Goal: Information Seeking & Learning: Learn about a topic

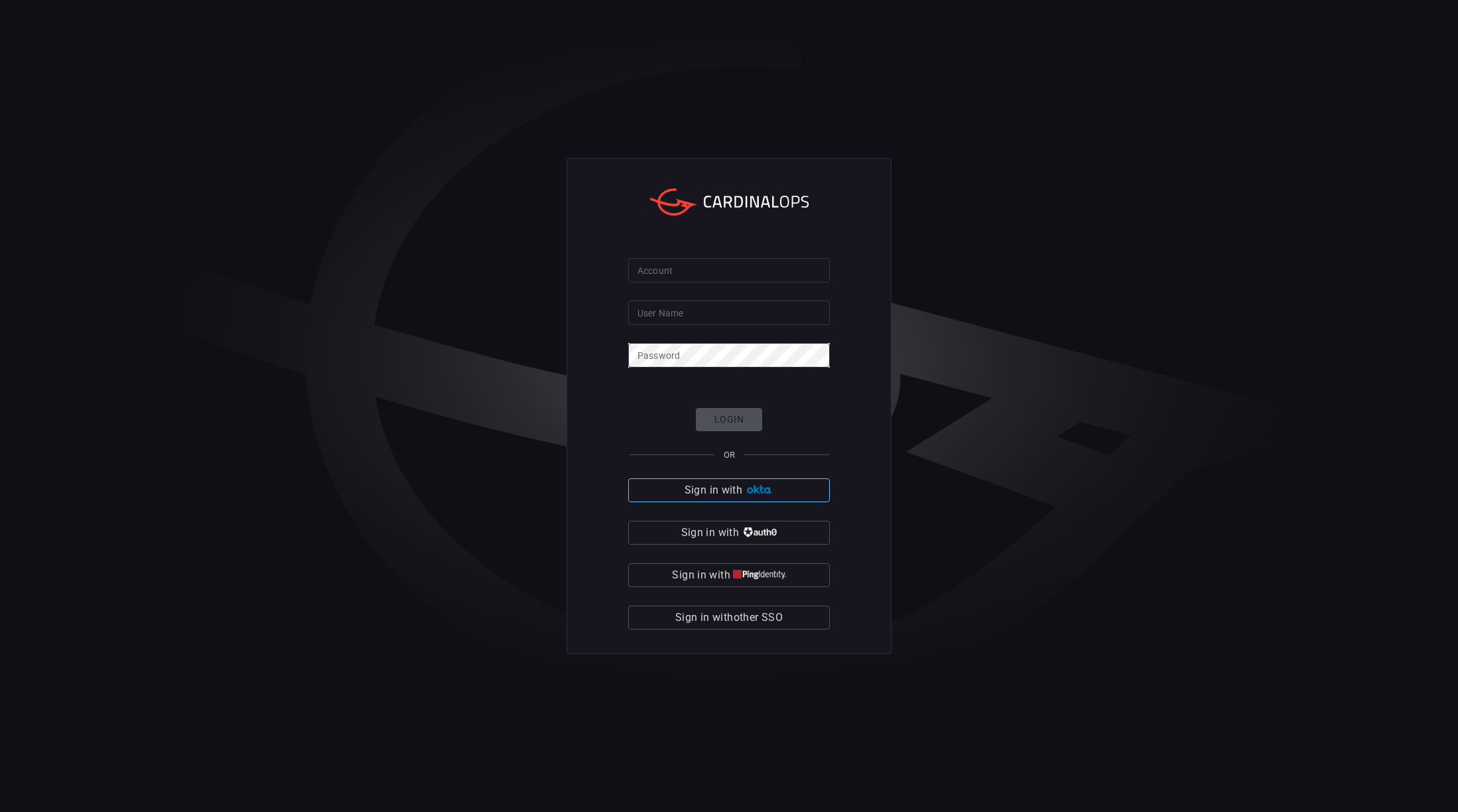
click at [732, 491] on span "Sign in with" at bounding box center [713, 489] width 58 height 18
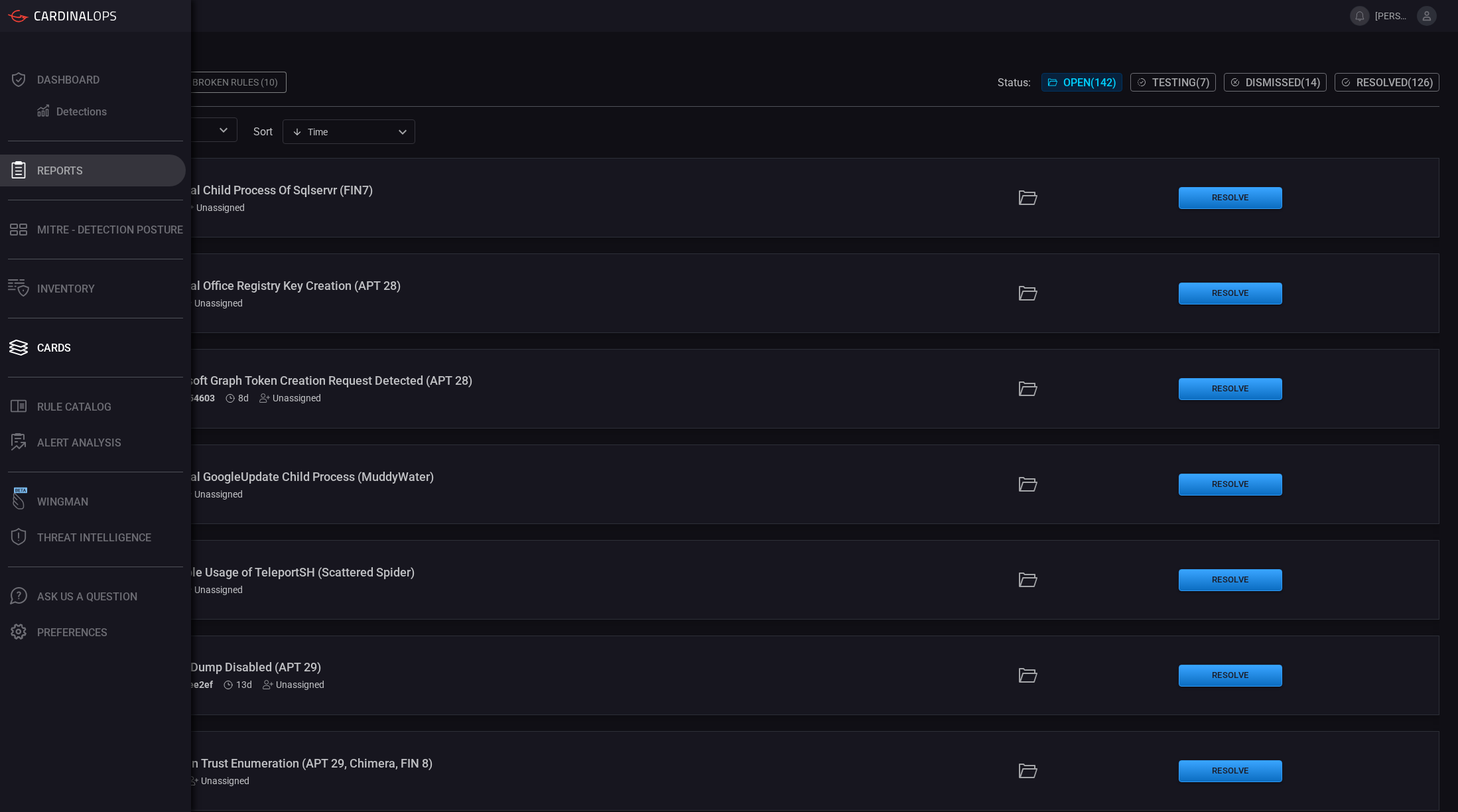
click at [14, 168] on icon at bounding box center [18, 170] width 17 height 17
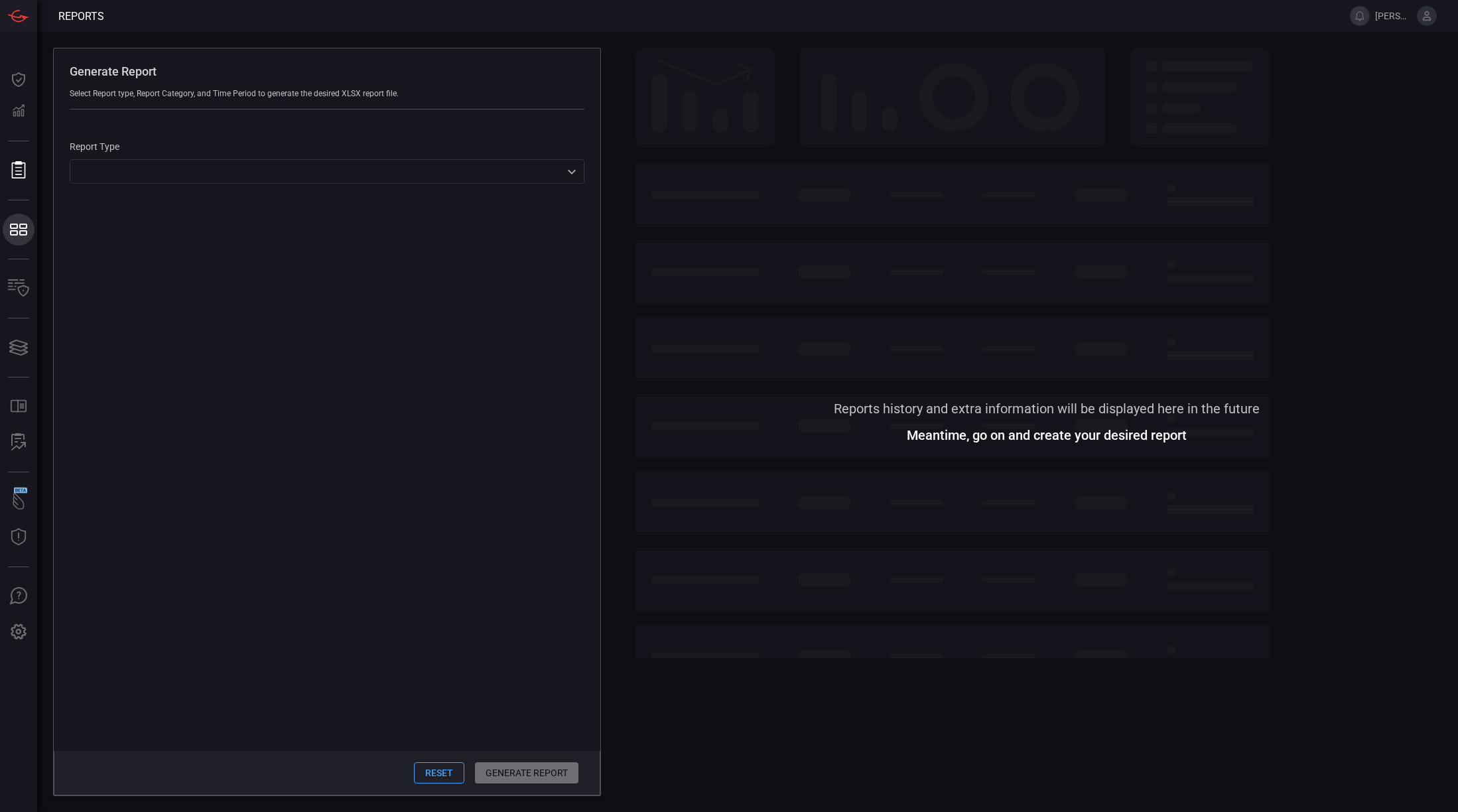
click at [16, 227] on icon at bounding box center [13, 226] width 8 height 5
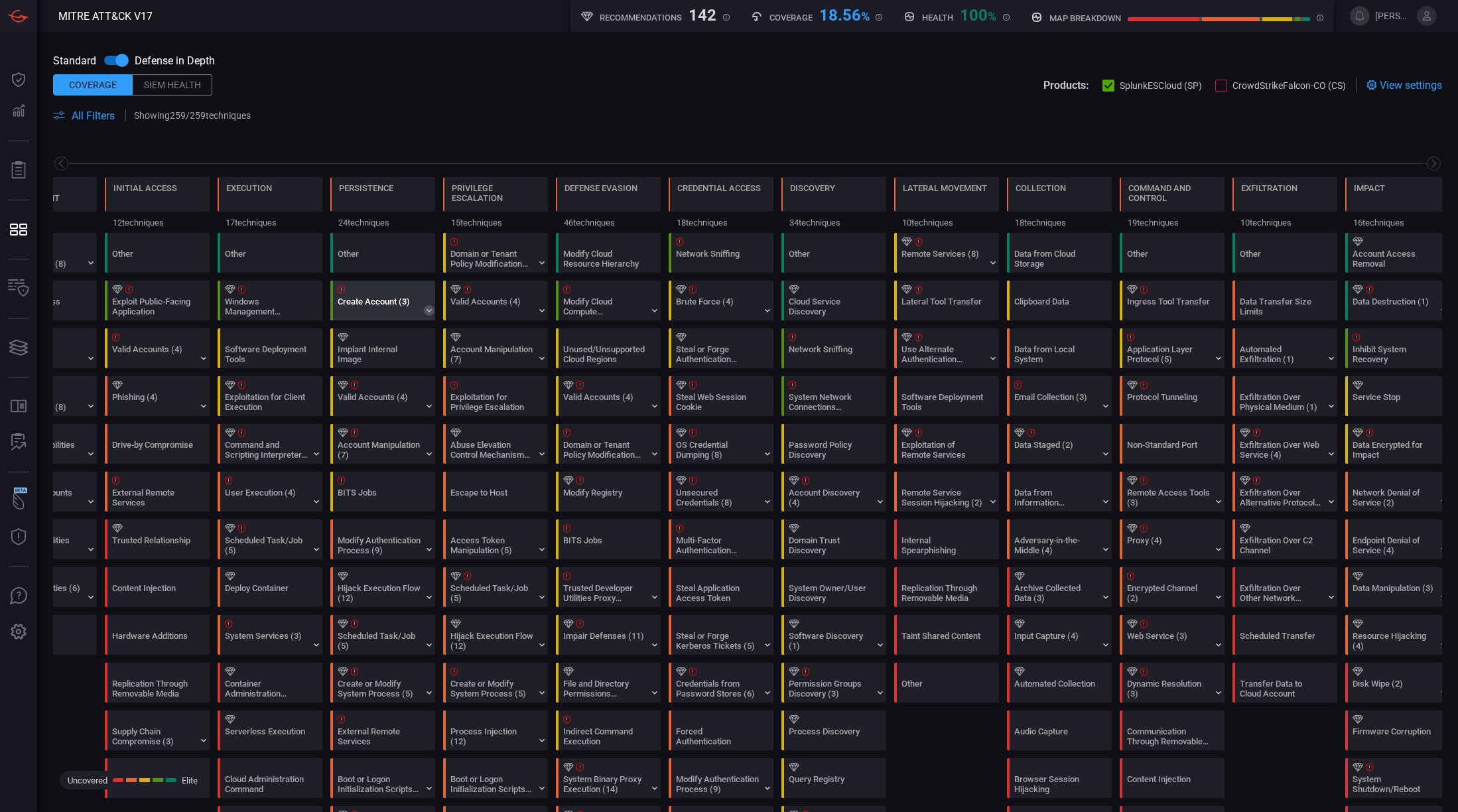
drag, startPoint x: 539, startPoint y: 305, endPoint x: 428, endPoint y: 305, distance: 111.0
click at [1215, 90] on div at bounding box center [1221, 86] width 12 height 12
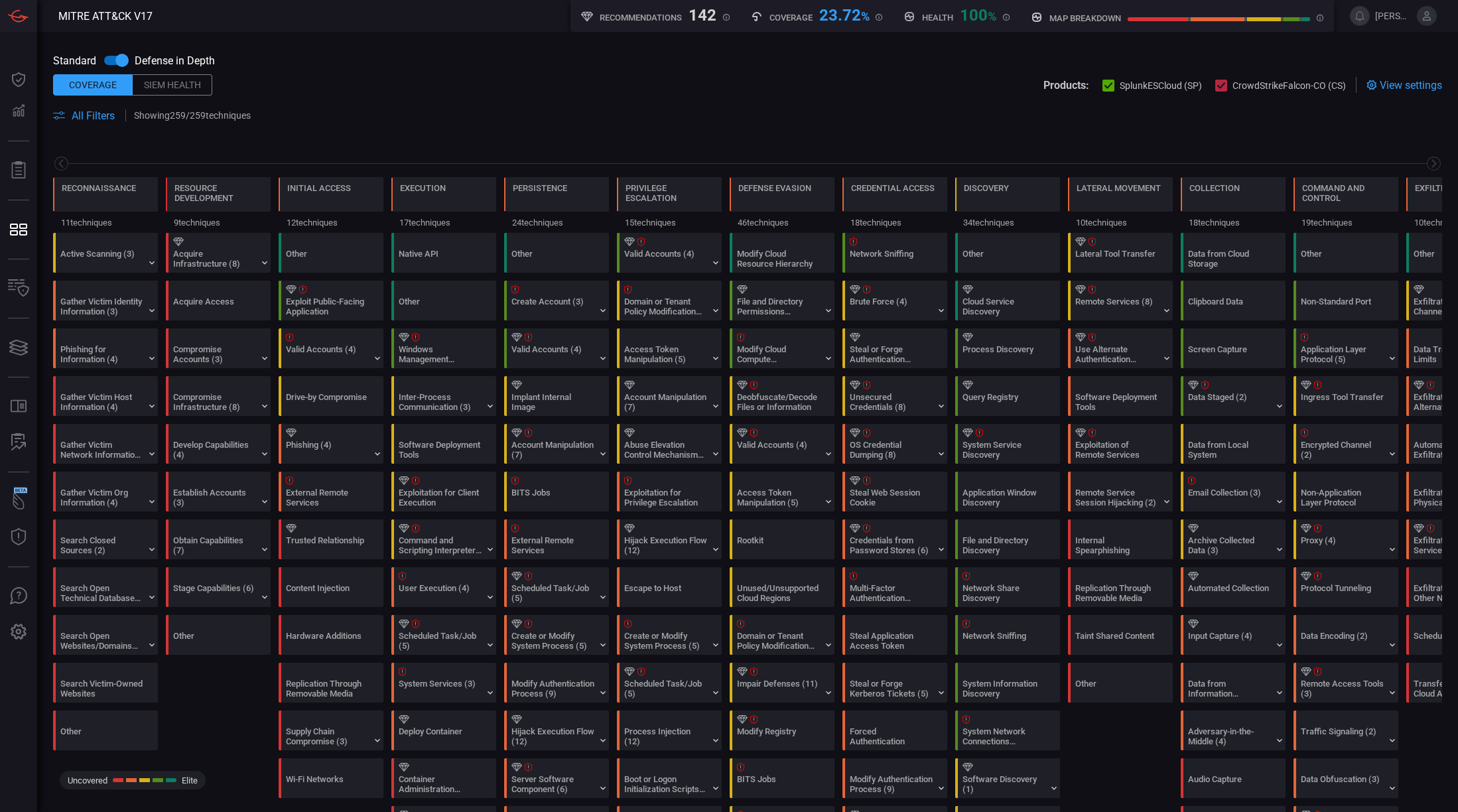
scroll to position [0, 174]
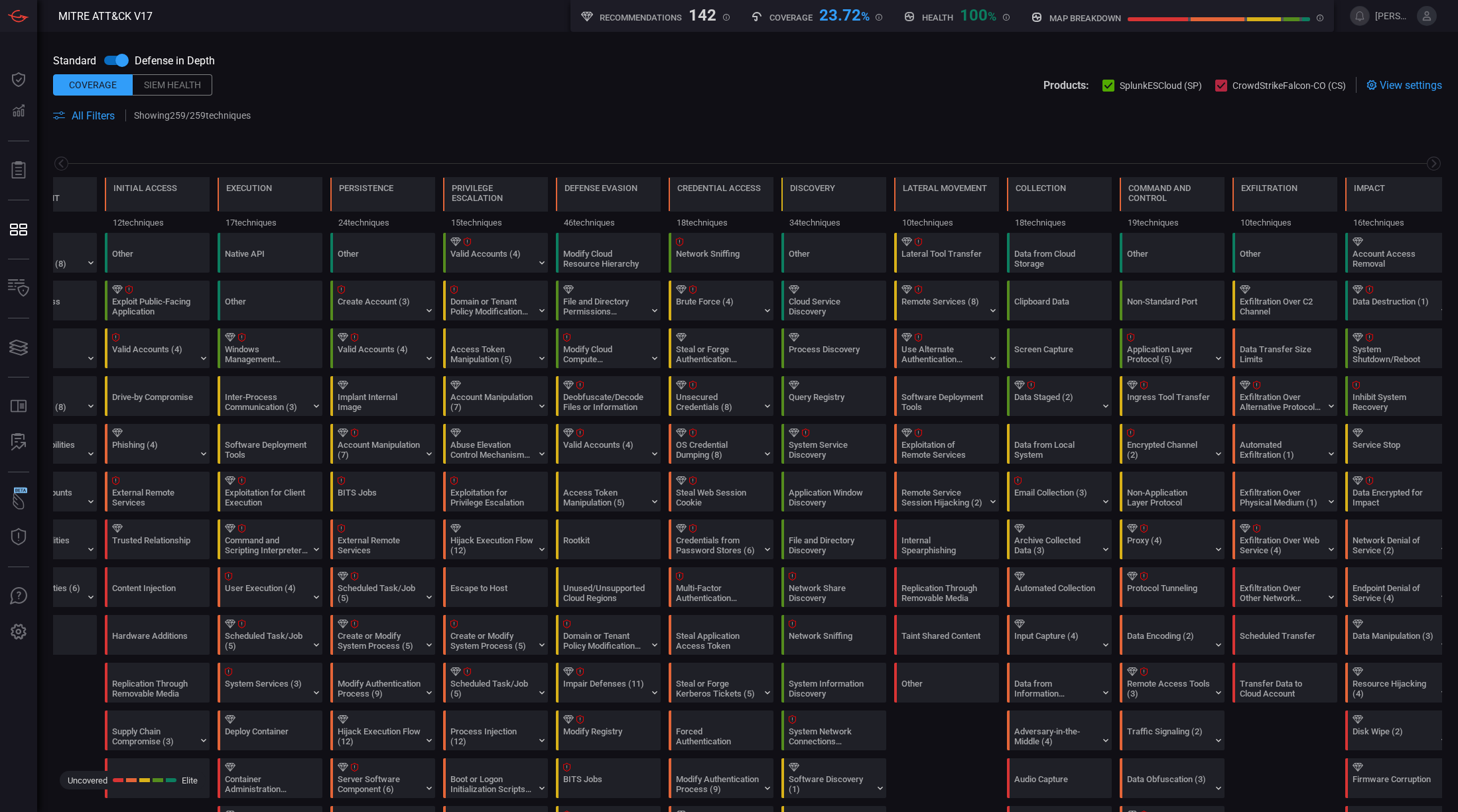
click at [1215, 90] on div at bounding box center [1221, 86] width 12 height 12
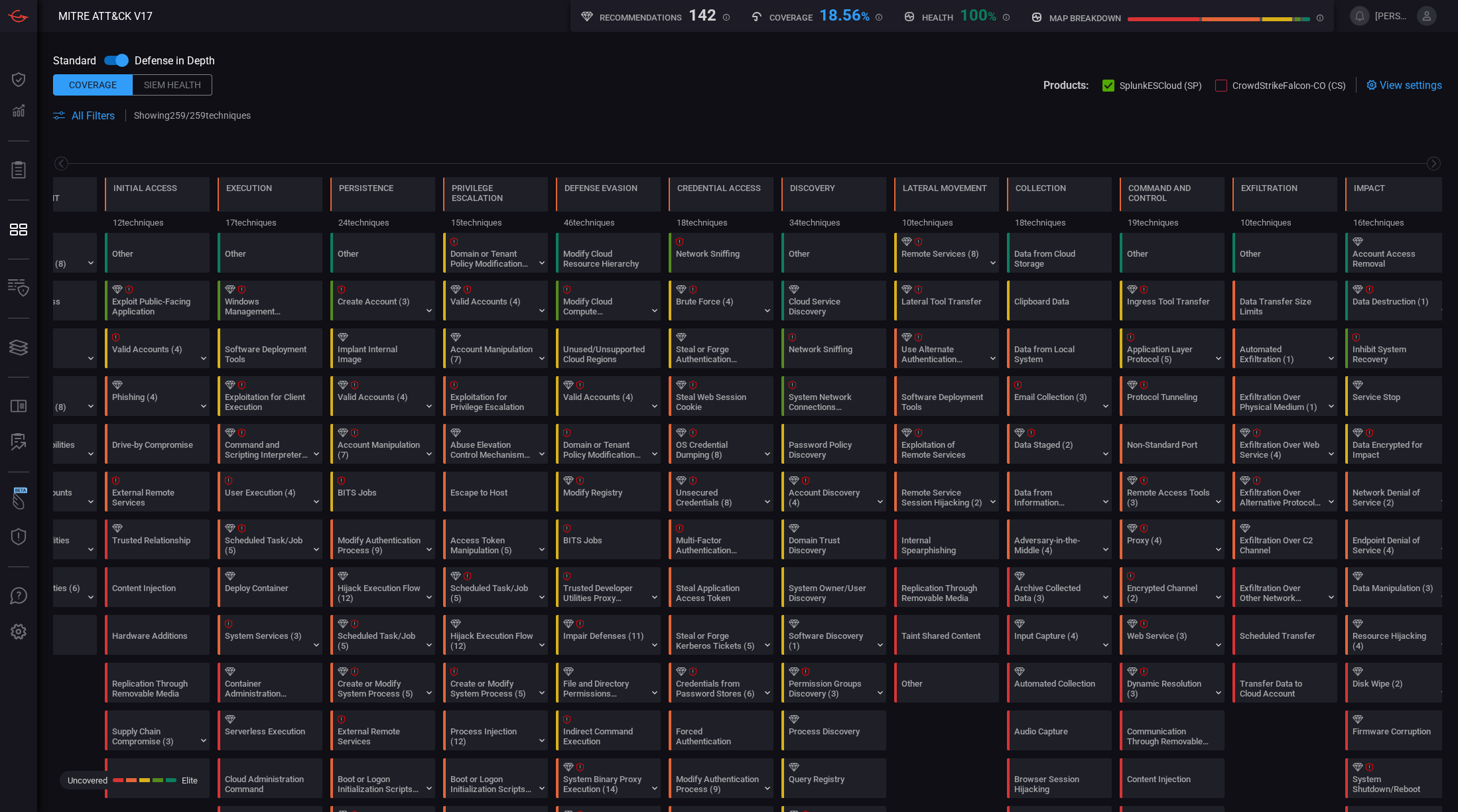
click at [56, 116] on icon at bounding box center [59, 115] width 12 height 8
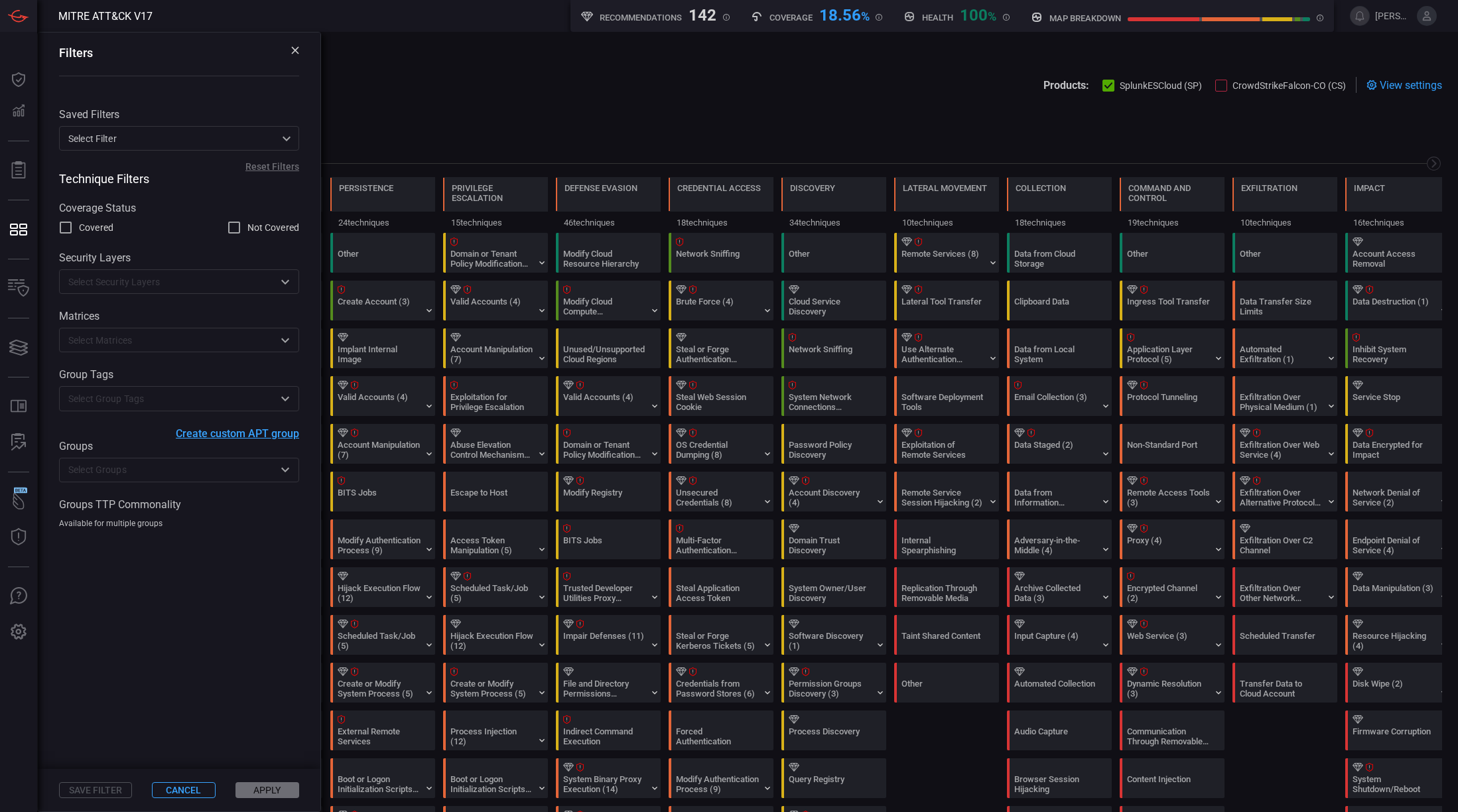
click at [146, 471] on input "text" at bounding box center [168, 469] width 211 height 17
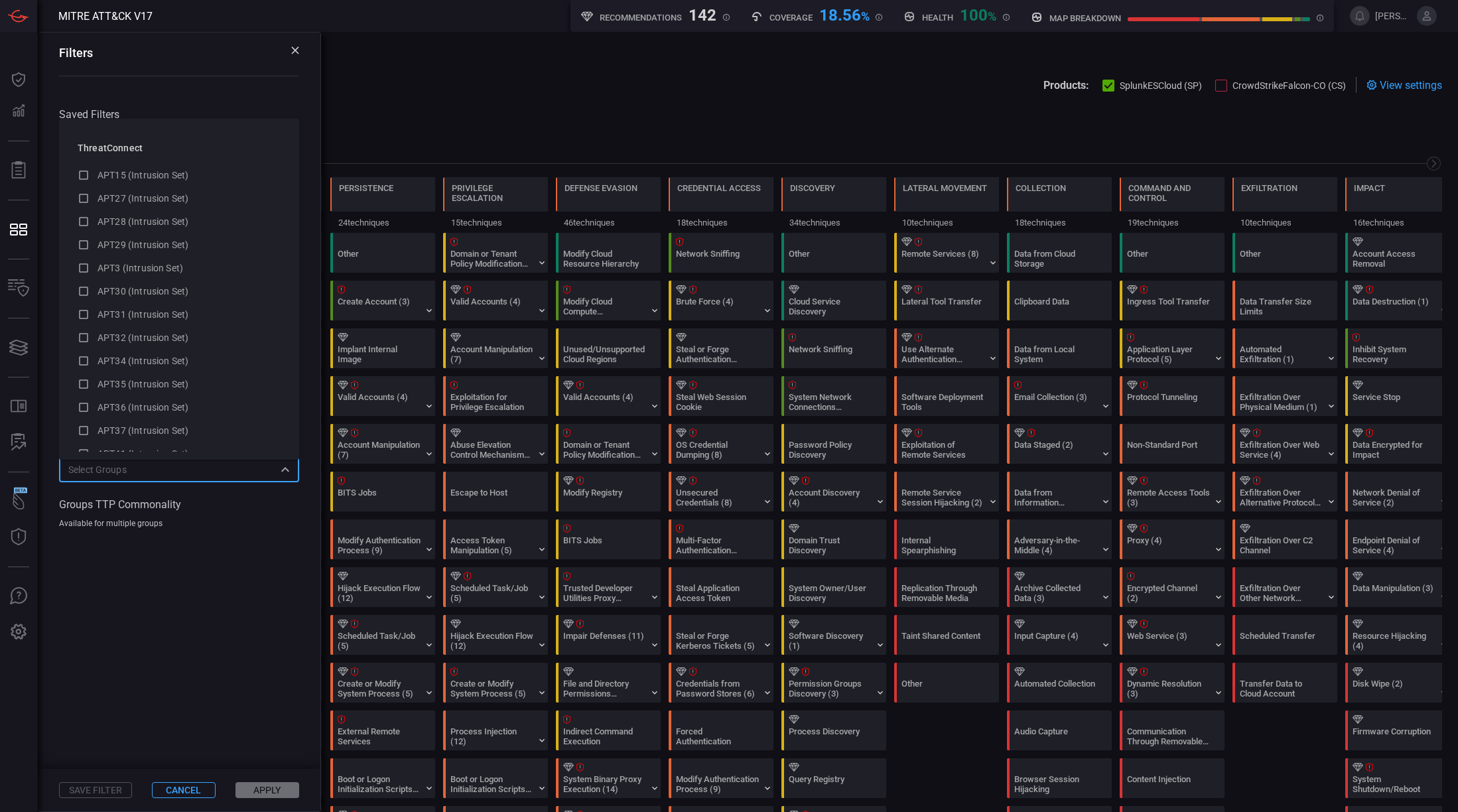
click at [157, 480] on div "​" at bounding box center [179, 470] width 240 height 24
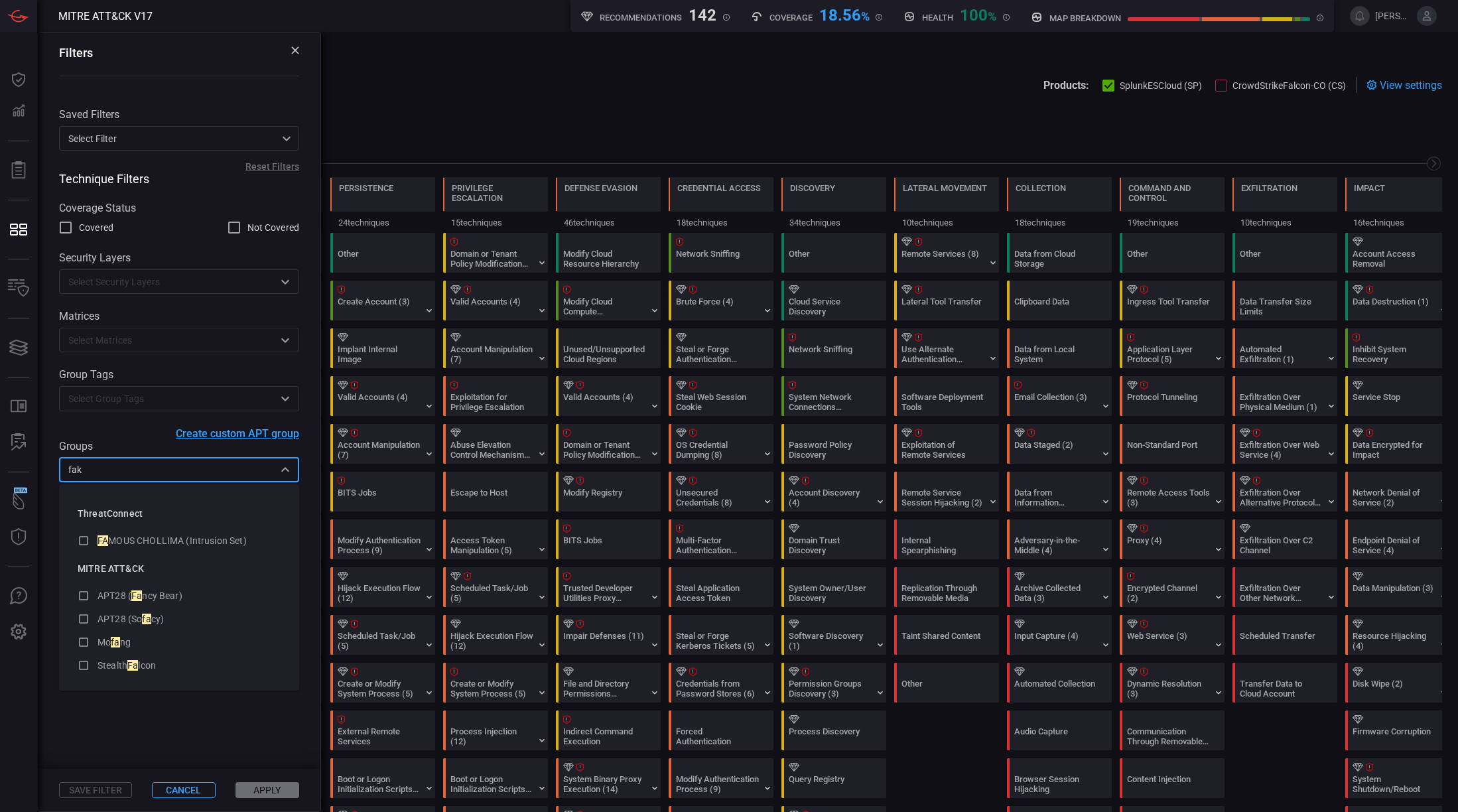
type input "fake"
type input "Fake"
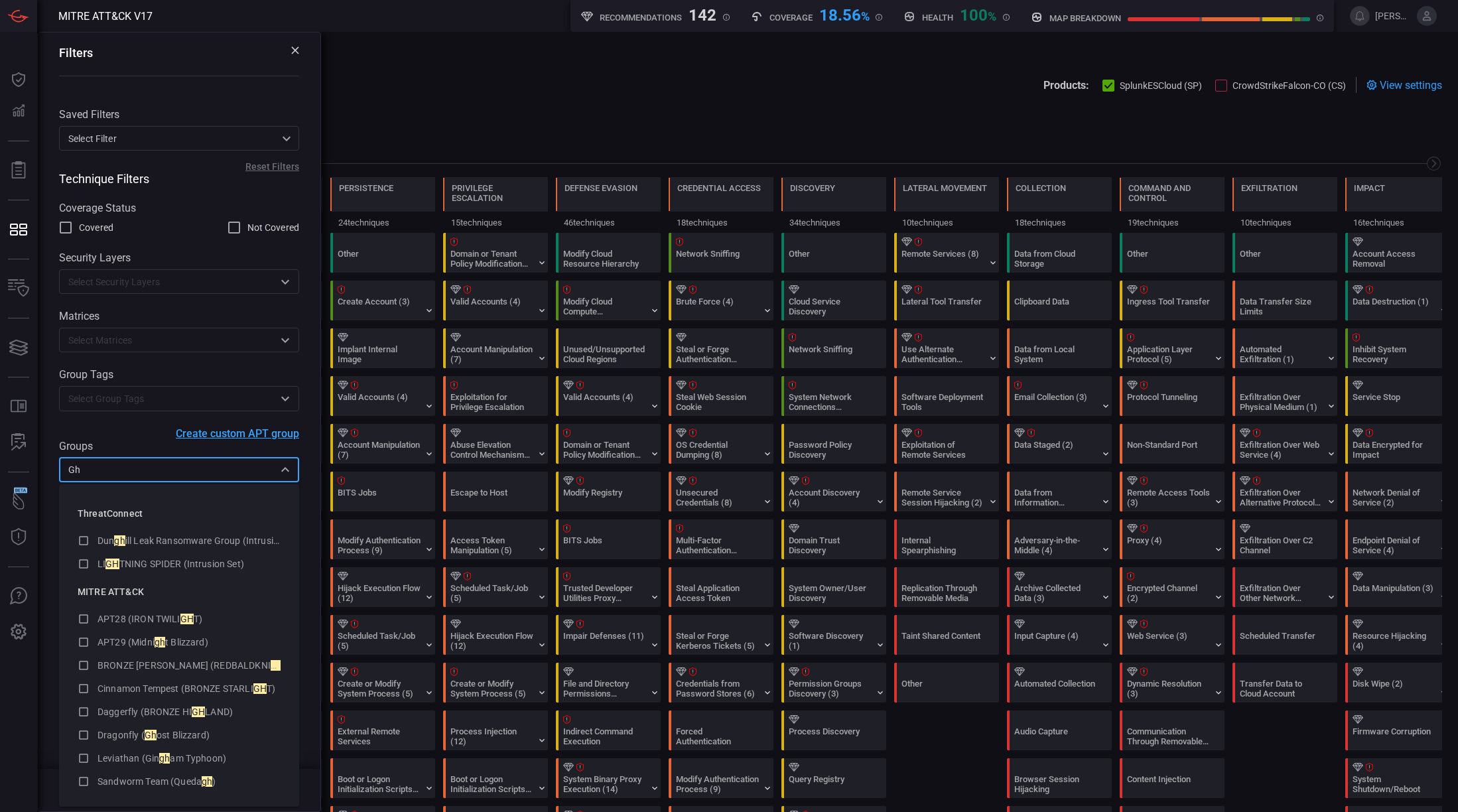
type input "Gho"
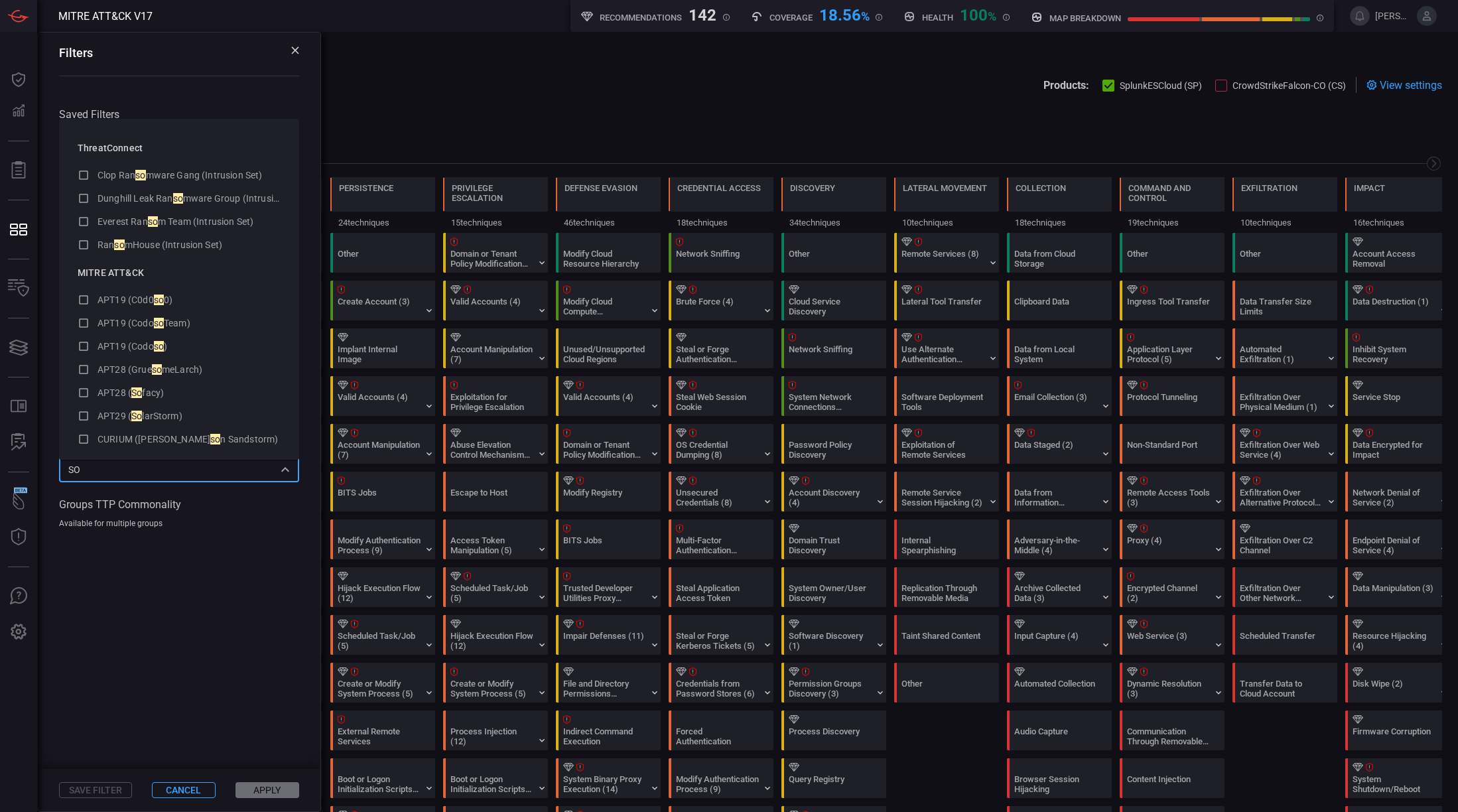
type input "S"
type input "soc"
click at [218, 581] on span at bounding box center [178, 649] width 282 height 240
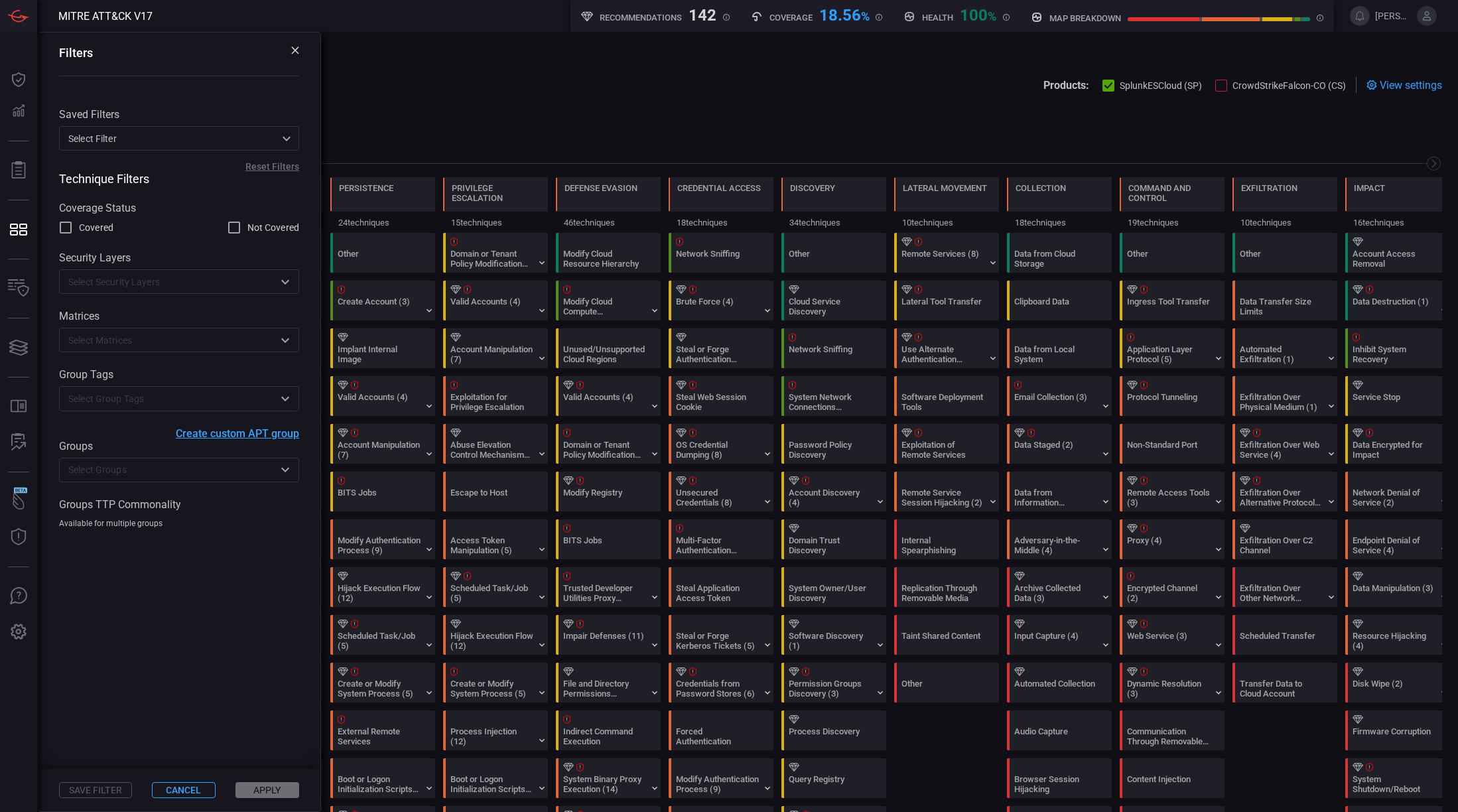
click at [172, 468] on input "text" at bounding box center [168, 469] width 211 height 17
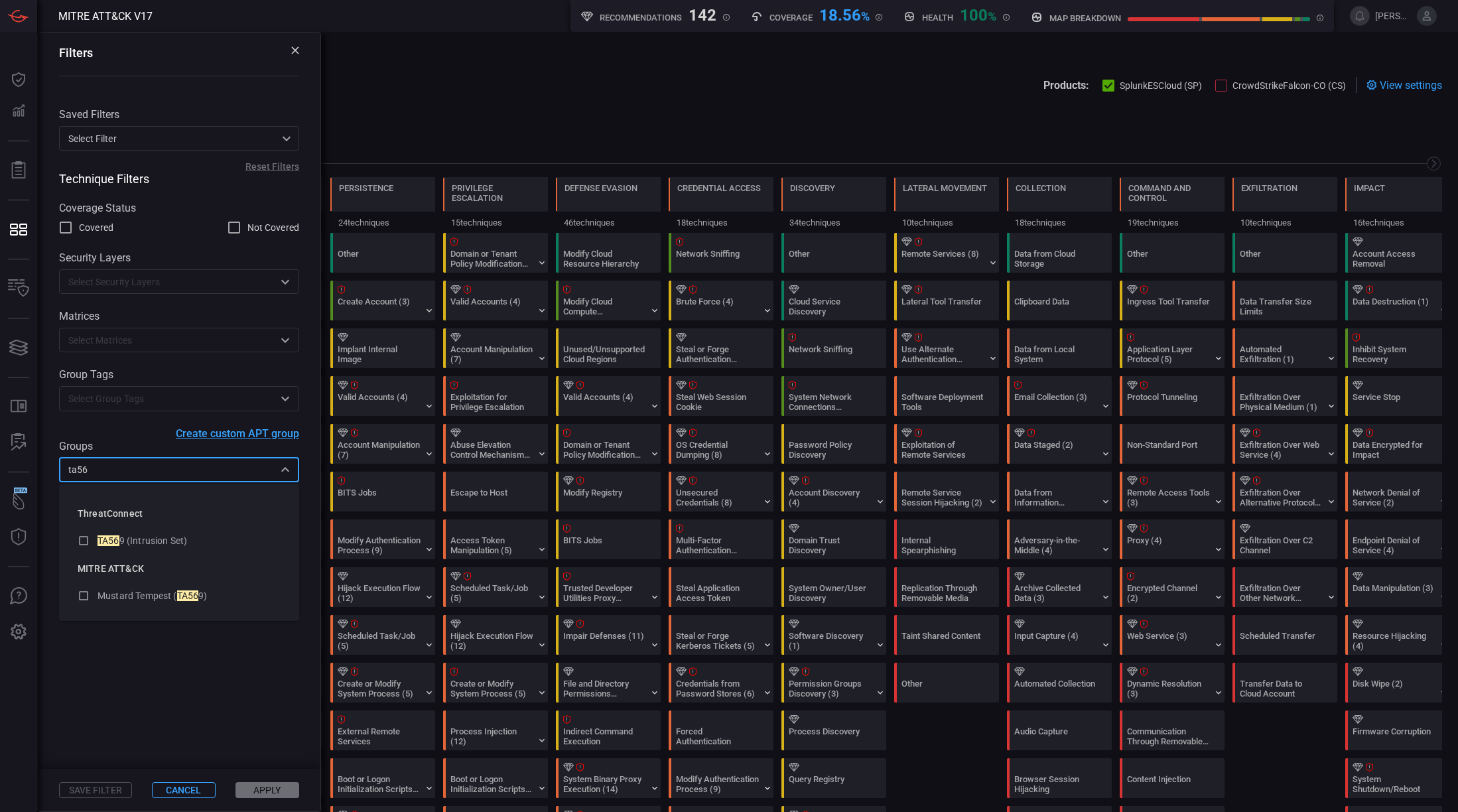
type input "ta569"
click at [81, 540] on icon at bounding box center [84, 540] width 12 height 16
click at [272, 793] on button "Apply" at bounding box center [267, 790] width 64 height 16
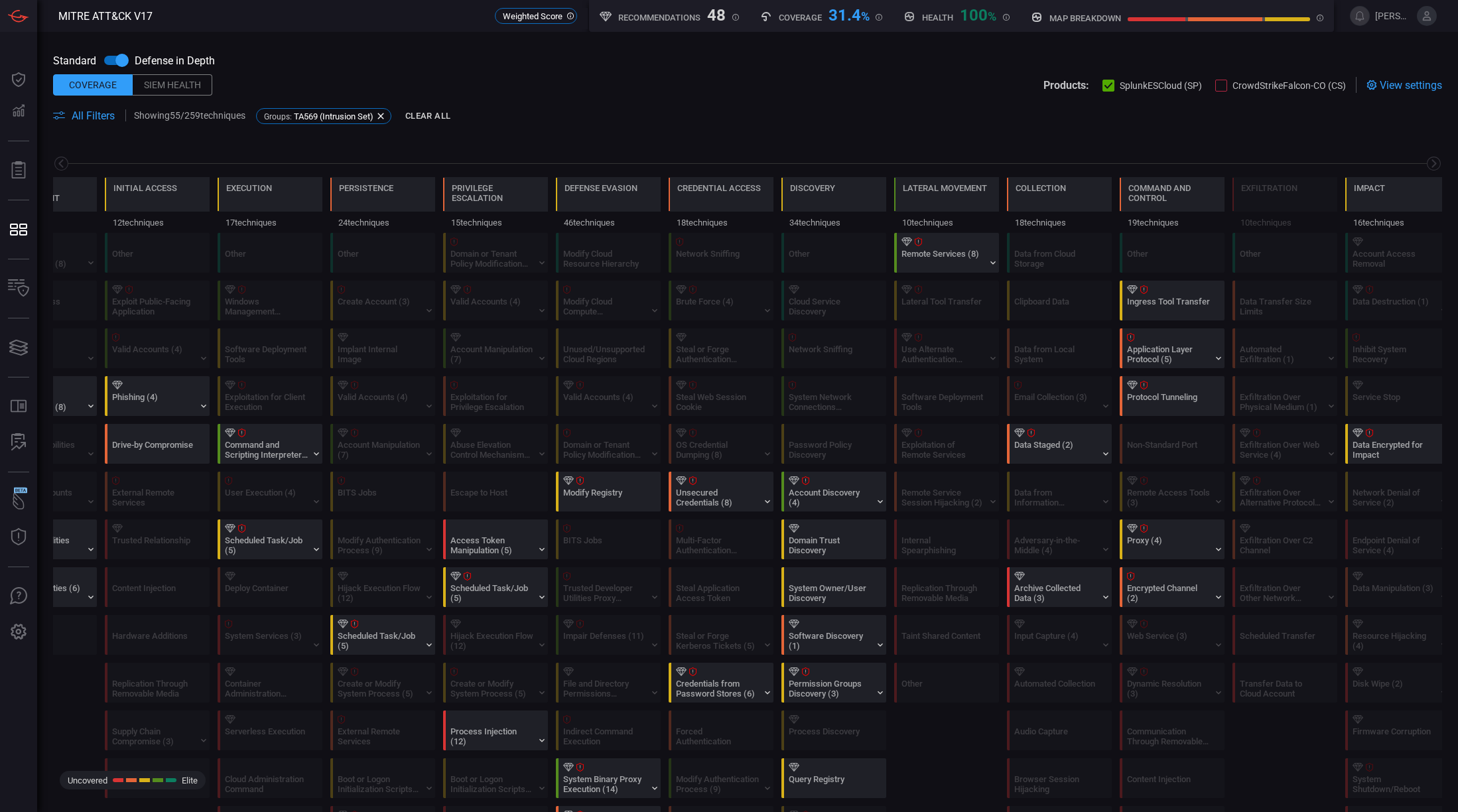
click at [53, 113] on icon at bounding box center [59, 115] width 12 height 8
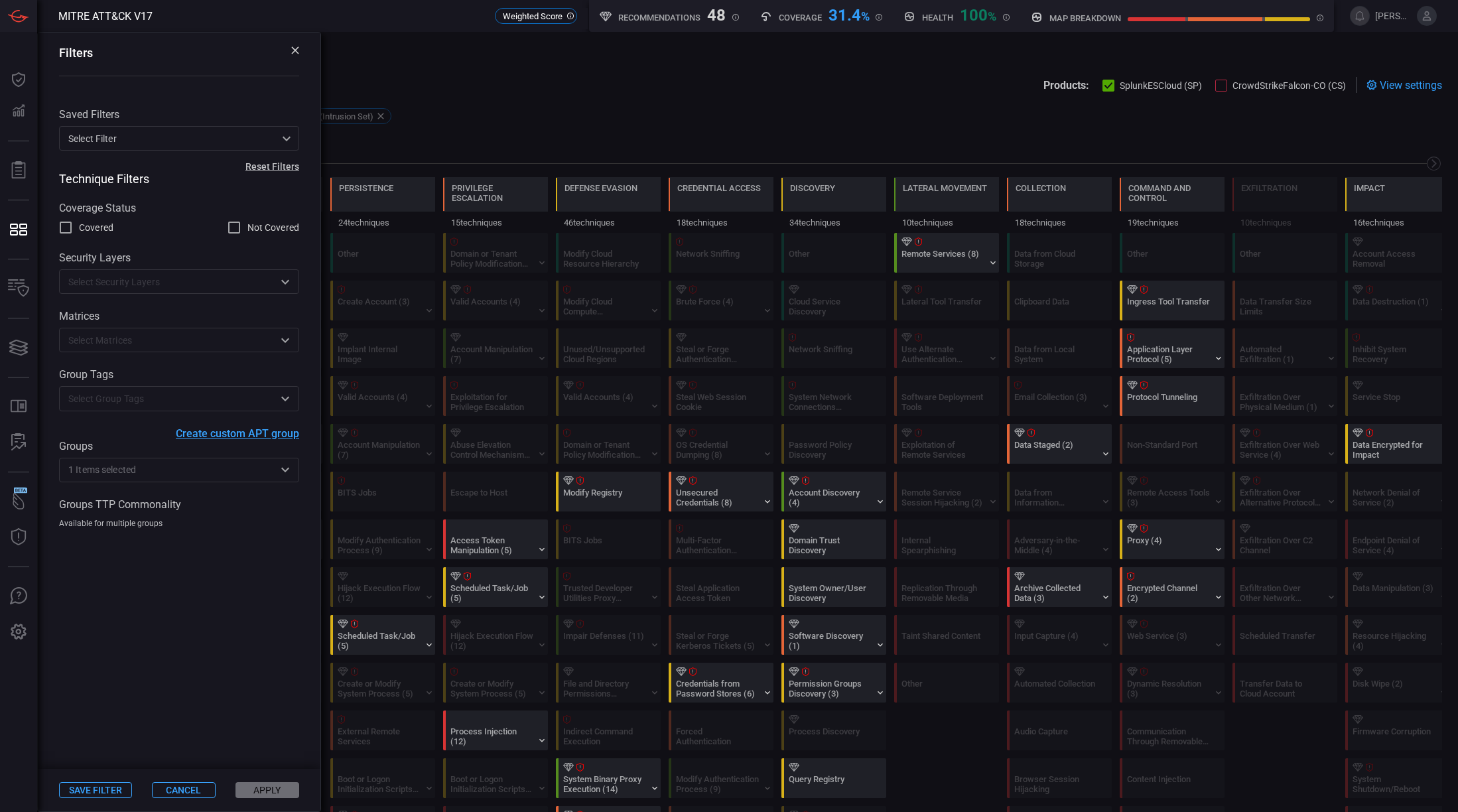
click at [748, 101] on span at bounding box center [747, 100] width 1389 height 15
click at [233, 225] on input "Not Covered" at bounding box center [234, 227] width 16 height 16
checkbox input "true"
click at [278, 789] on button "Apply" at bounding box center [267, 790] width 64 height 16
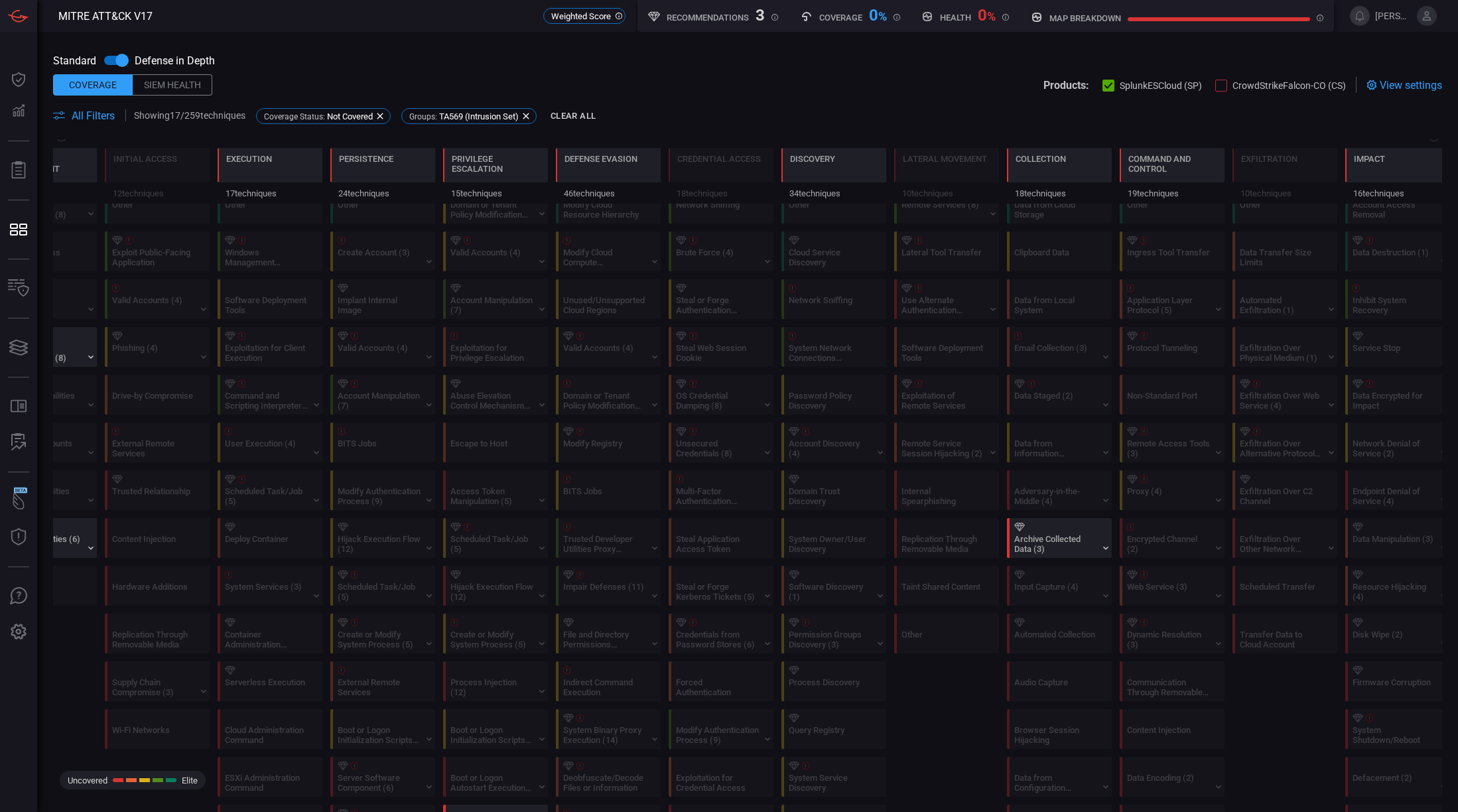
scroll to position [0, 0]
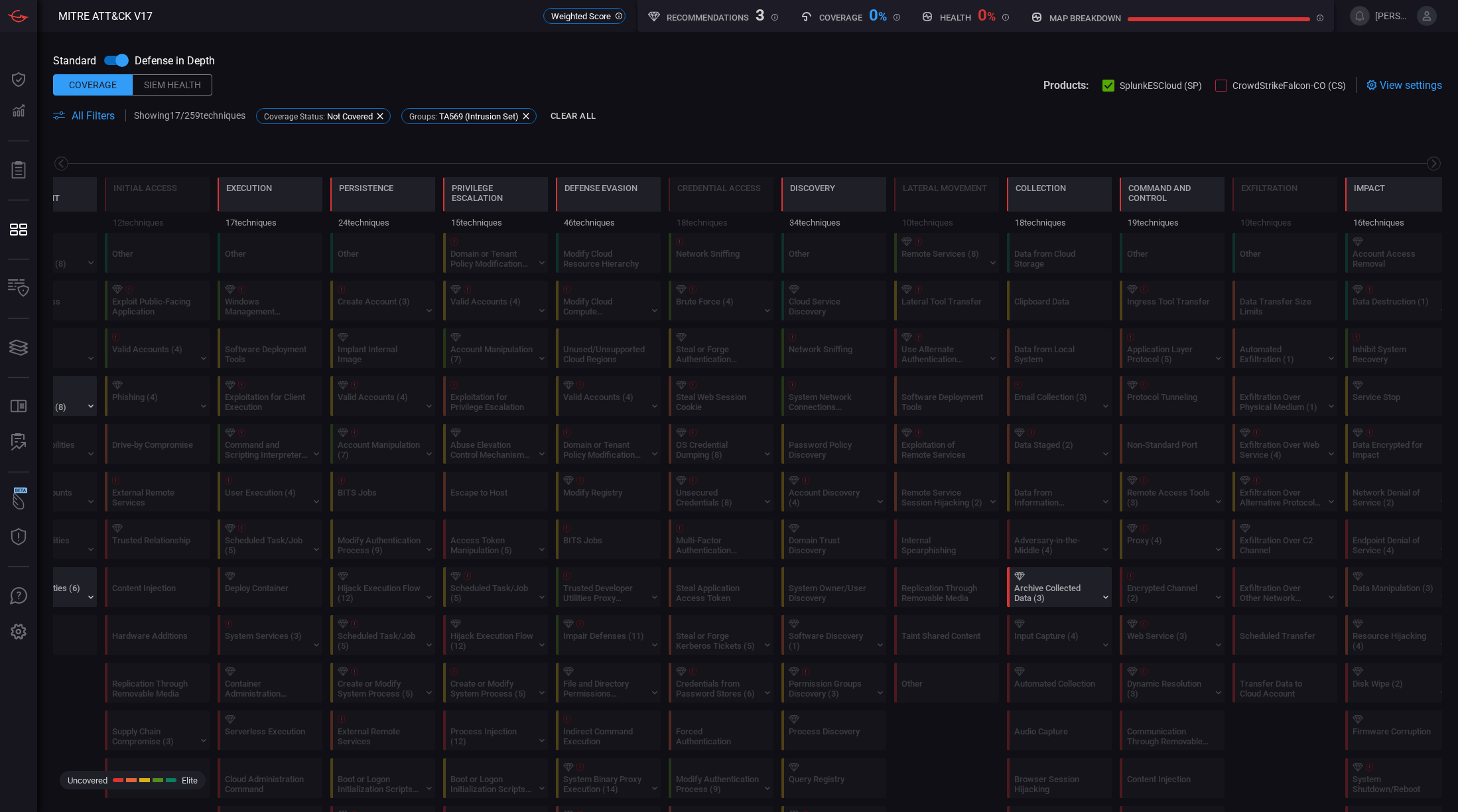
drag, startPoint x: 752, startPoint y: 738, endPoint x: 306, endPoint y: 690, distance: 448.6
drag, startPoint x: 913, startPoint y: 144, endPoint x: 545, endPoint y: 150, distance: 368.0
drag, startPoint x: 672, startPoint y: 460, endPoint x: 336, endPoint y: 448, distance: 336.2
drag, startPoint x: 843, startPoint y: 494, endPoint x: 420, endPoint y: 480, distance: 423.2
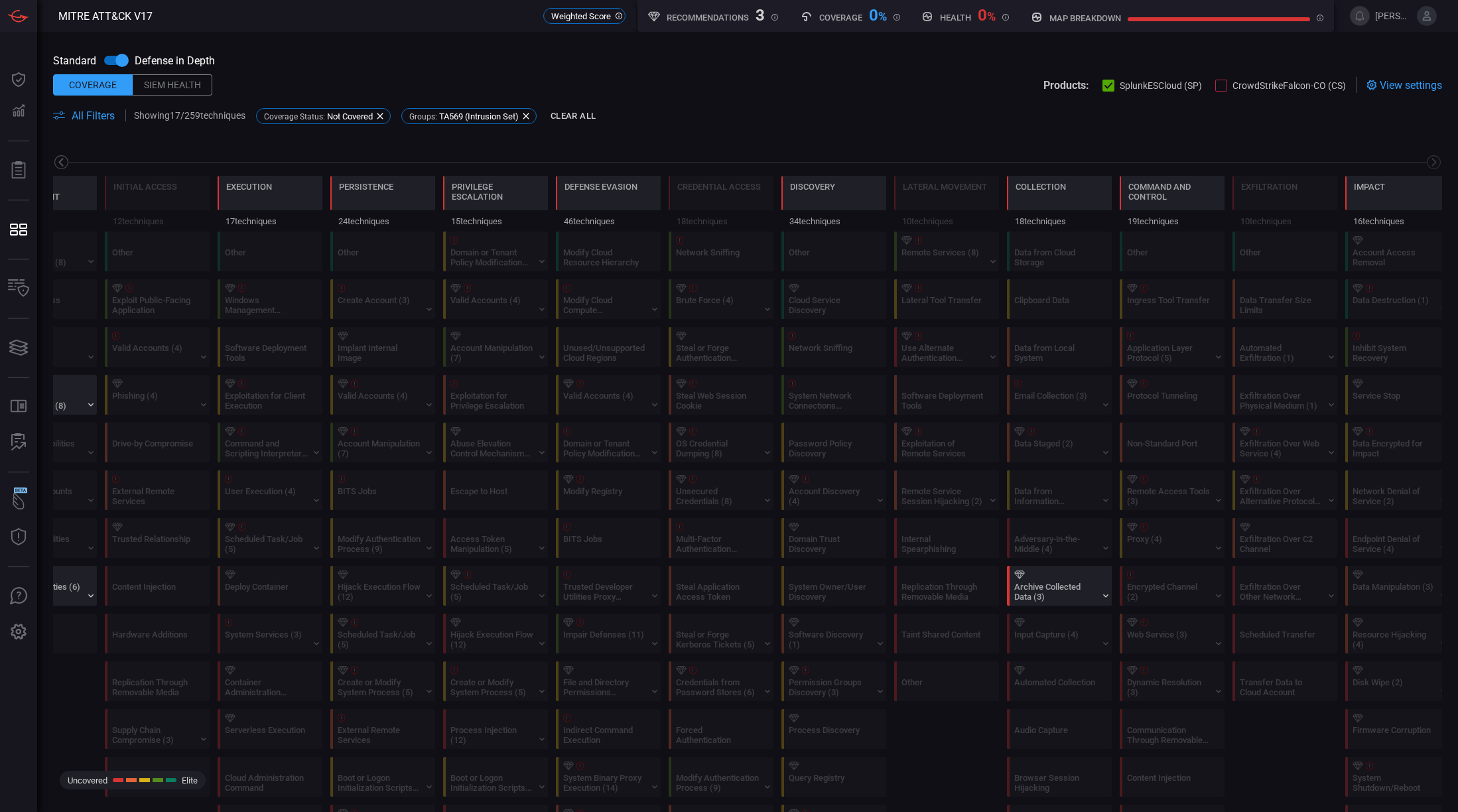
click at [59, 161] on icon at bounding box center [61, 162] width 17 height 17
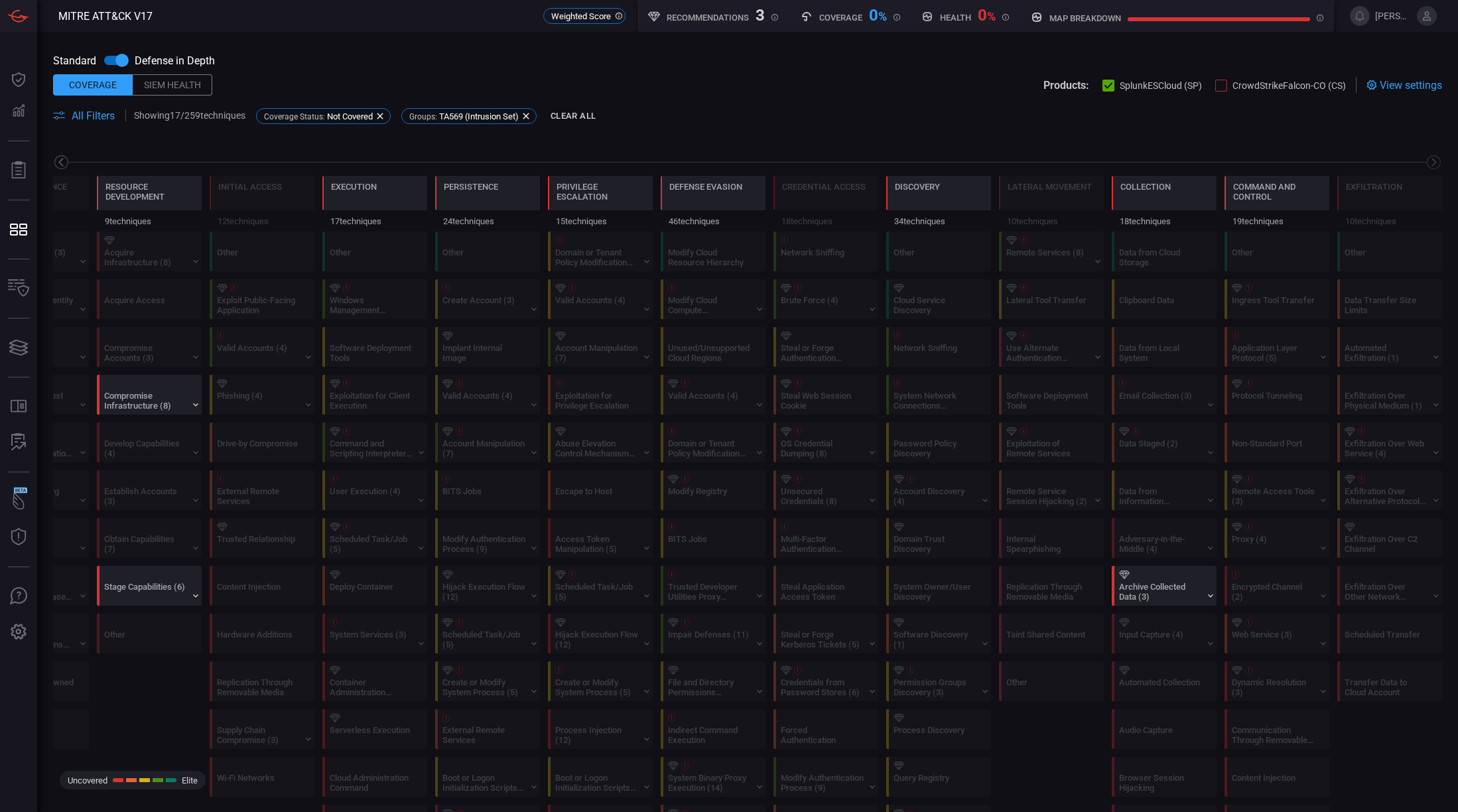
click at [59, 161] on icon at bounding box center [61, 162] width 17 height 17
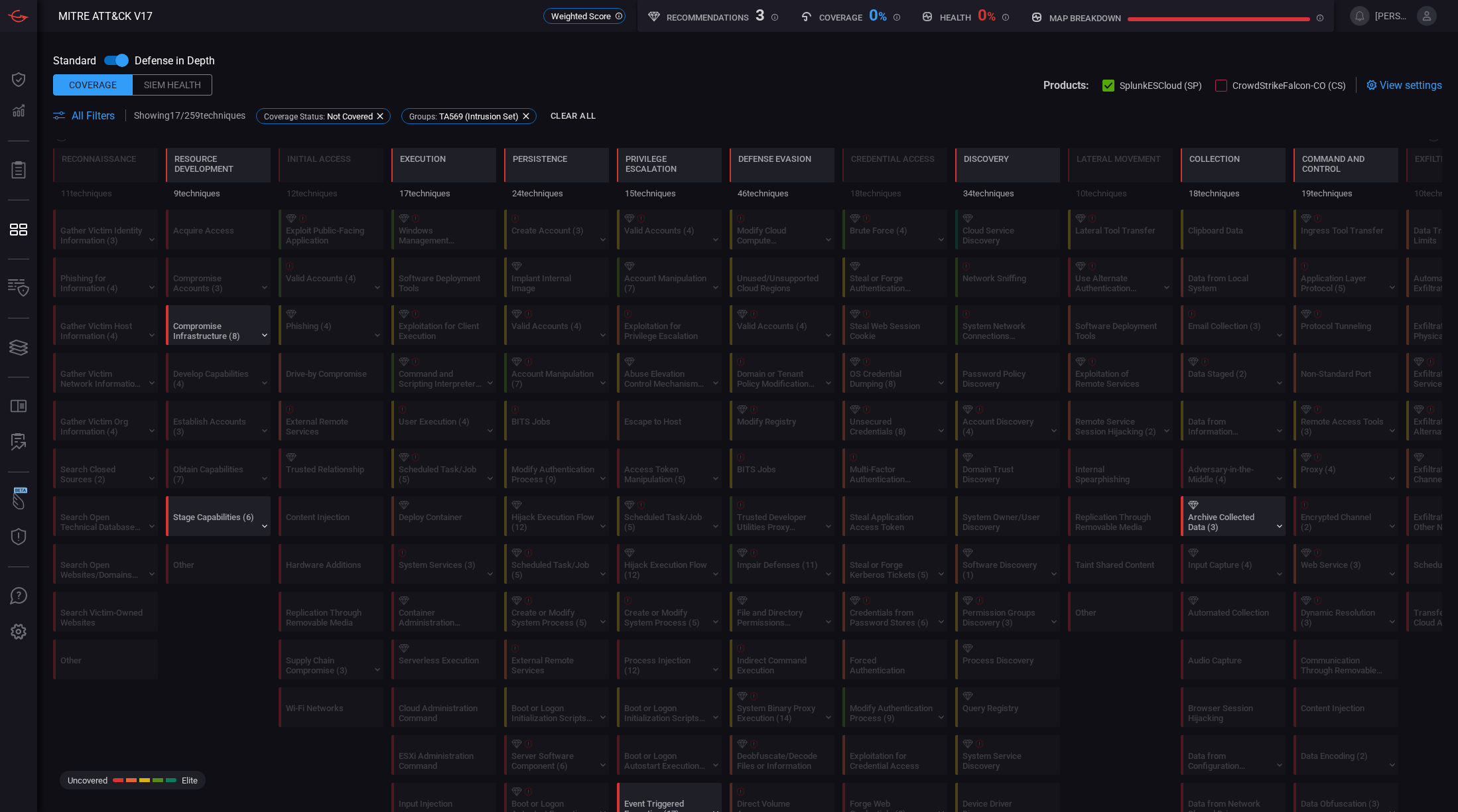
scroll to position [0, 0]
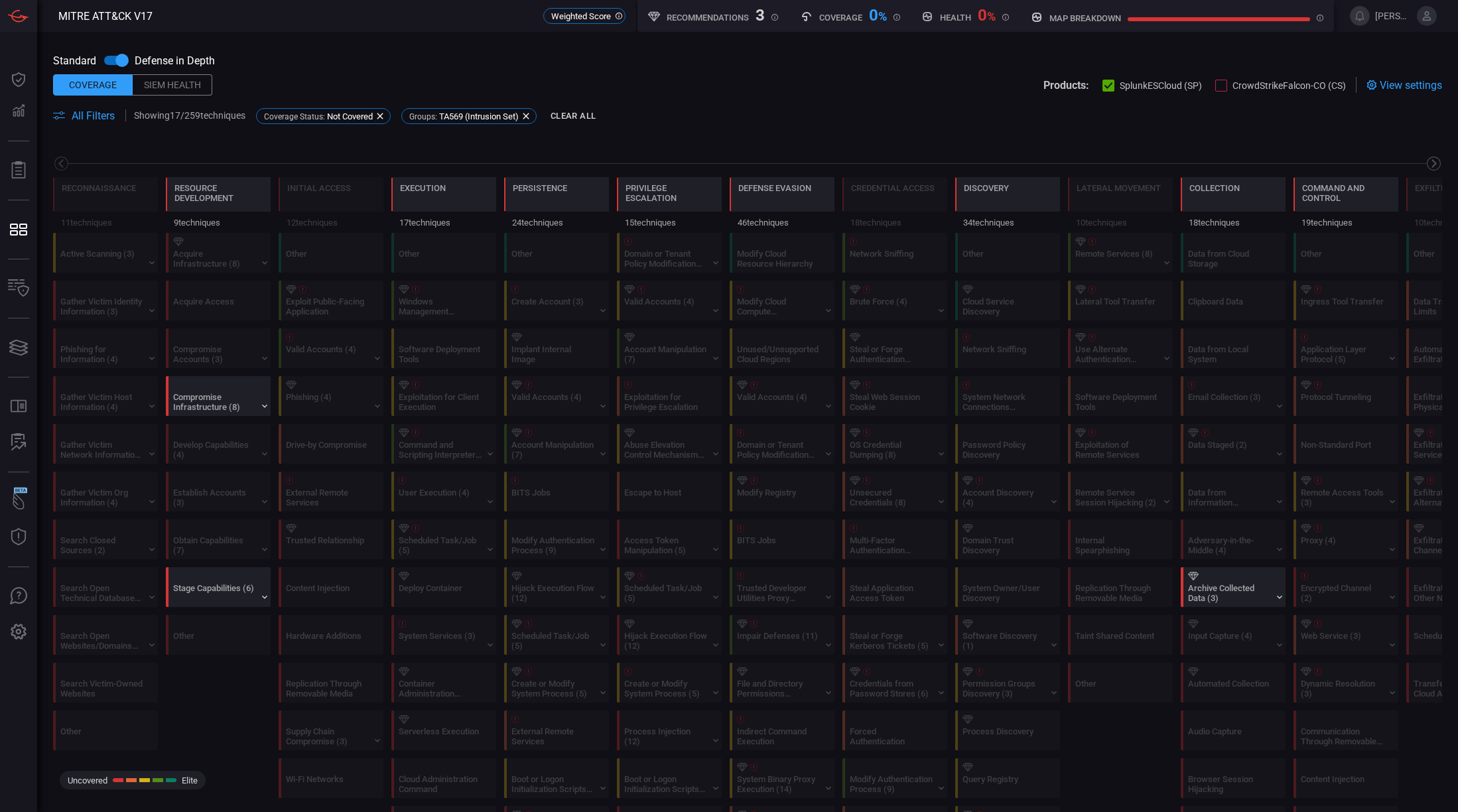
click at [1426, 168] on icon at bounding box center [1434, 163] width 17 height 17
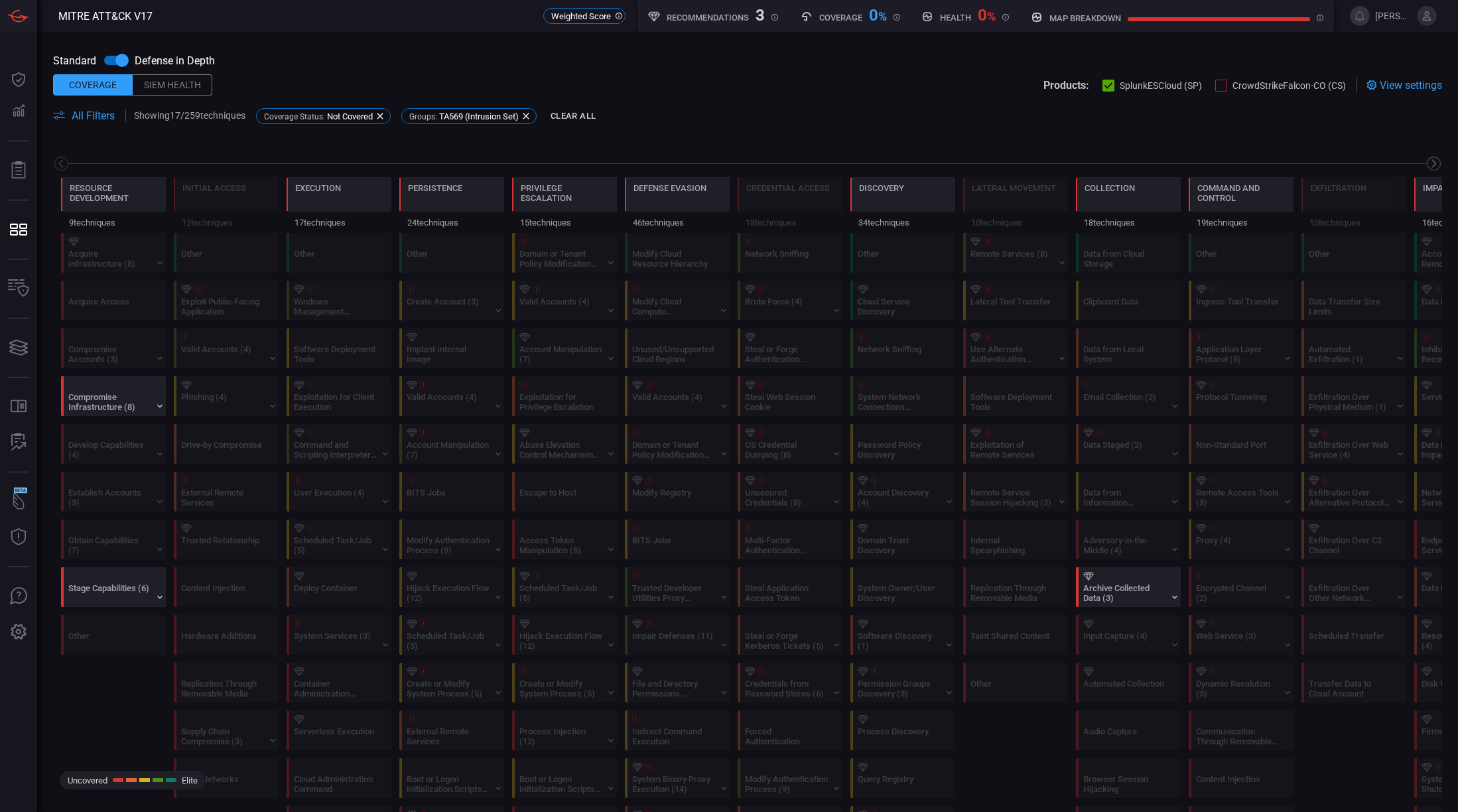
click at [1426, 168] on icon at bounding box center [1434, 163] width 17 height 17
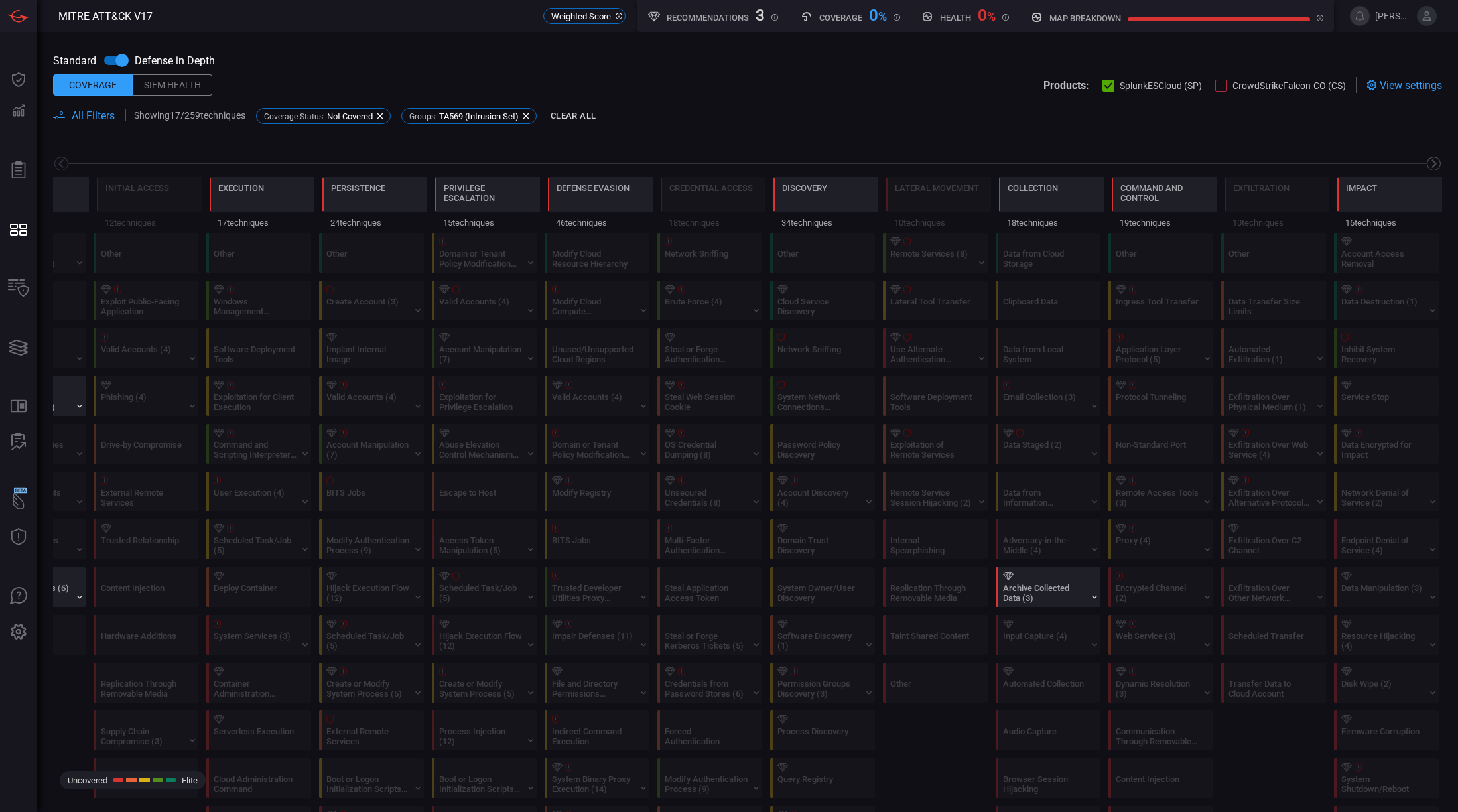
click at [1426, 168] on icon at bounding box center [1434, 163] width 17 height 17
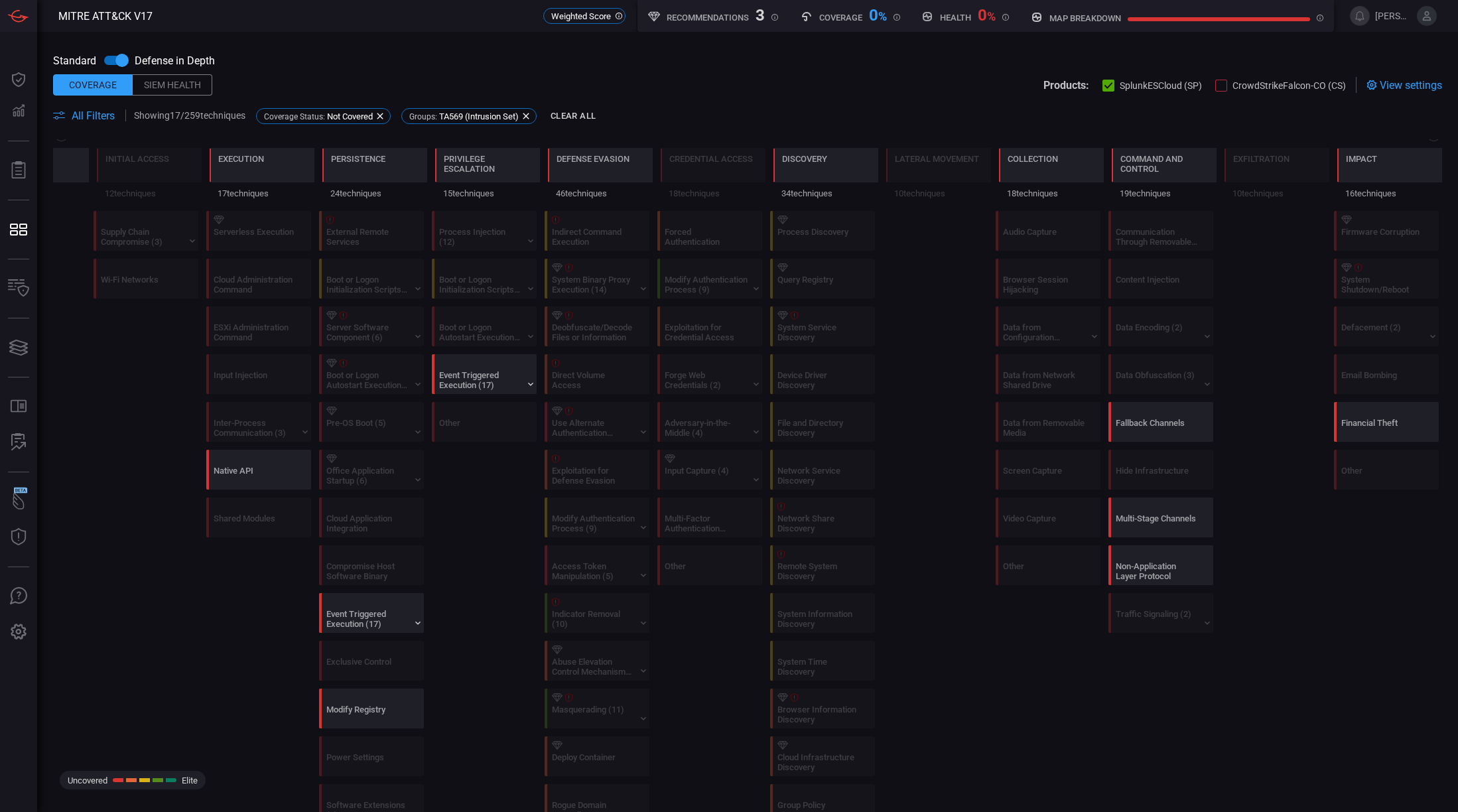
scroll to position [580, 0]
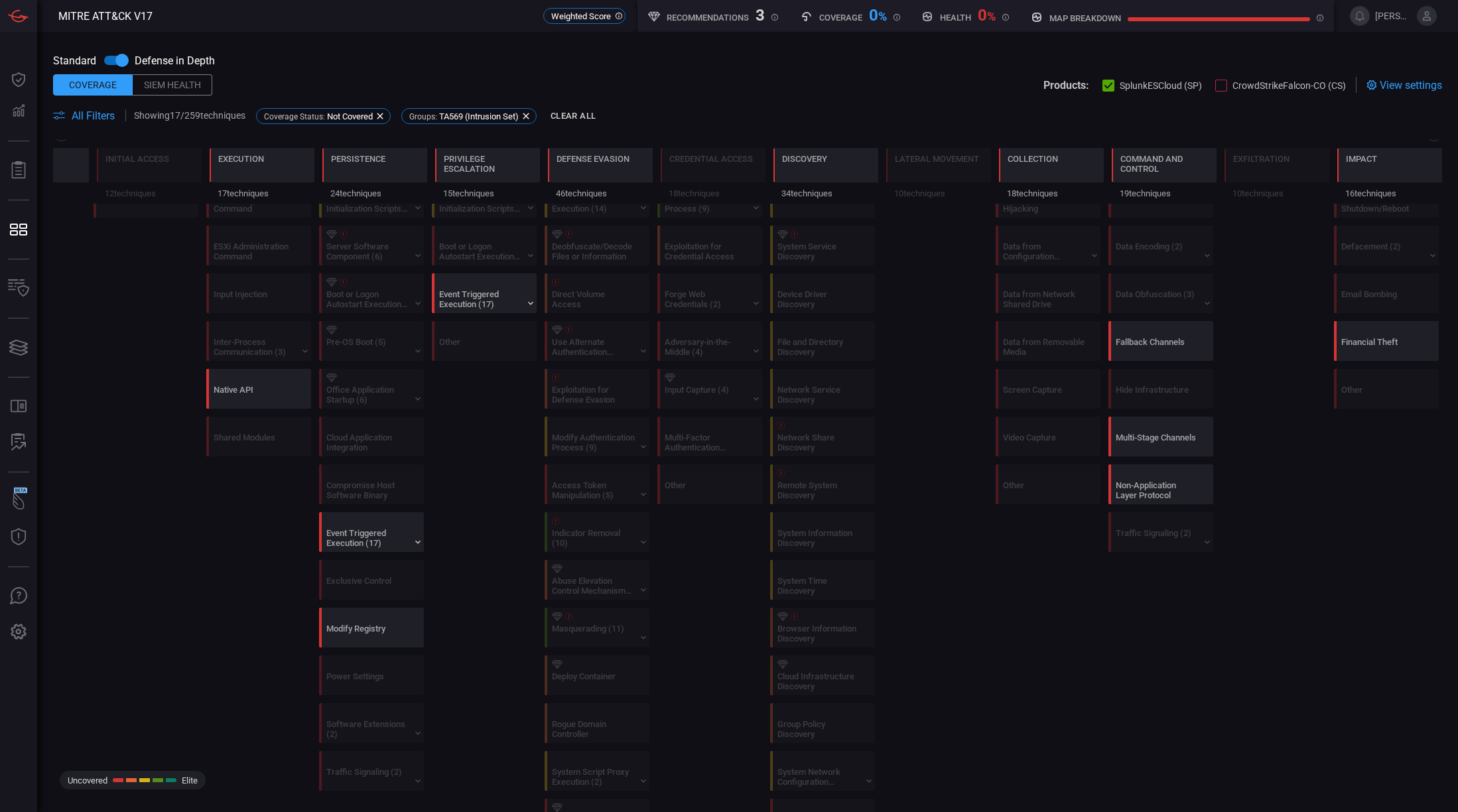
click at [696, 17] on h5 "Recommendations" at bounding box center [708, 17] width 82 height 10
click at [758, 21] on div "3" at bounding box center [760, 14] width 10 height 16
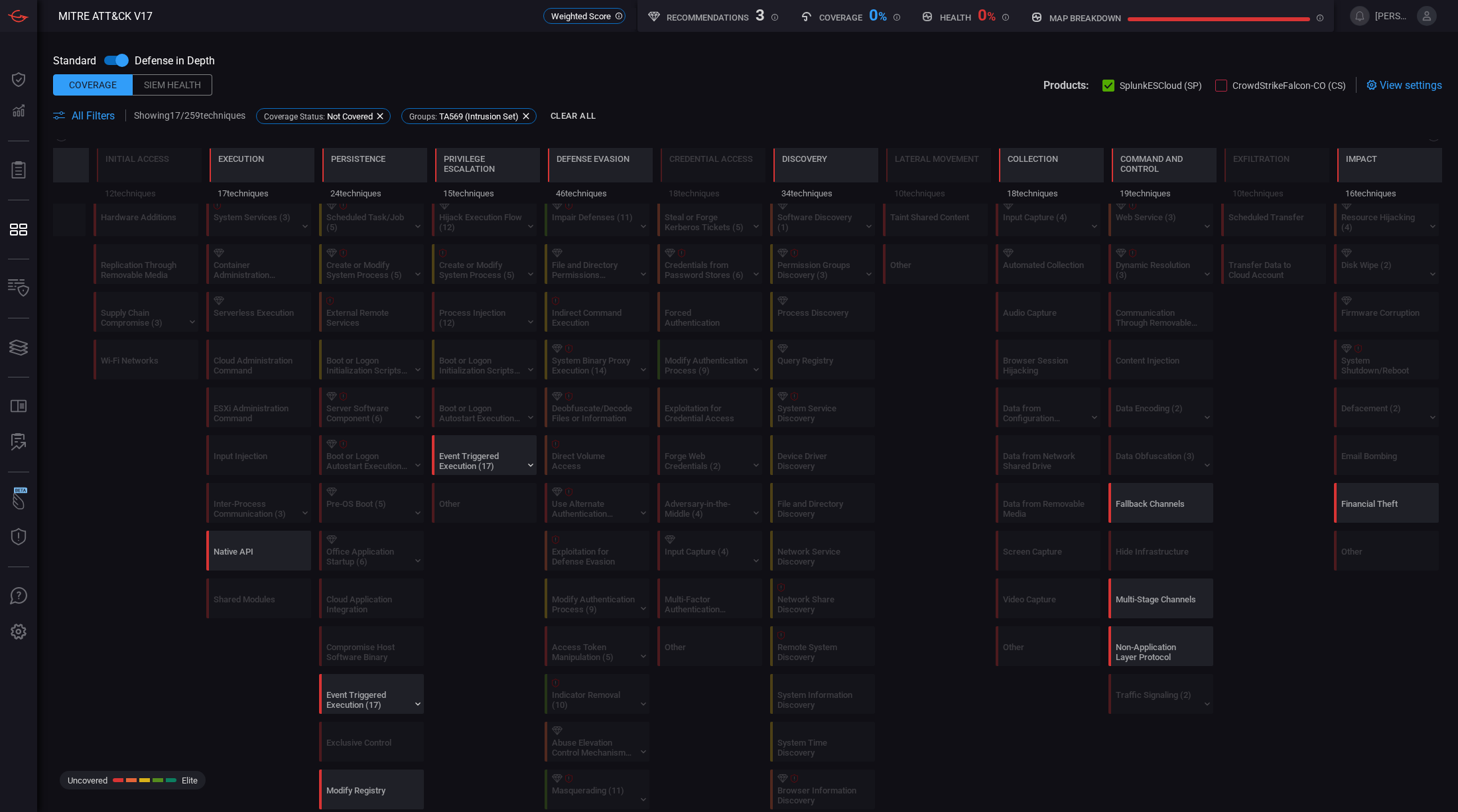
scroll to position [497, 0]
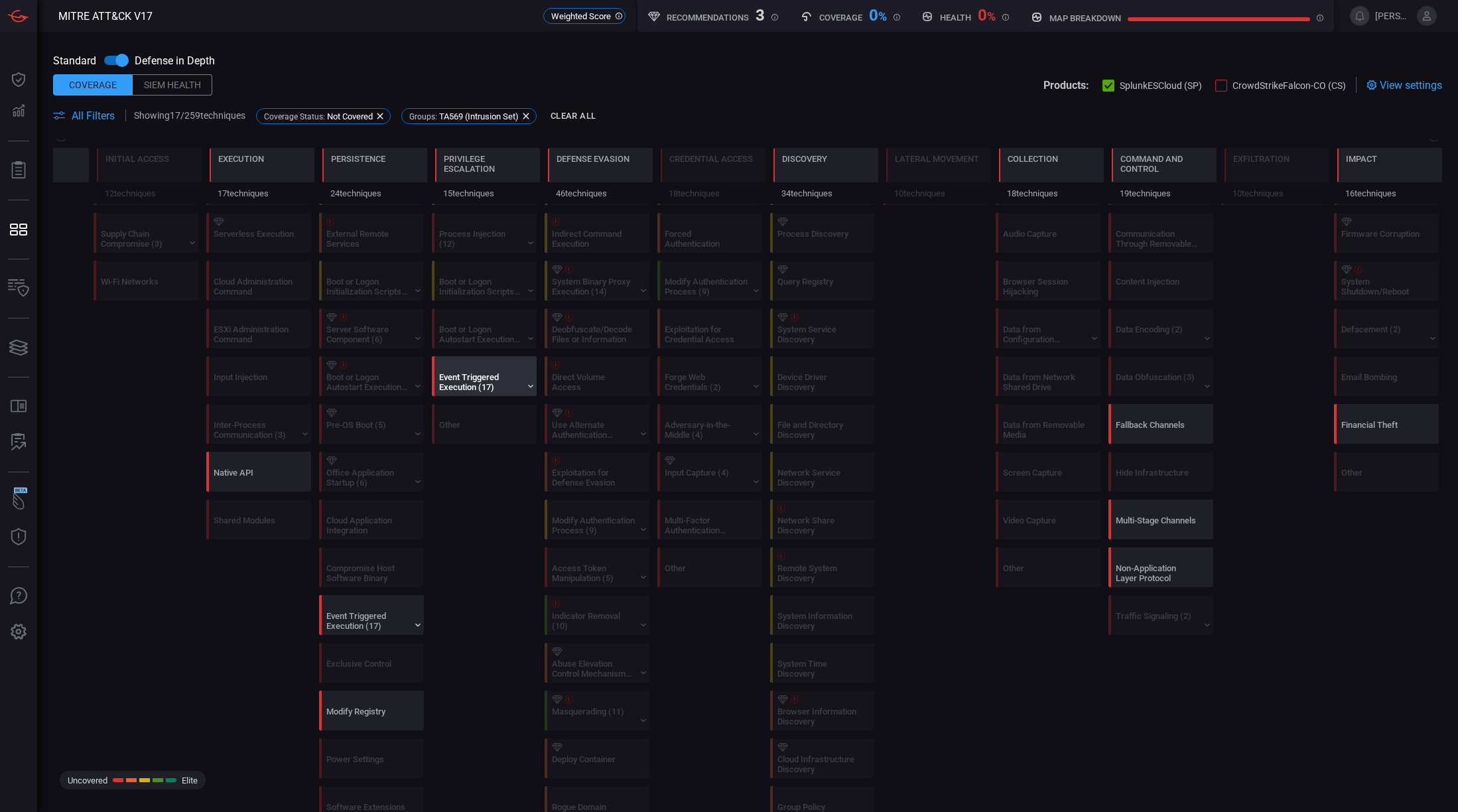
click at [475, 386] on div "Event Triggered Execution (17)" at bounding box center [480, 382] width 83 height 20
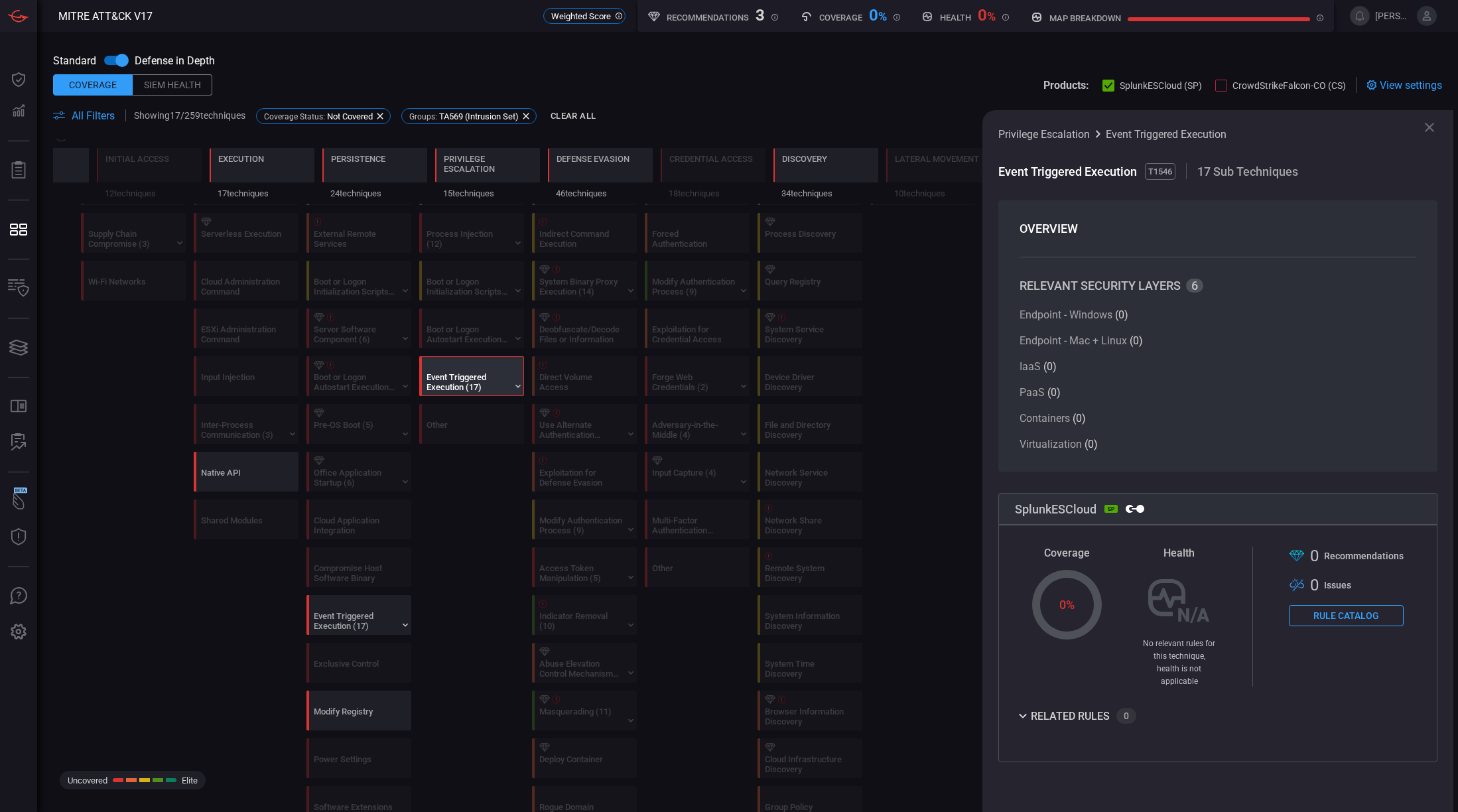
click at [476, 385] on div "Event Triggered Execution (17)" at bounding box center [468, 382] width 83 height 20
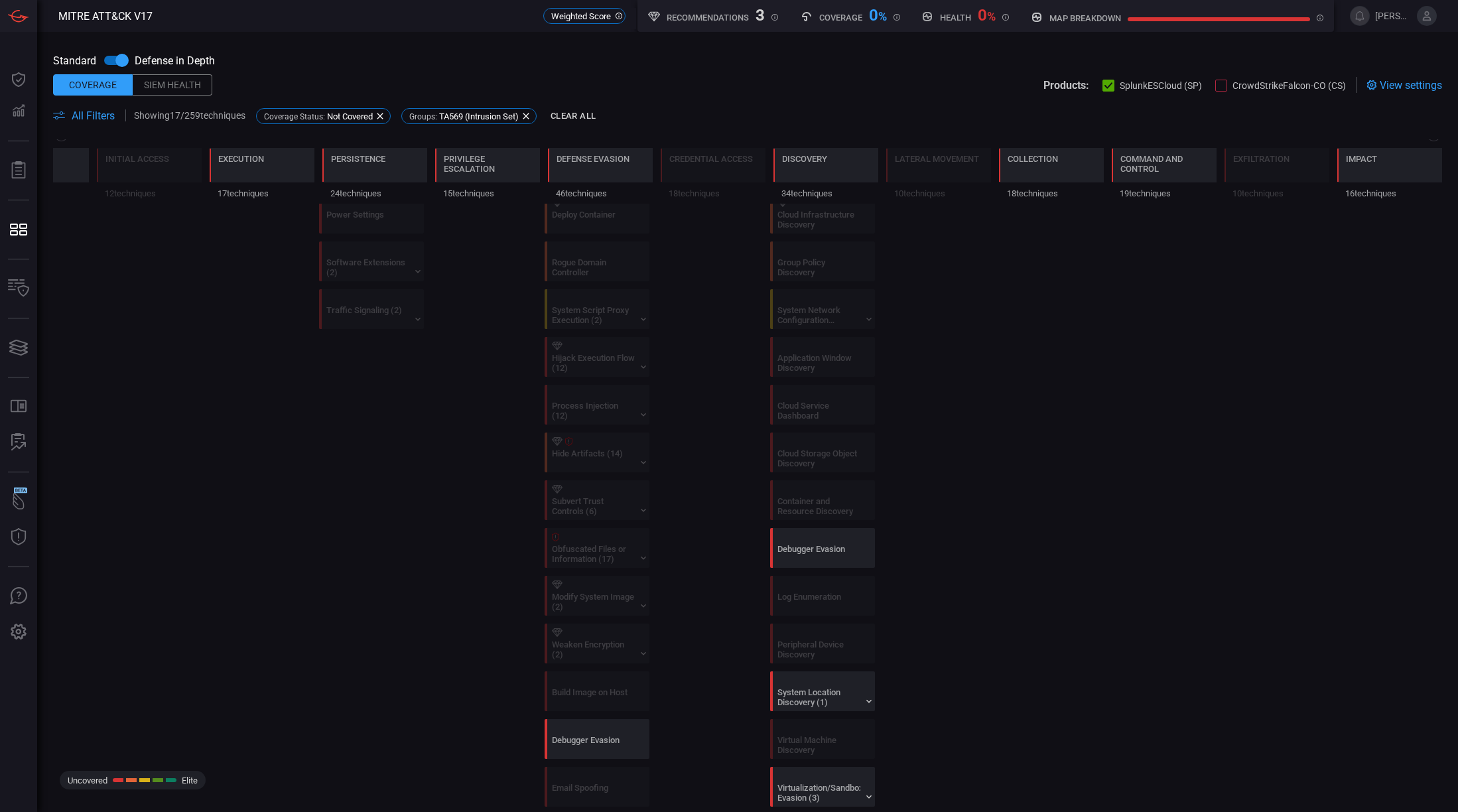
scroll to position [1327, 0]
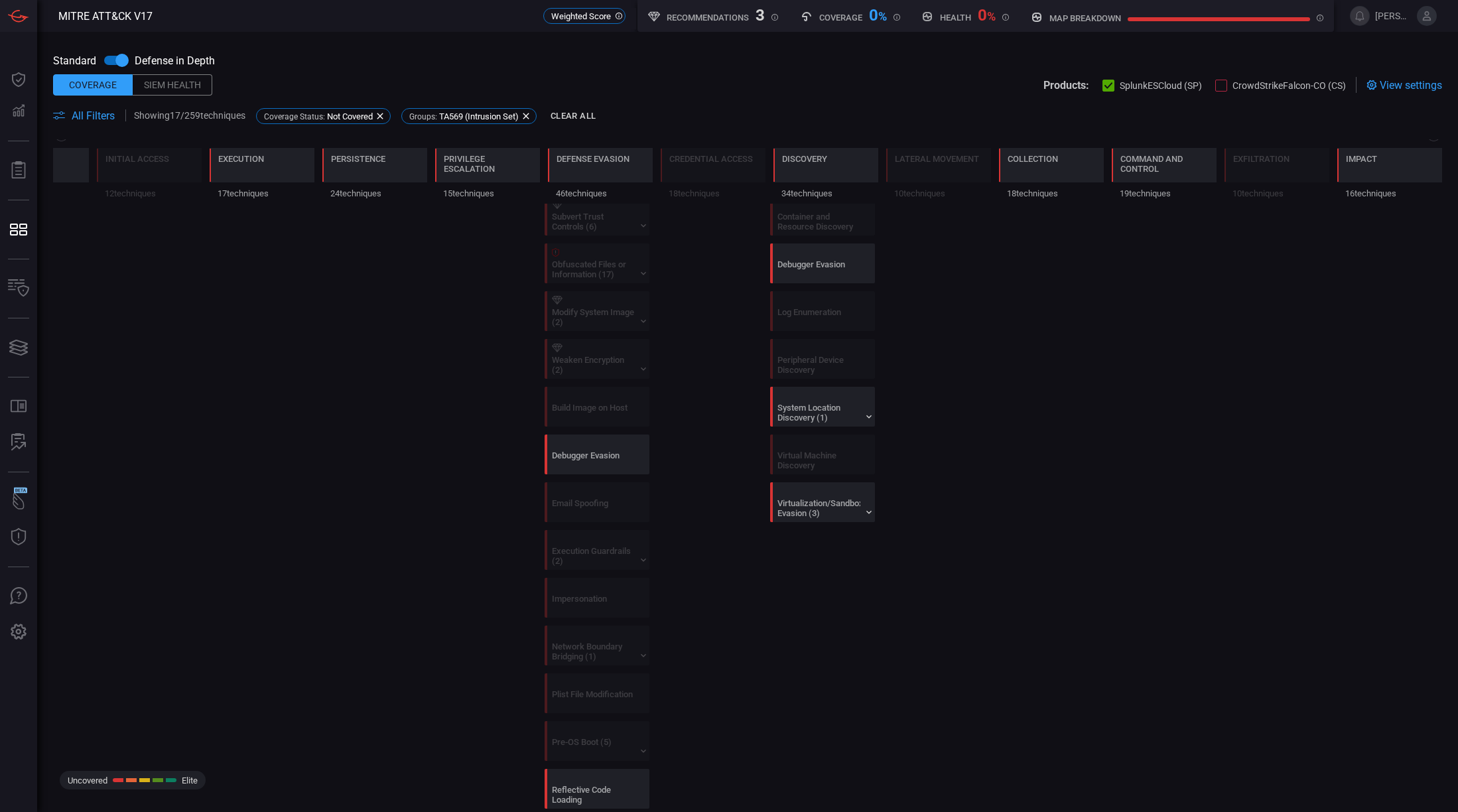
drag, startPoint x: 332, startPoint y: 312, endPoint x: 340, endPoint y: 315, distance: 8.5
click at [340, 314] on div "Other Create Account (3) Implant Internal Image Valid Accounts (4) Account Mani…" at bounding box center [371, 1] width 105 height 2189
drag, startPoint x: 340, startPoint y: 315, endPoint x: 411, endPoint y: 348, distance: 78.3
click at [411, 348] on div "Active Scanning (3) Gather Victim Identity Information (3) Phishing for Informa…" at bounding box center [747, 1] width 1389 height 2189
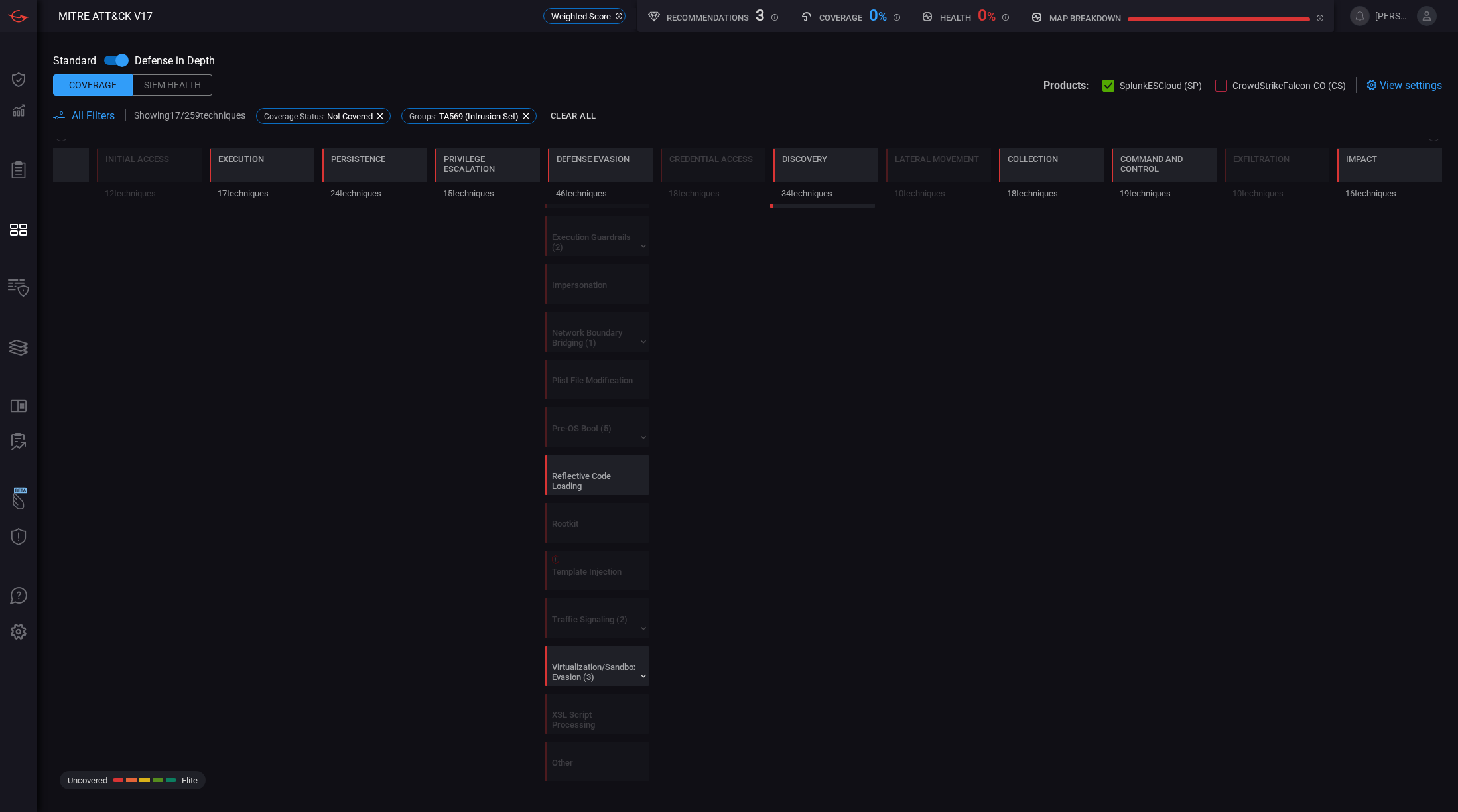
scroll to position [1644, 0]
click at [620, 666] on div "Virtualization/Sandbox Evasion (3)" at bounding box center [593, 668] width 83 height 20
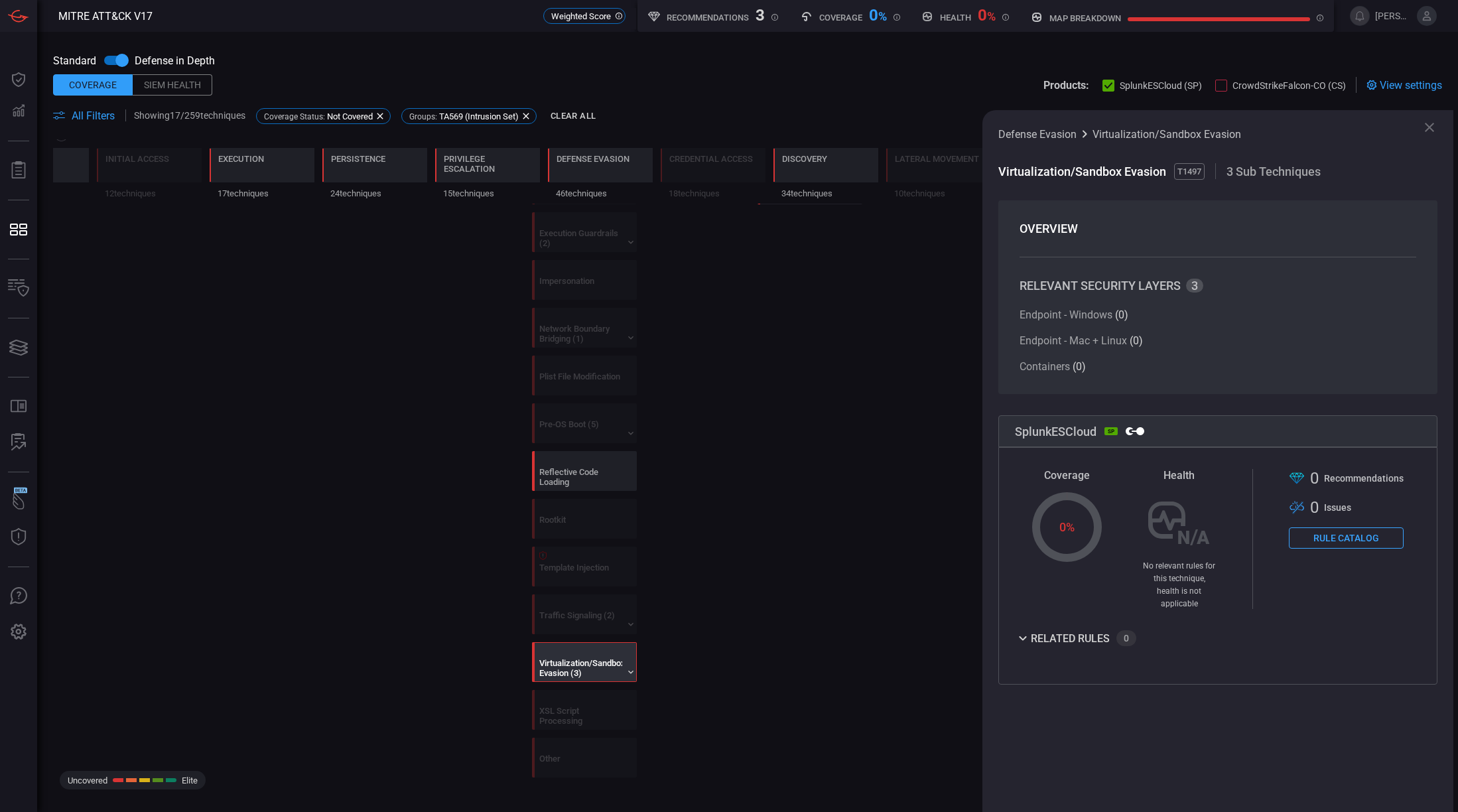
click at [1055, 634] on div "related rules" at bounding box center [1070, 638] width 79 height 10
click at [586, 478] on div "Reflective Code Loading" at bounding box center [580, 476] width 83 height 20
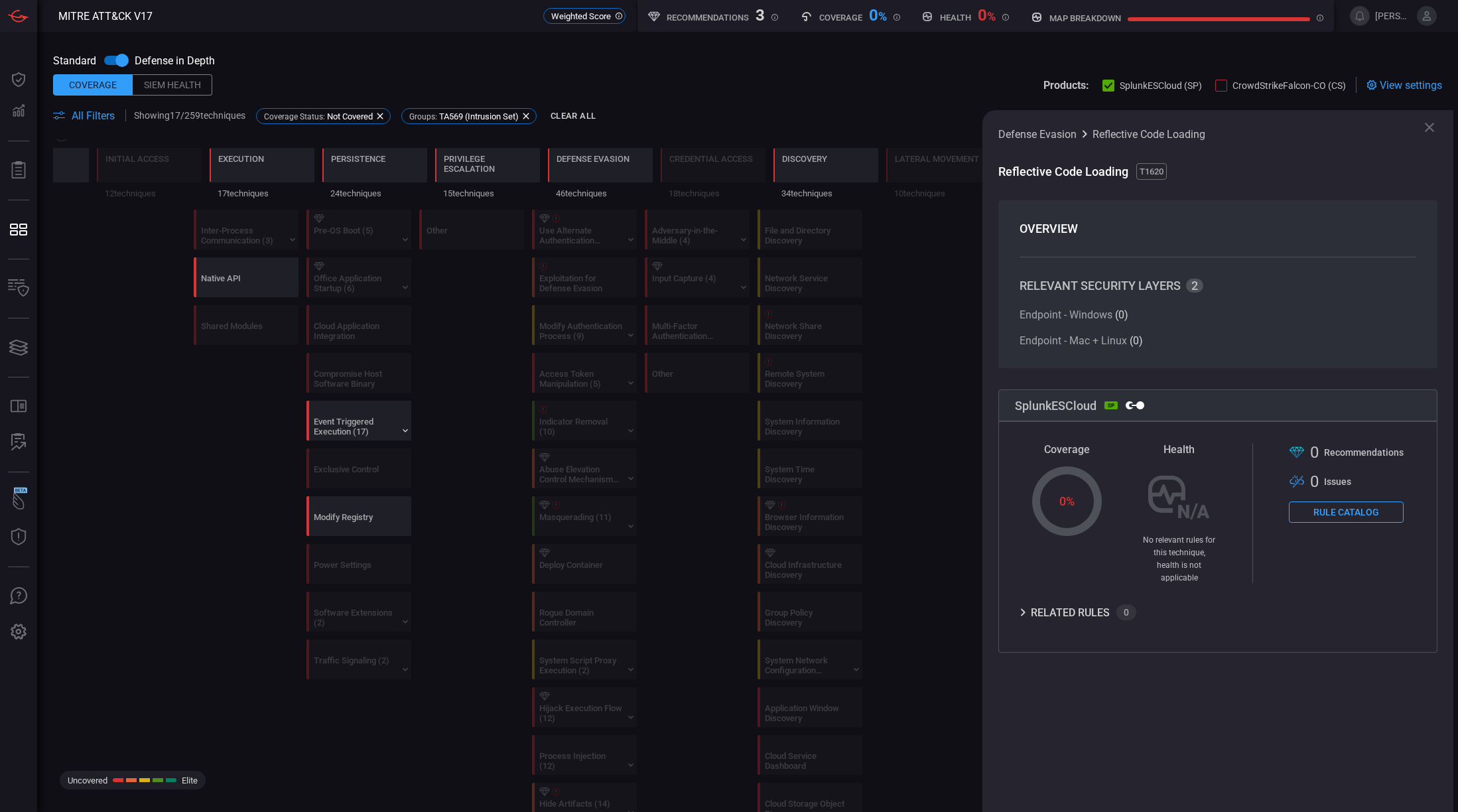
scroll to position [566, 0]
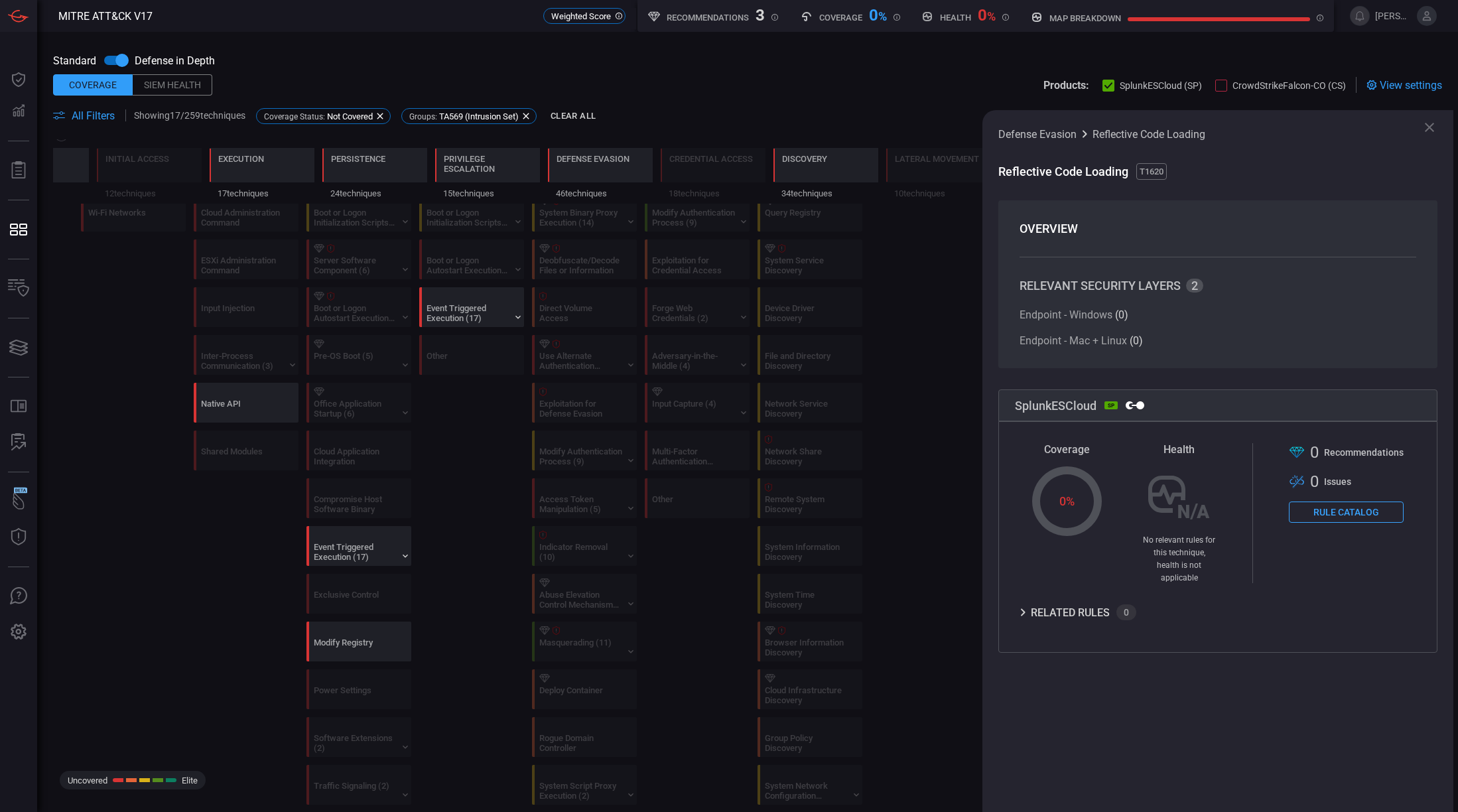
click at [640, 522] on div "Active Scanning (3) Gather Victim Identity Information (3) Phishing for Informa…" at bounding box center [517, 760] width 927 height 2189
click at [1430, 128] on icon at bounding box center [1429, 127] width 10 height 10
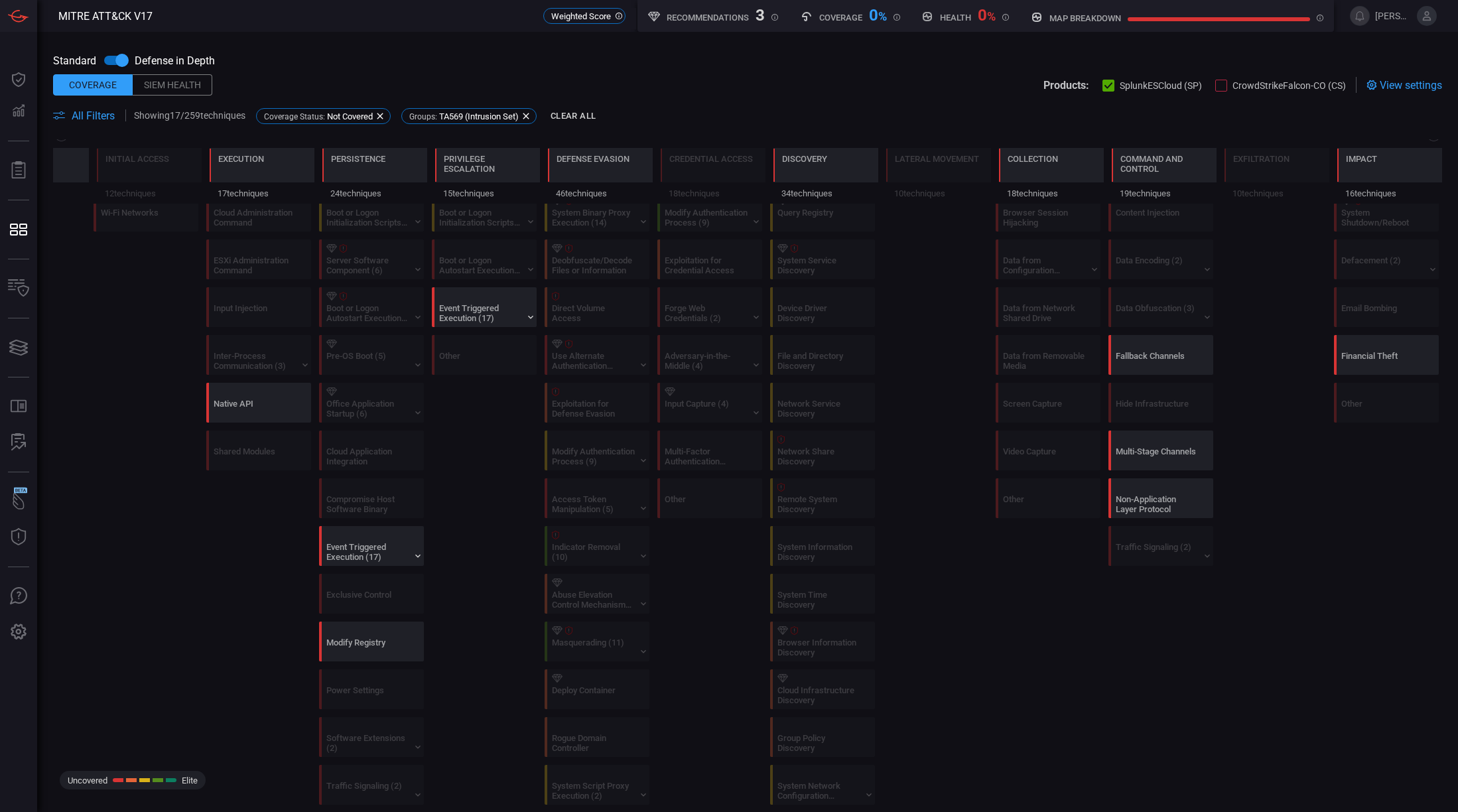
click at [55, 119] on icon at bounding box center [59, 115] width 12 height 8
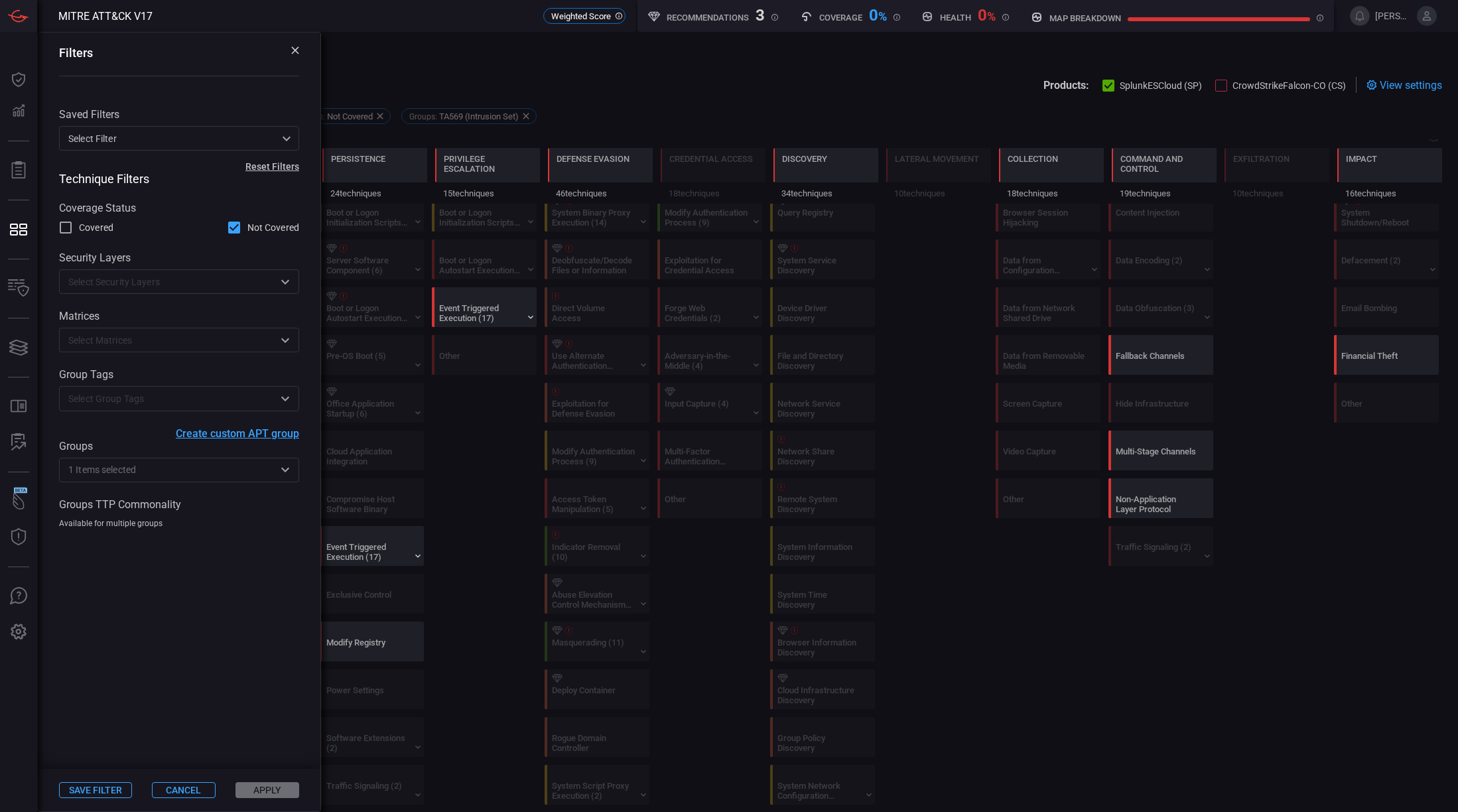
click at [620, 77] on span at bounding box center [628, 85] width 831 height 16
click at [175, 788] on button "Cancel" at bounding box center [184, 790] width 64 height 16
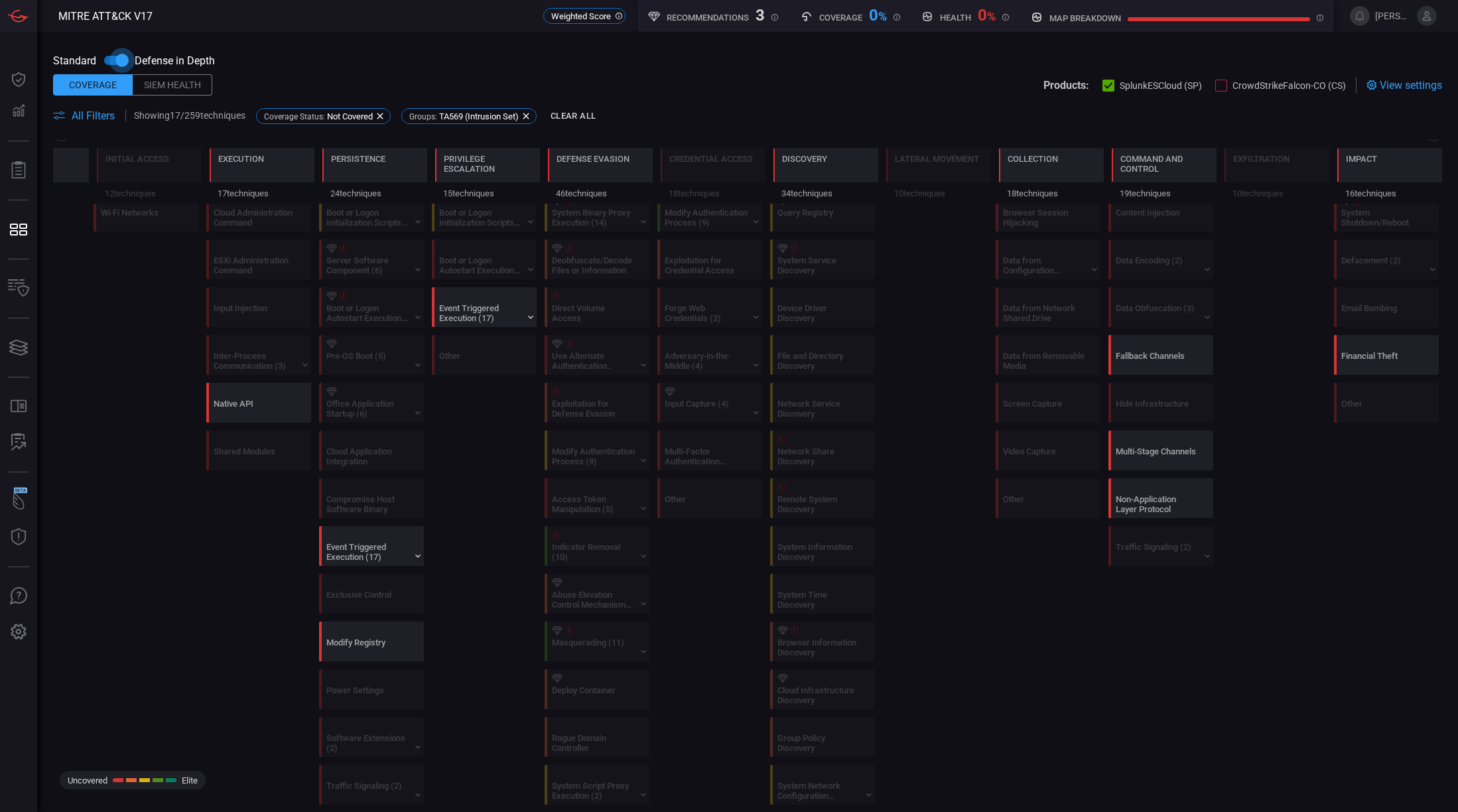
click at [118, 63] on input "checkbox" at bounding box center [122, 60] width 76 height 25
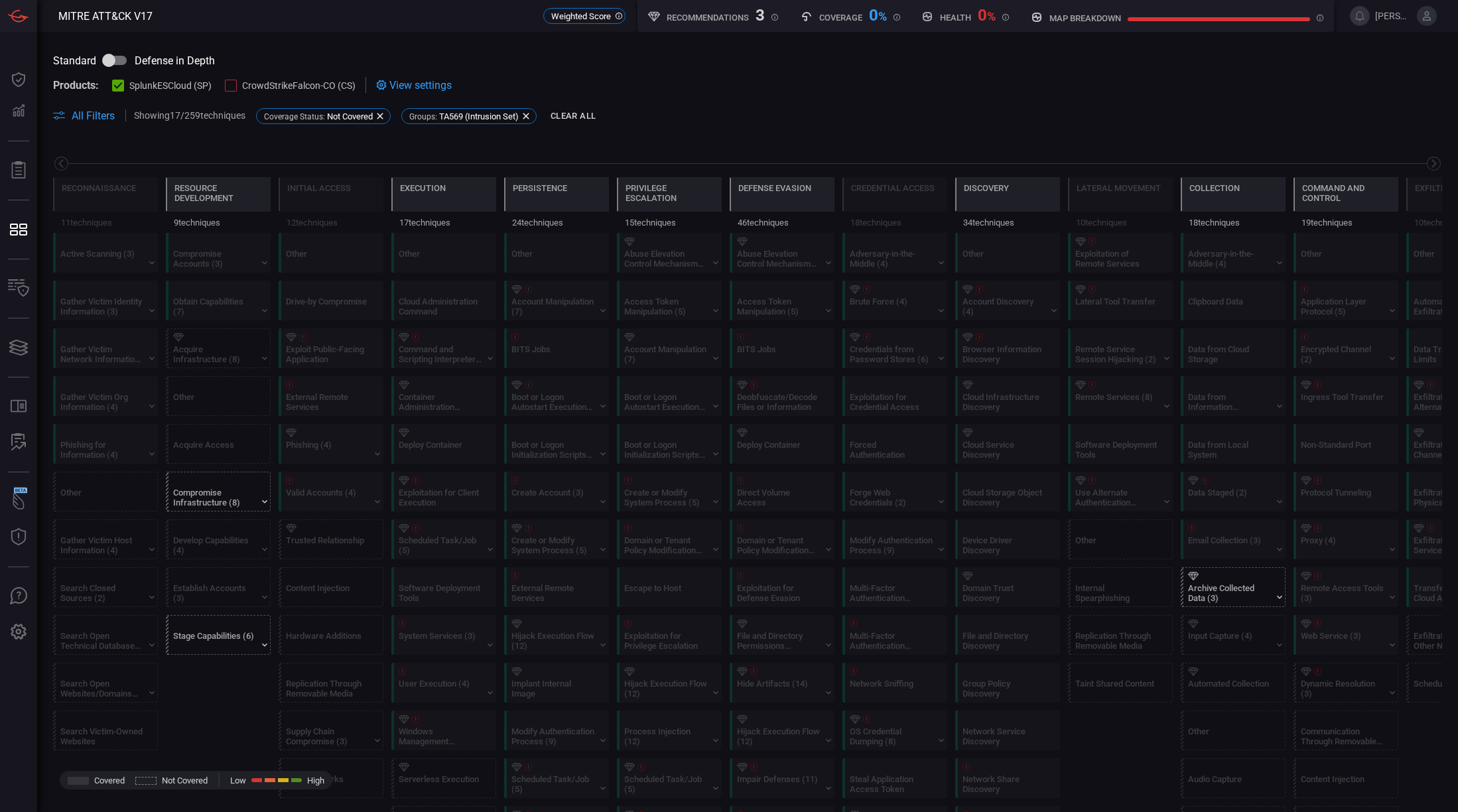
scroll to position [0, 174]
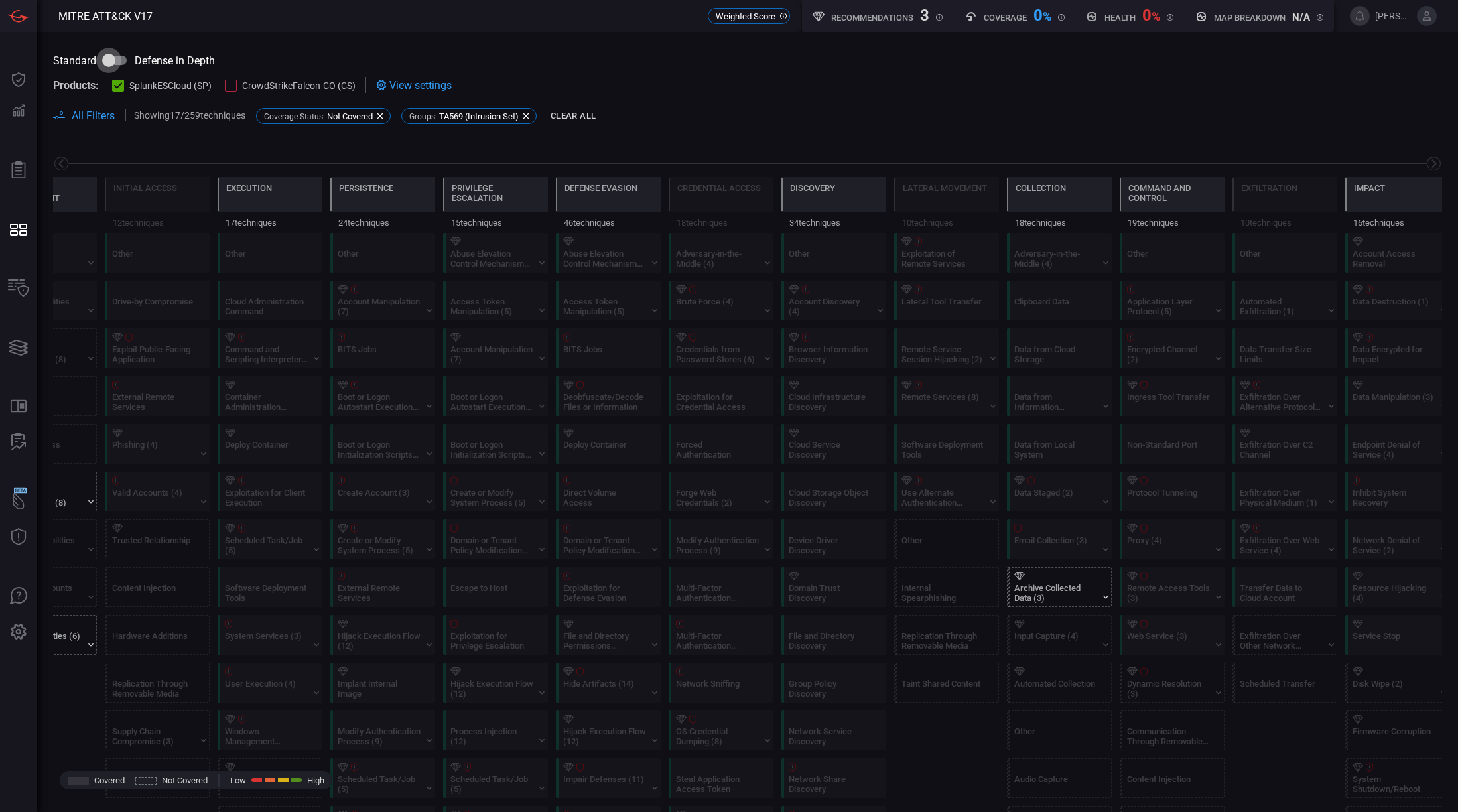
click at [118, 63] on input "checkbox" at bounding box center [108, 60] width 76 height 25
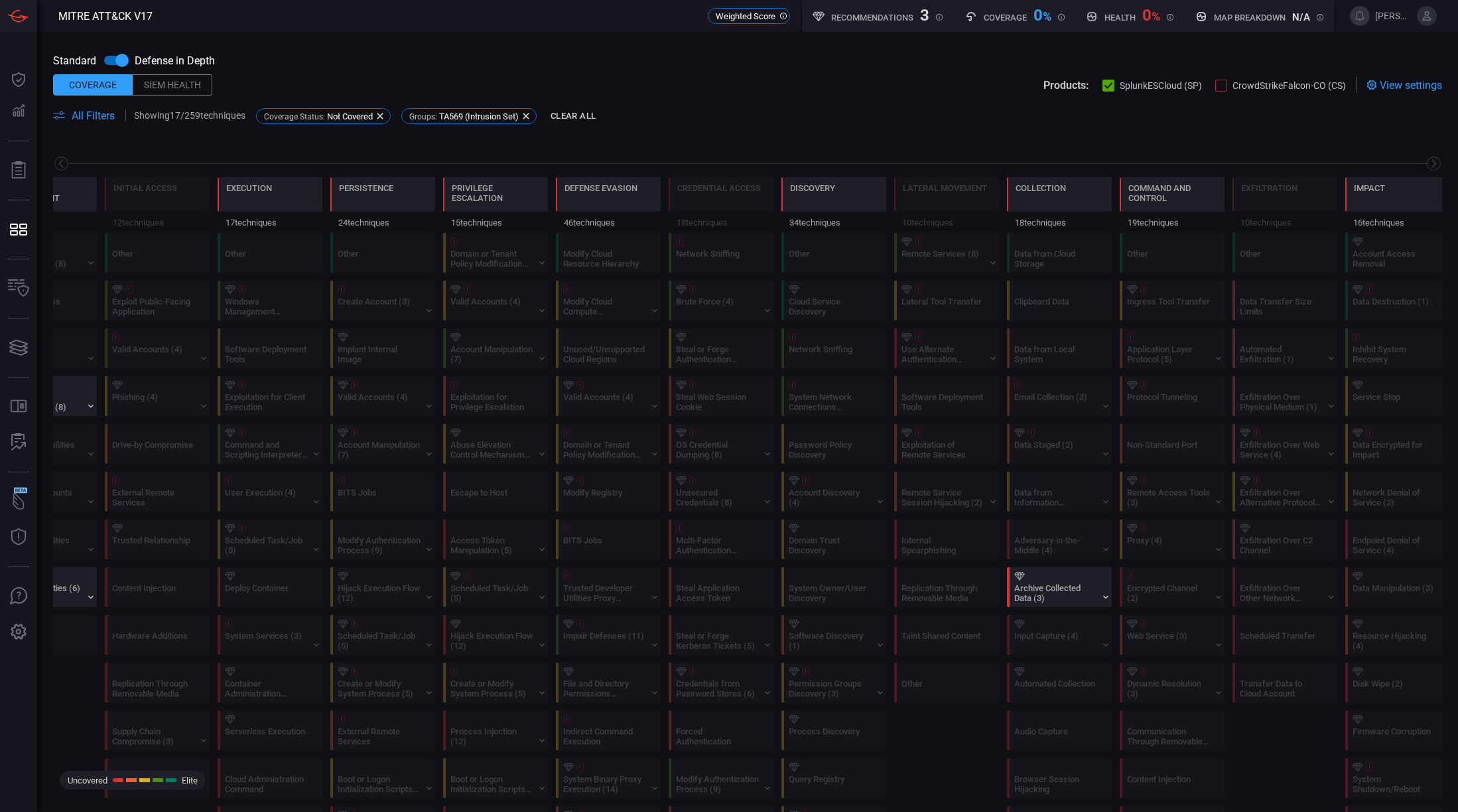
click at [1395, 92] on div "Standard Defense in Depth Coverage Siem Health Products: SplunkESCloud (SP) Cro…" at bounding box center [746, 85] width 1420 height 108
click at [1399, 87] on span "View settings" at bounding box center [1410, 85] width 62 height 12
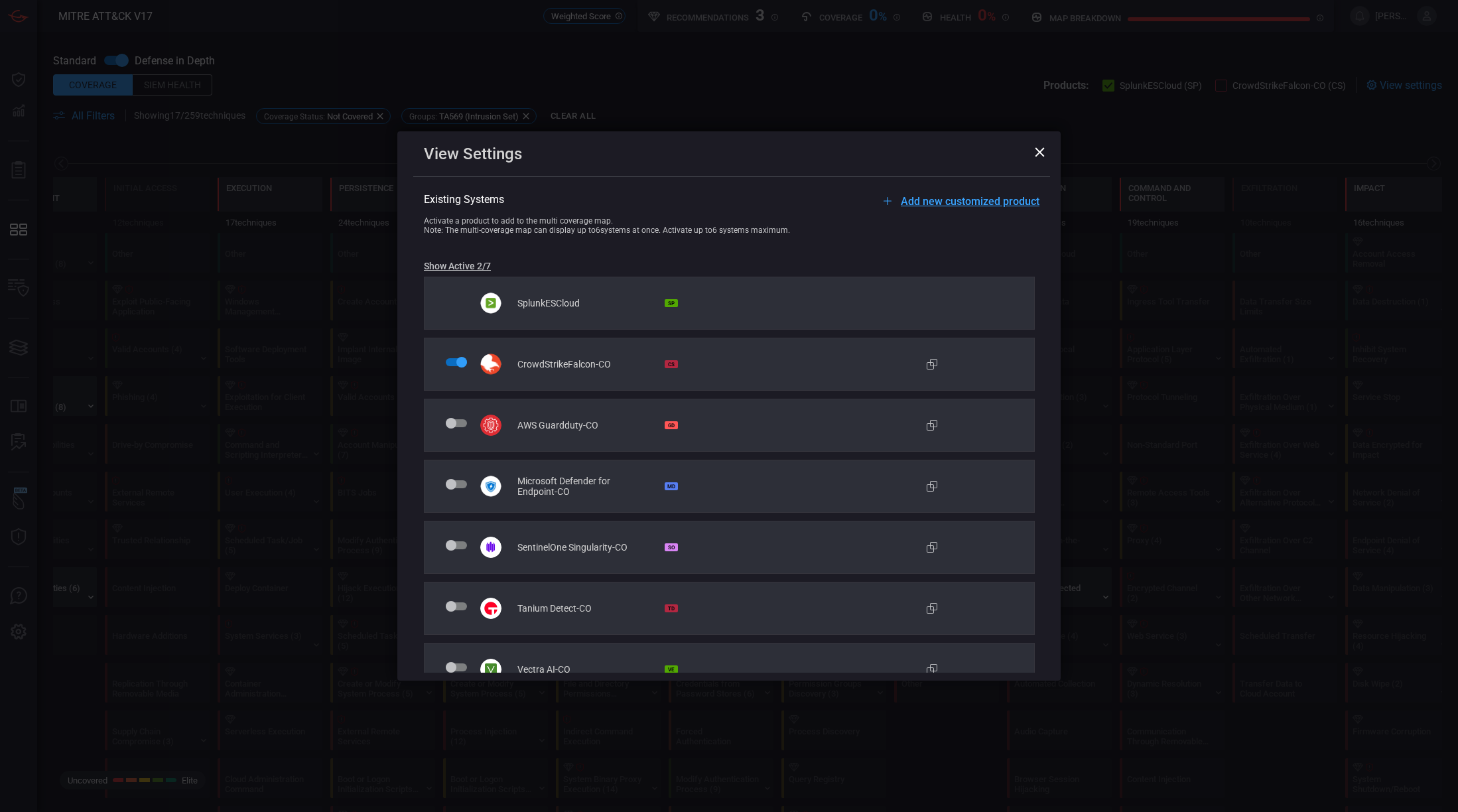
click at [1043, 152] on icon at bounding box center [1039, 151] width 10 height 10
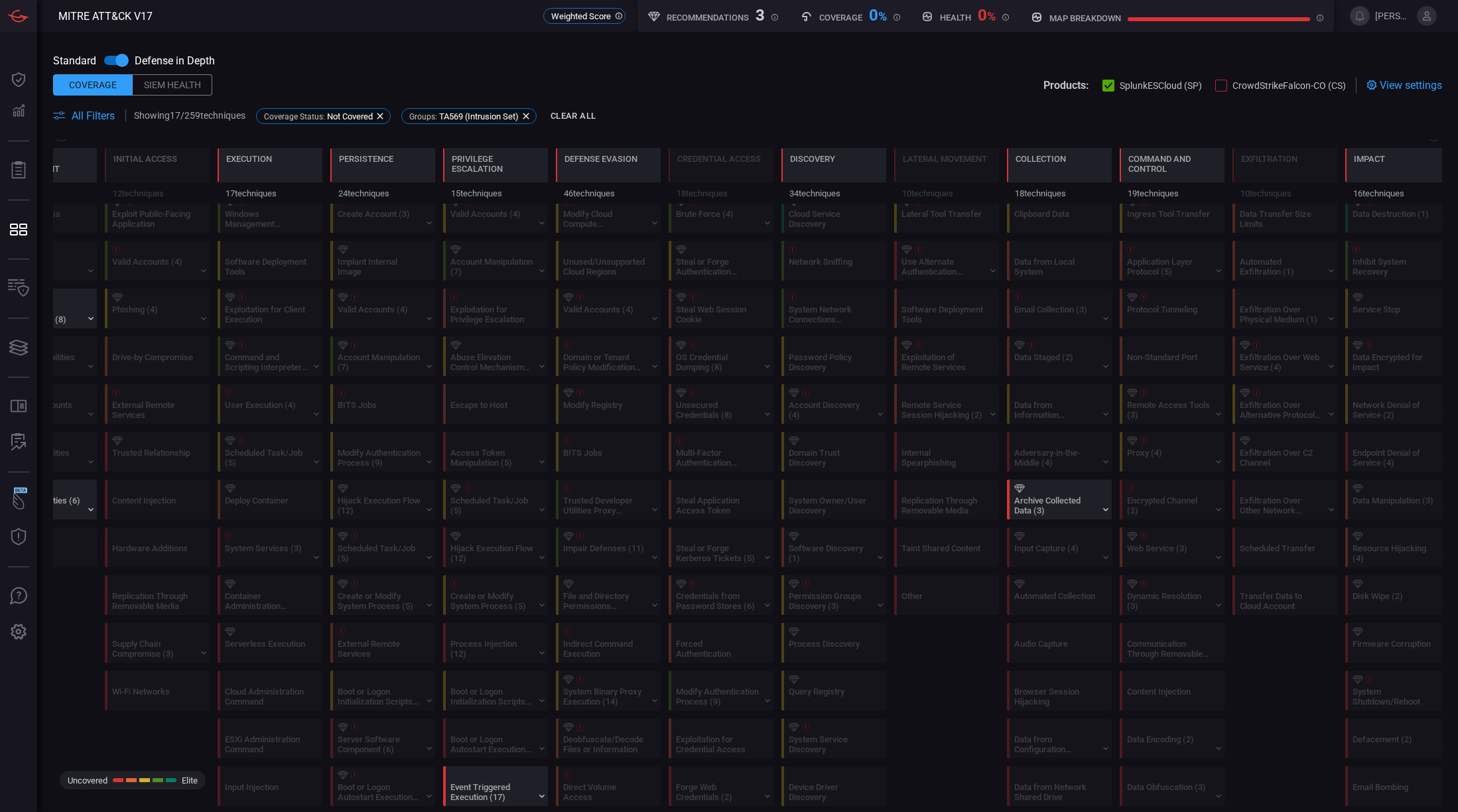
scroll to position [0, 0]
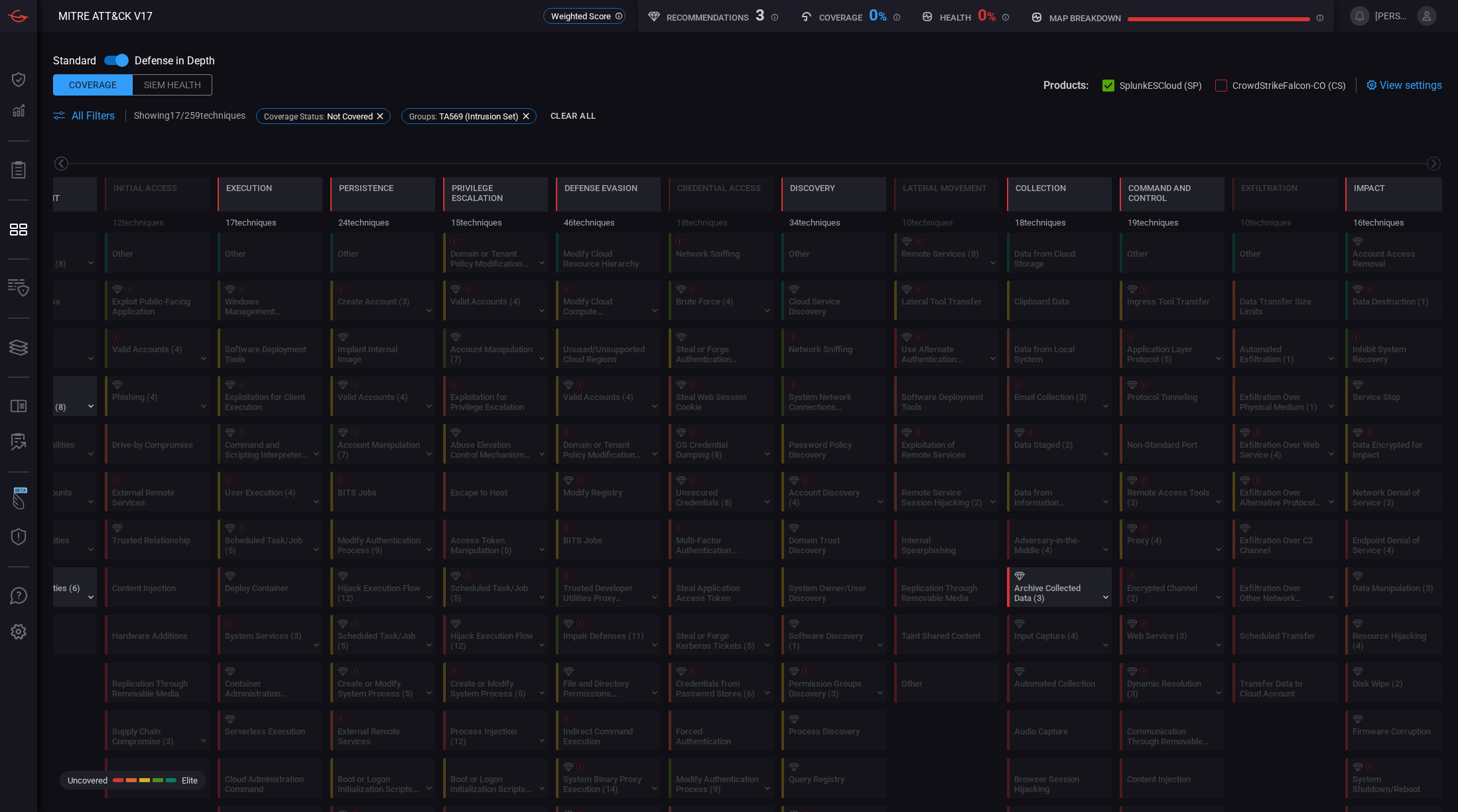
click at [64, 161] on icon at bounding box center [61, 163] width 17 height 17
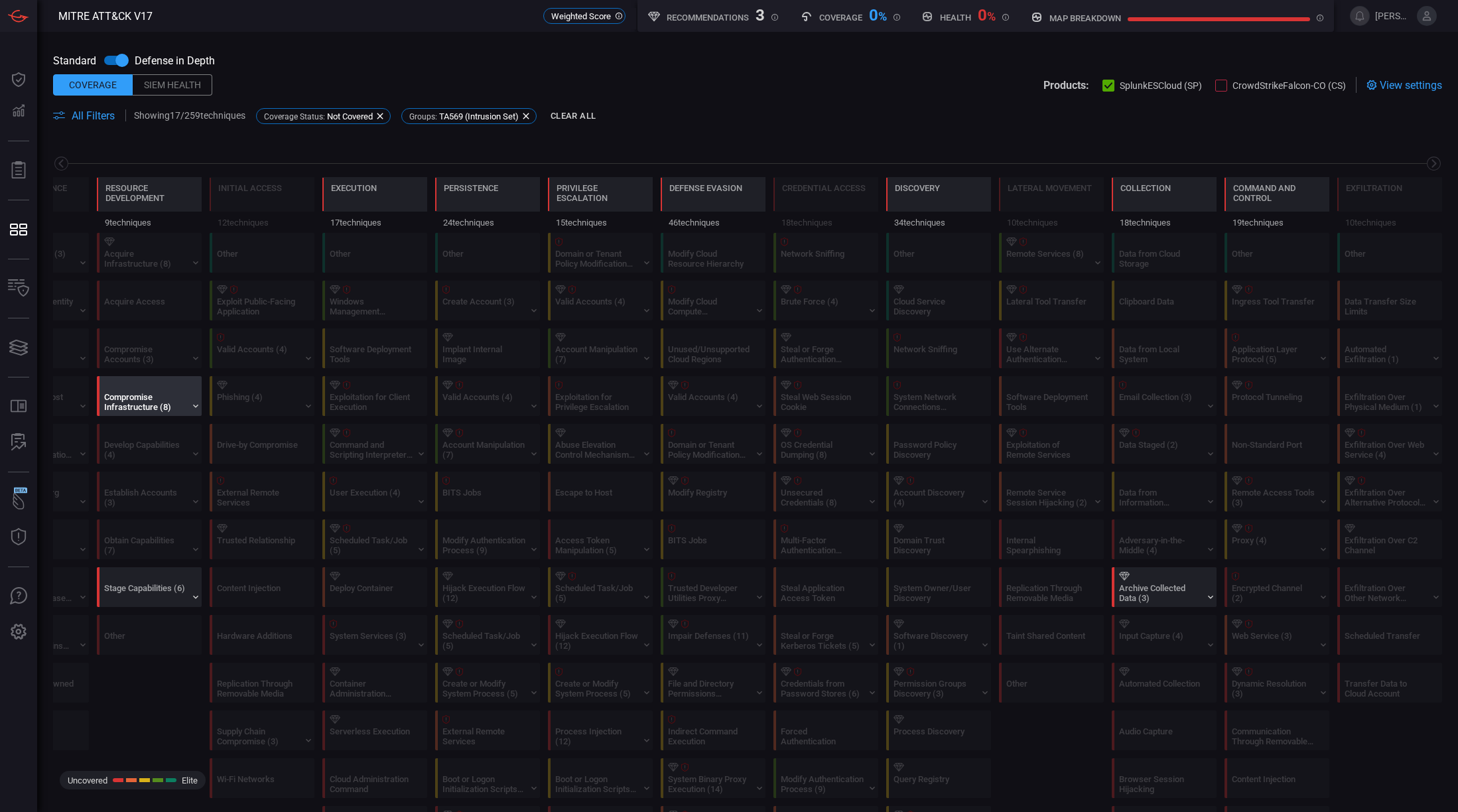
click at [153, 408] on div "Compromise Infrastructure (8)" at bounding box center [145, 401] width 83 height 20
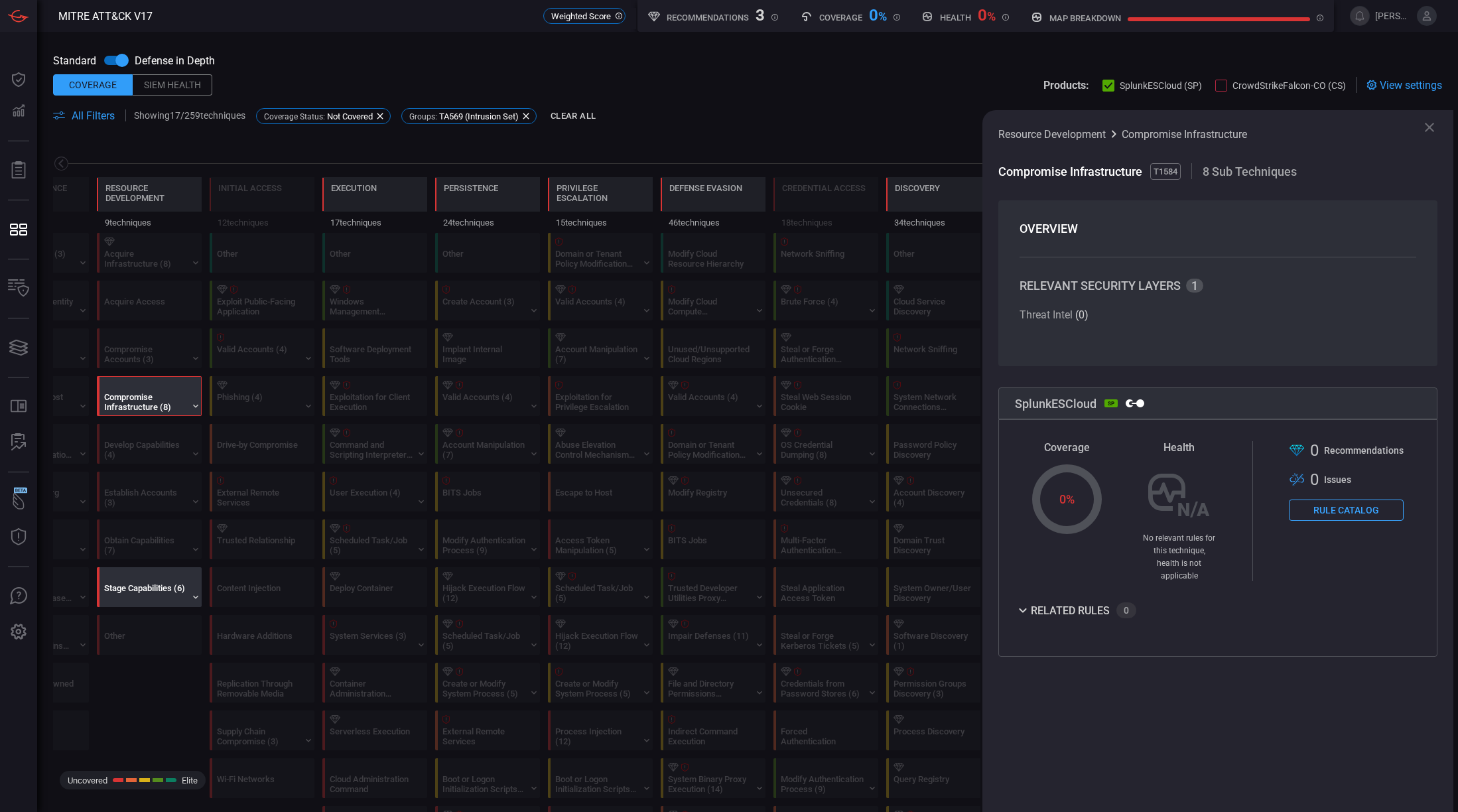
click at [153, 589] on div "Stage Capabilities (6)" at bounding box center [145, 593] width 83 height 20
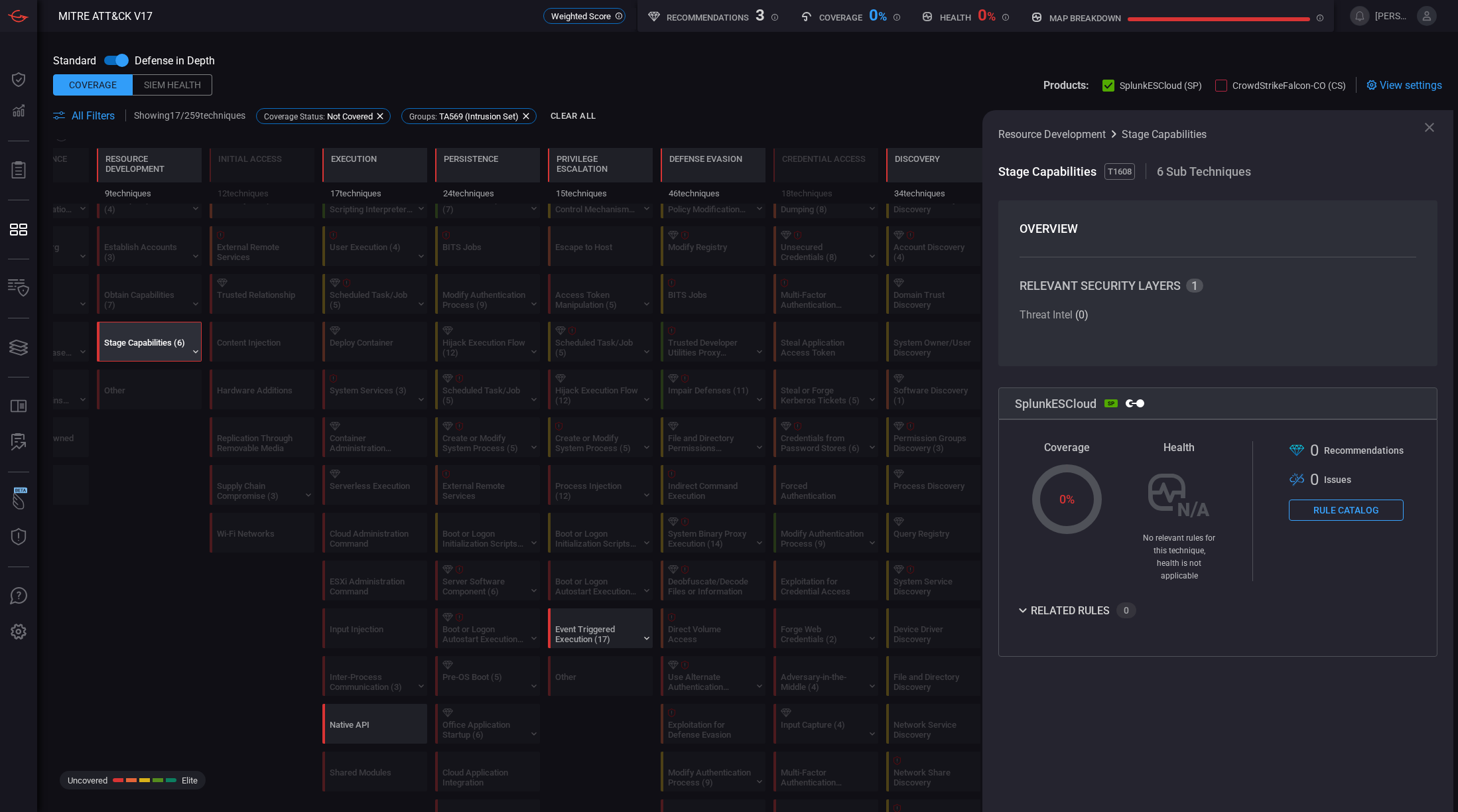
scroll to position [249, 0]
click at [379, 725] on div "Native API" at bounding box center [371, 726] width 83 height 20
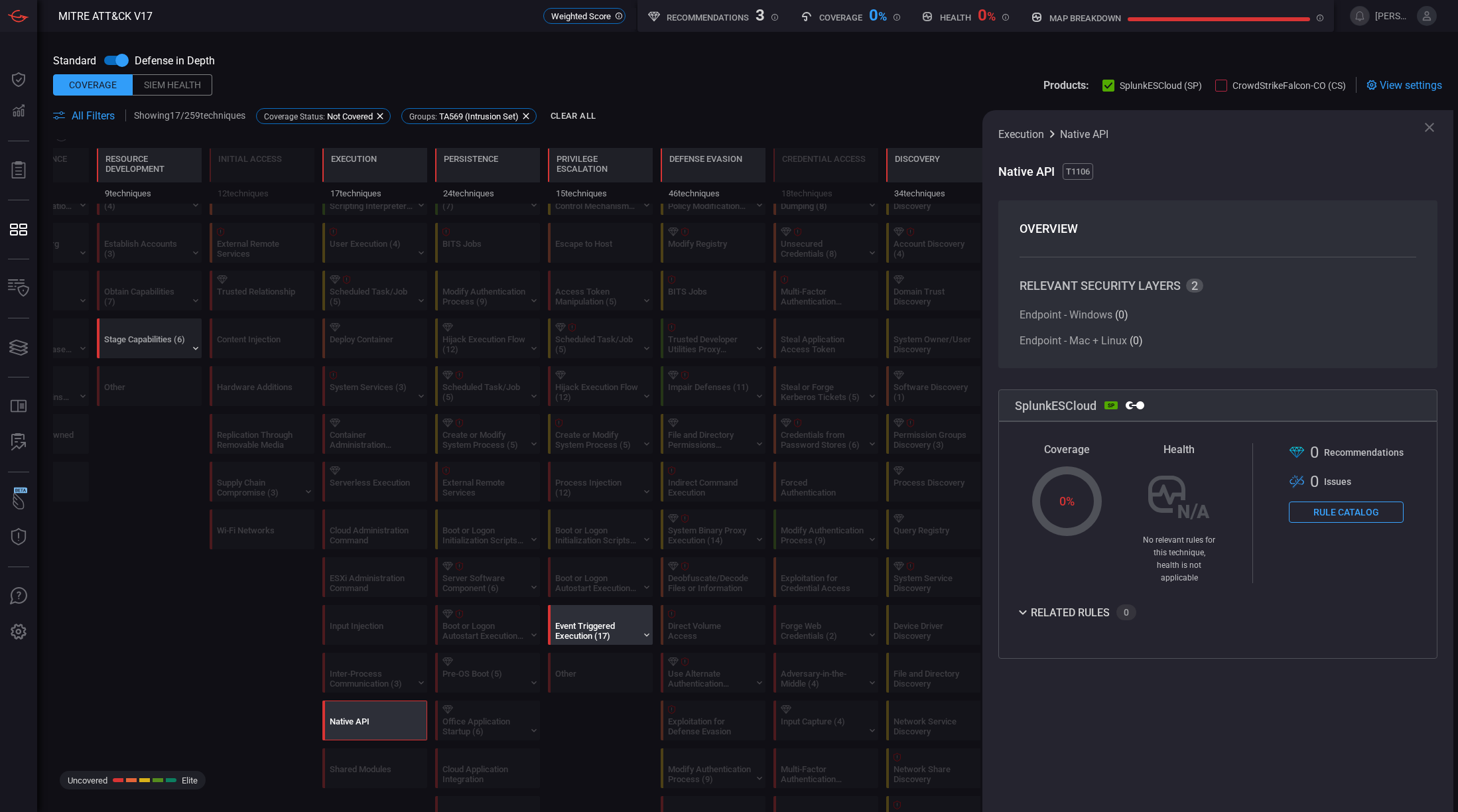
click at [589, 621] on div "Event Triggered Execution (17)" at bounding box center [596, 630] width 83 height 20
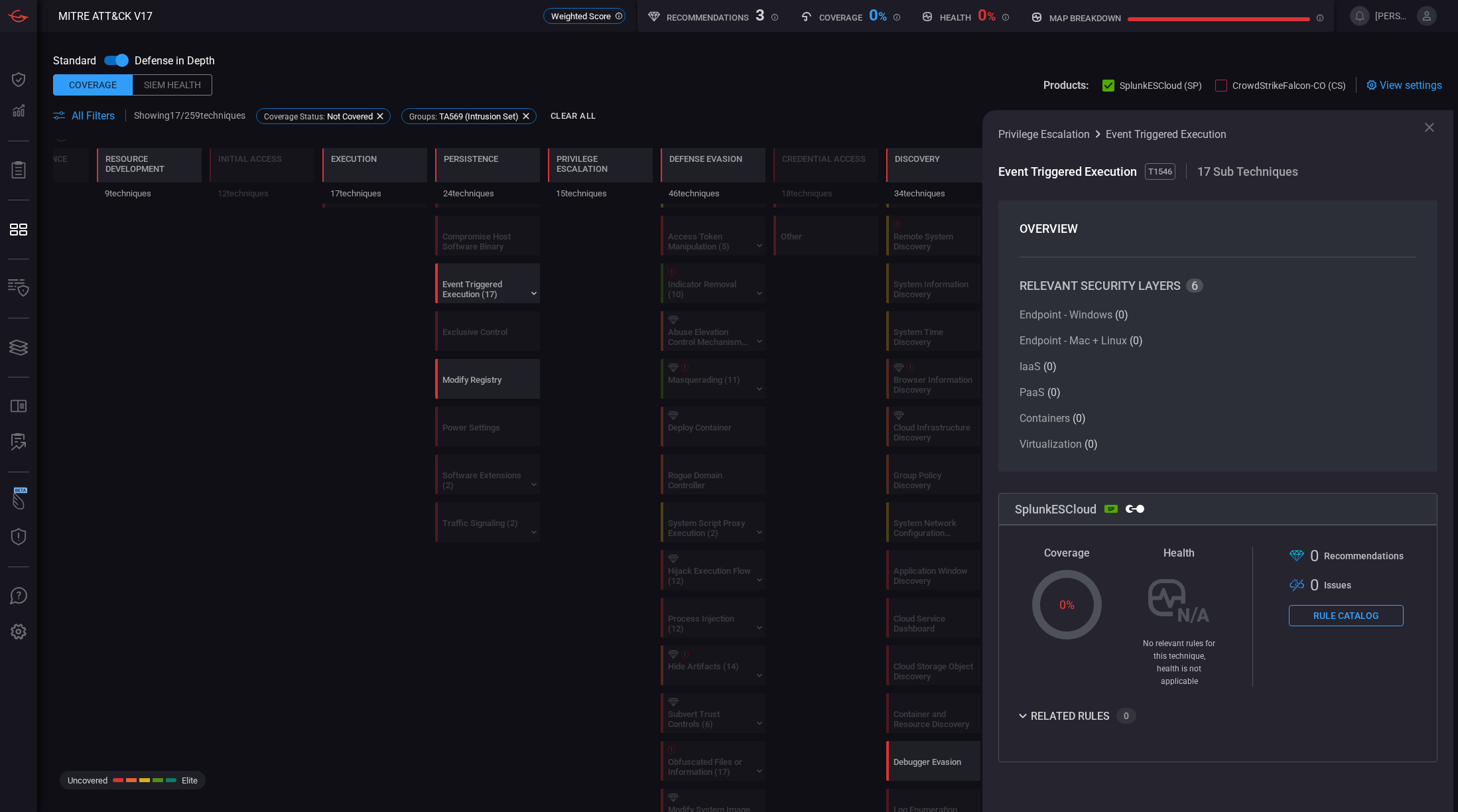
scroll to position [663, 0]
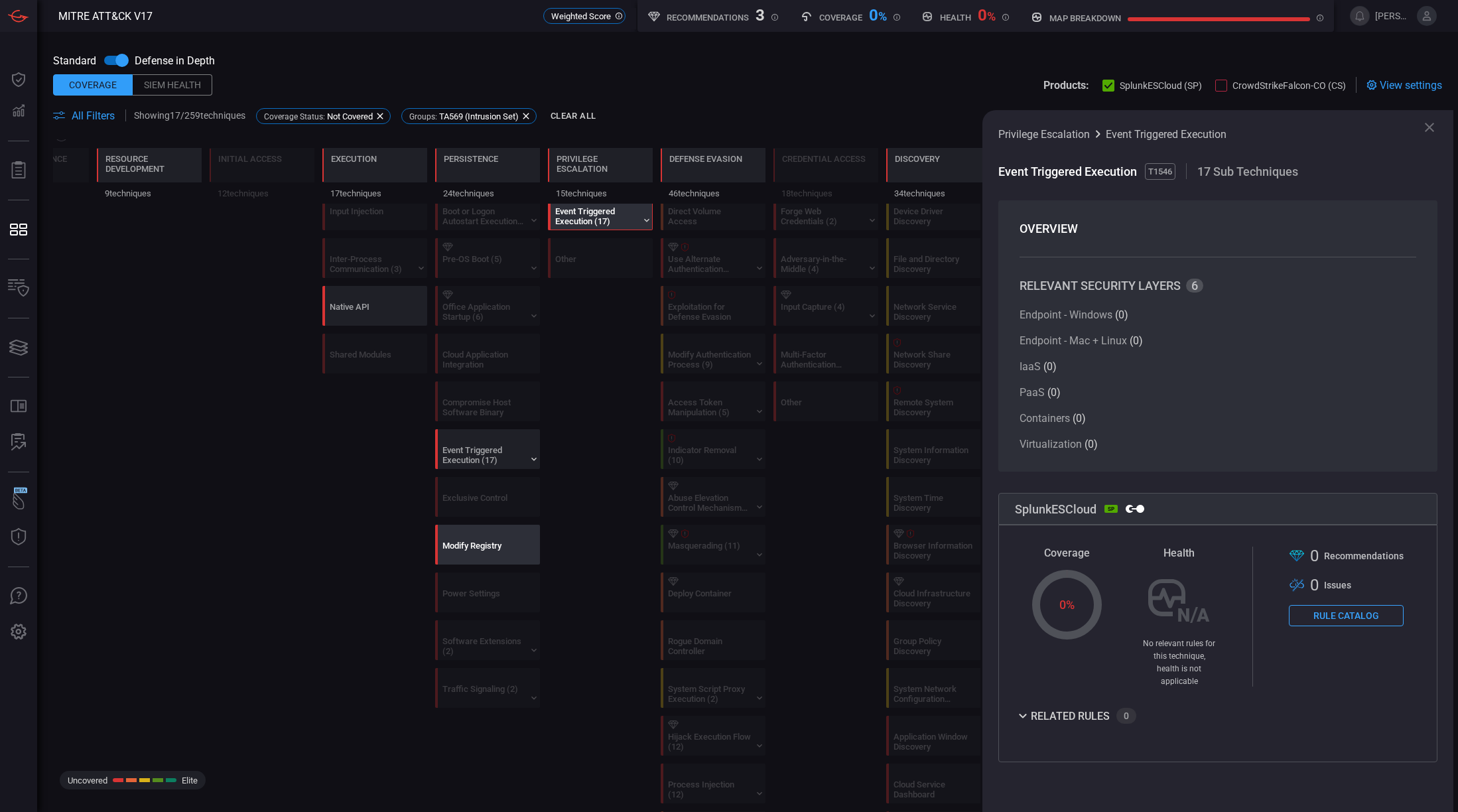
click at [488, 543] on div "Modify Registry" at bounding box center [483, 550] width 83 height 20
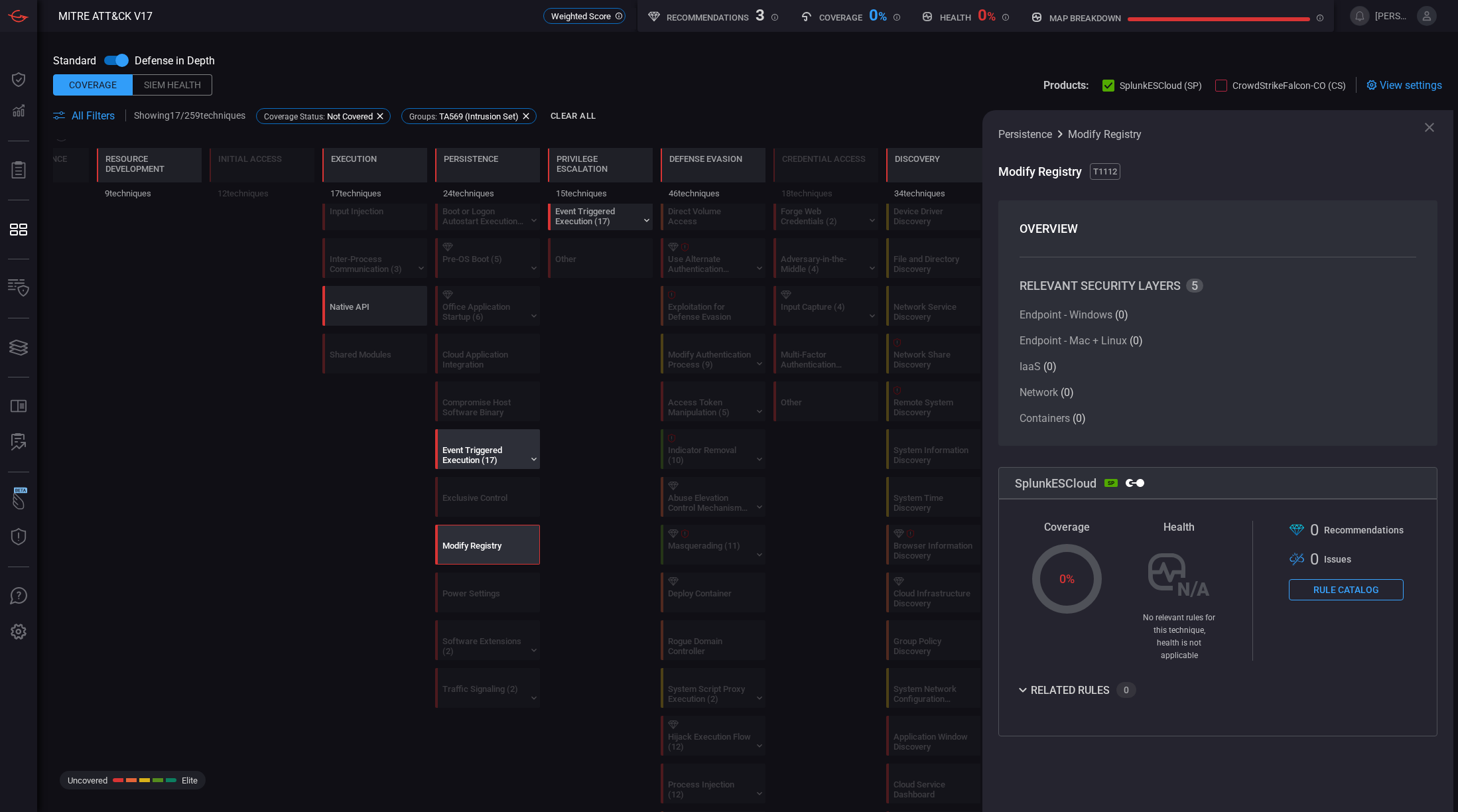
click at [485, 440] on div at bounding box center [489, 438] width 95 height 9
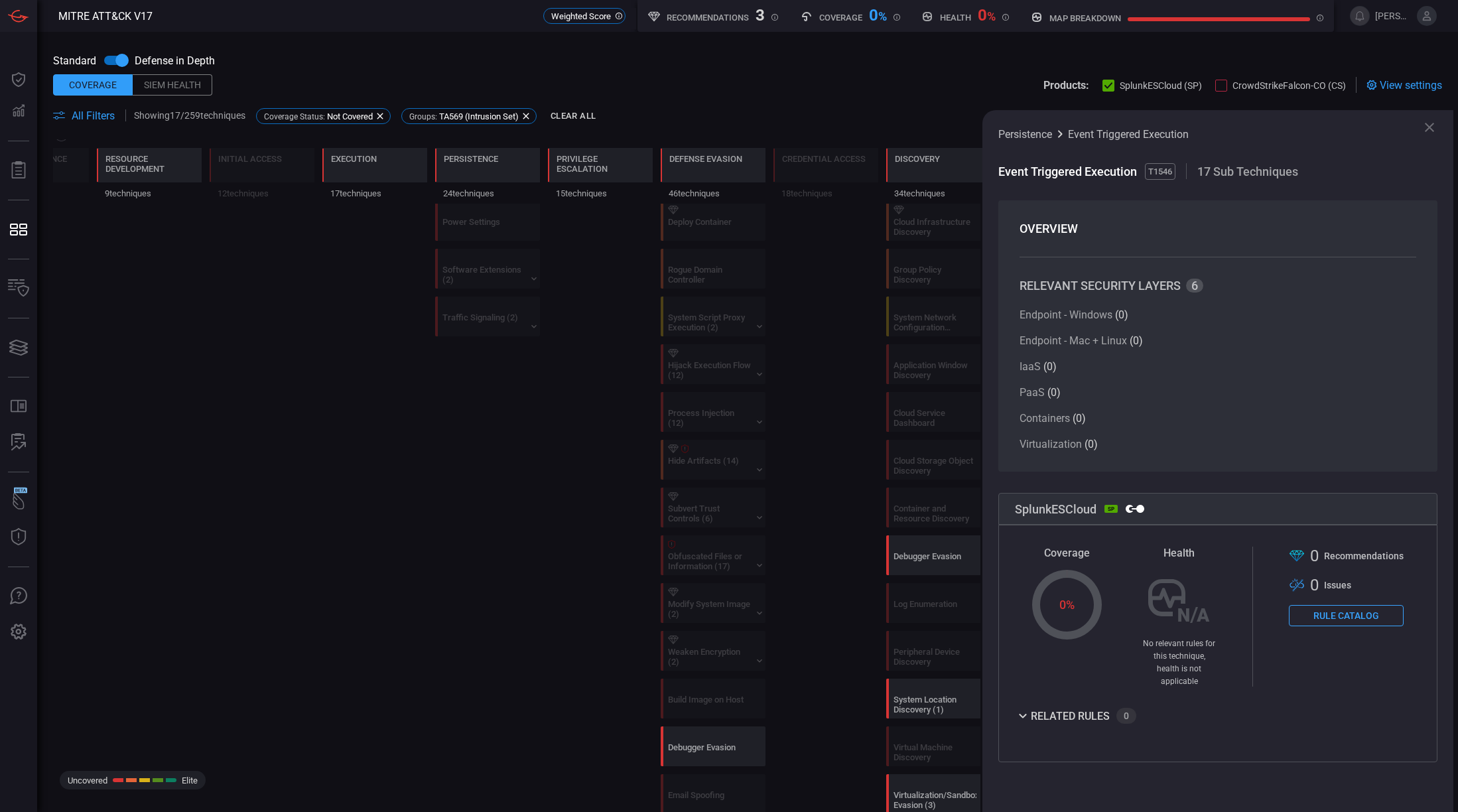
scroll to position [1244, 0]
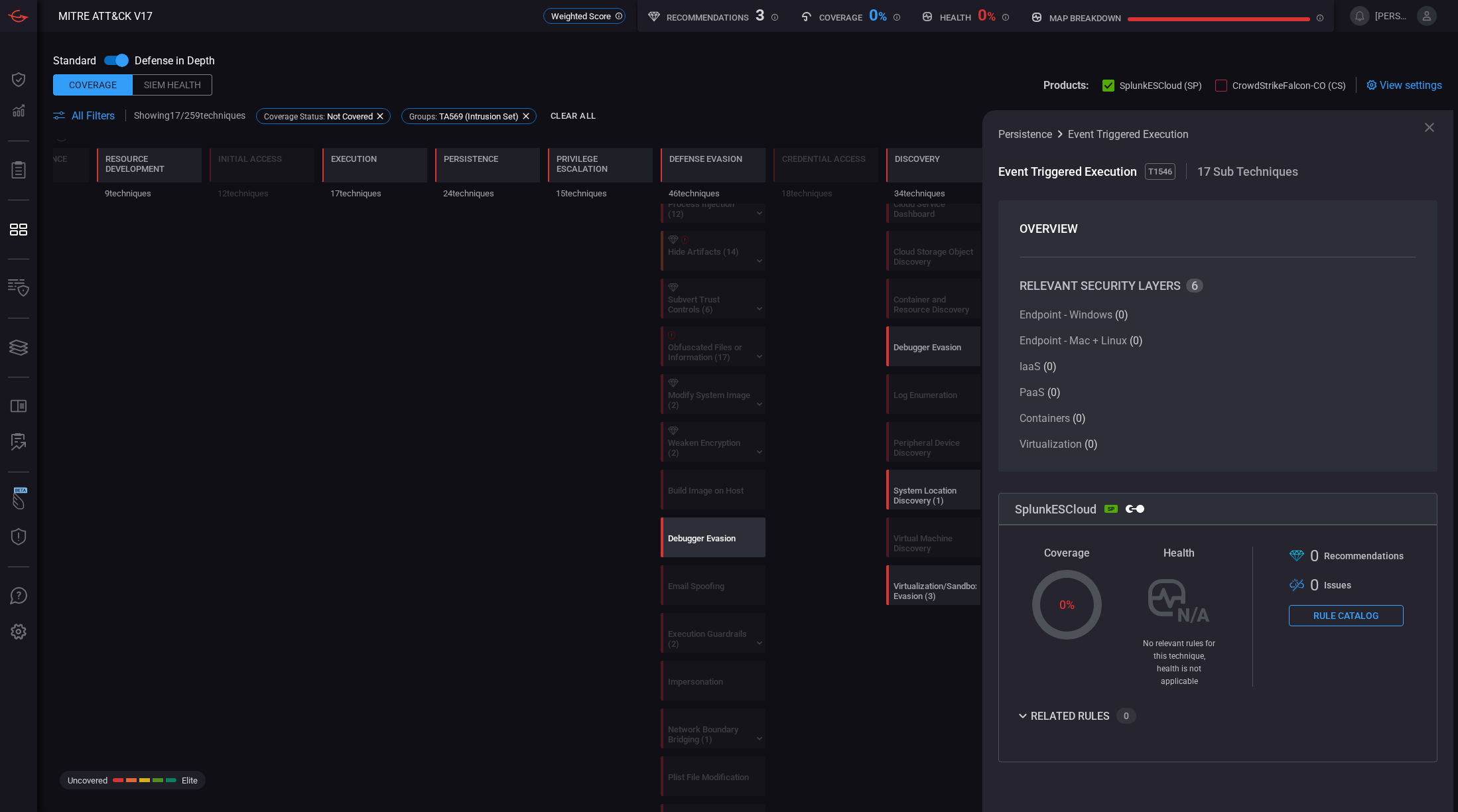
click at [694, 536] on div "Debugger Evasion" at bounding box center [709, 543] width 83 height 20
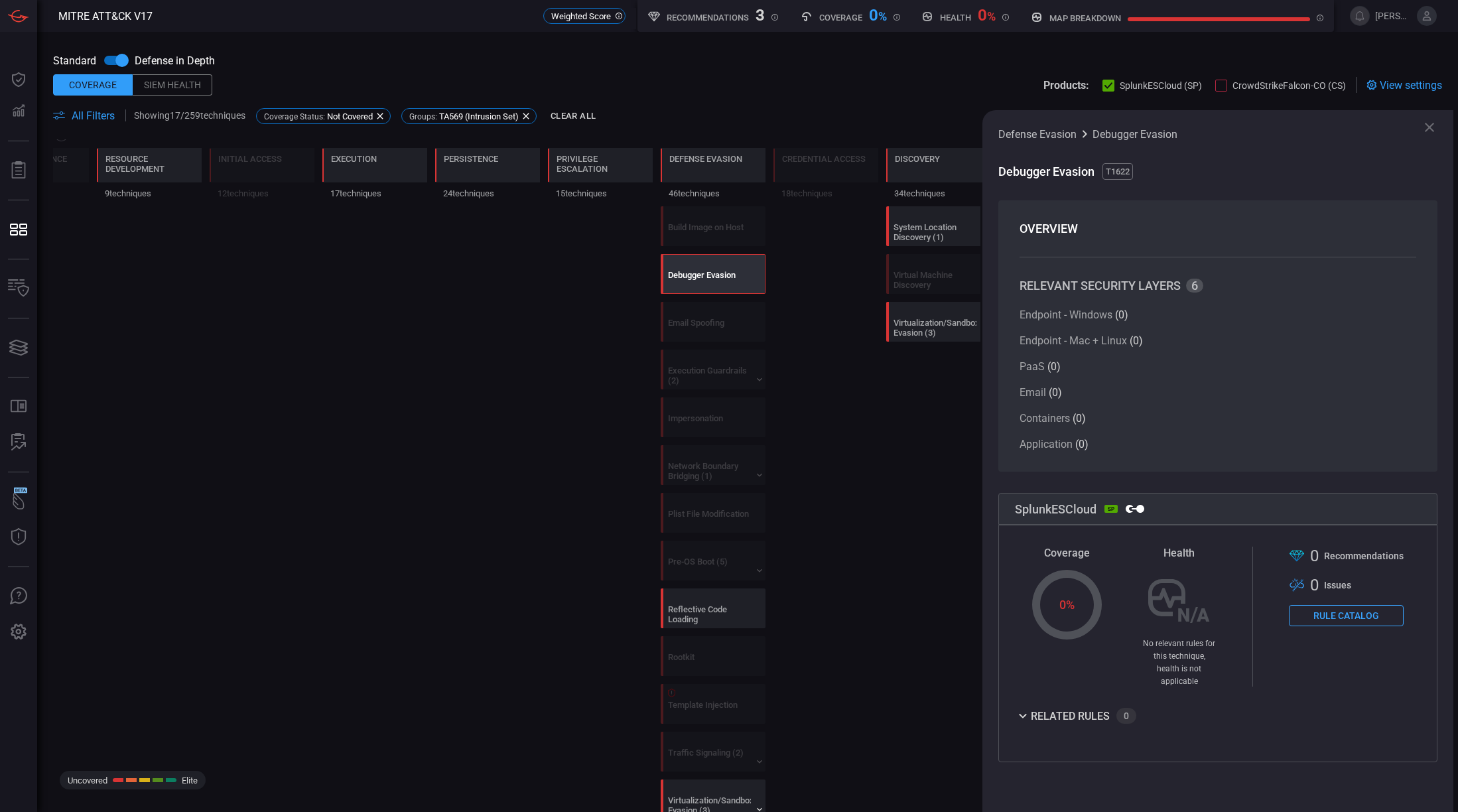
scroll to position [1644, 0]
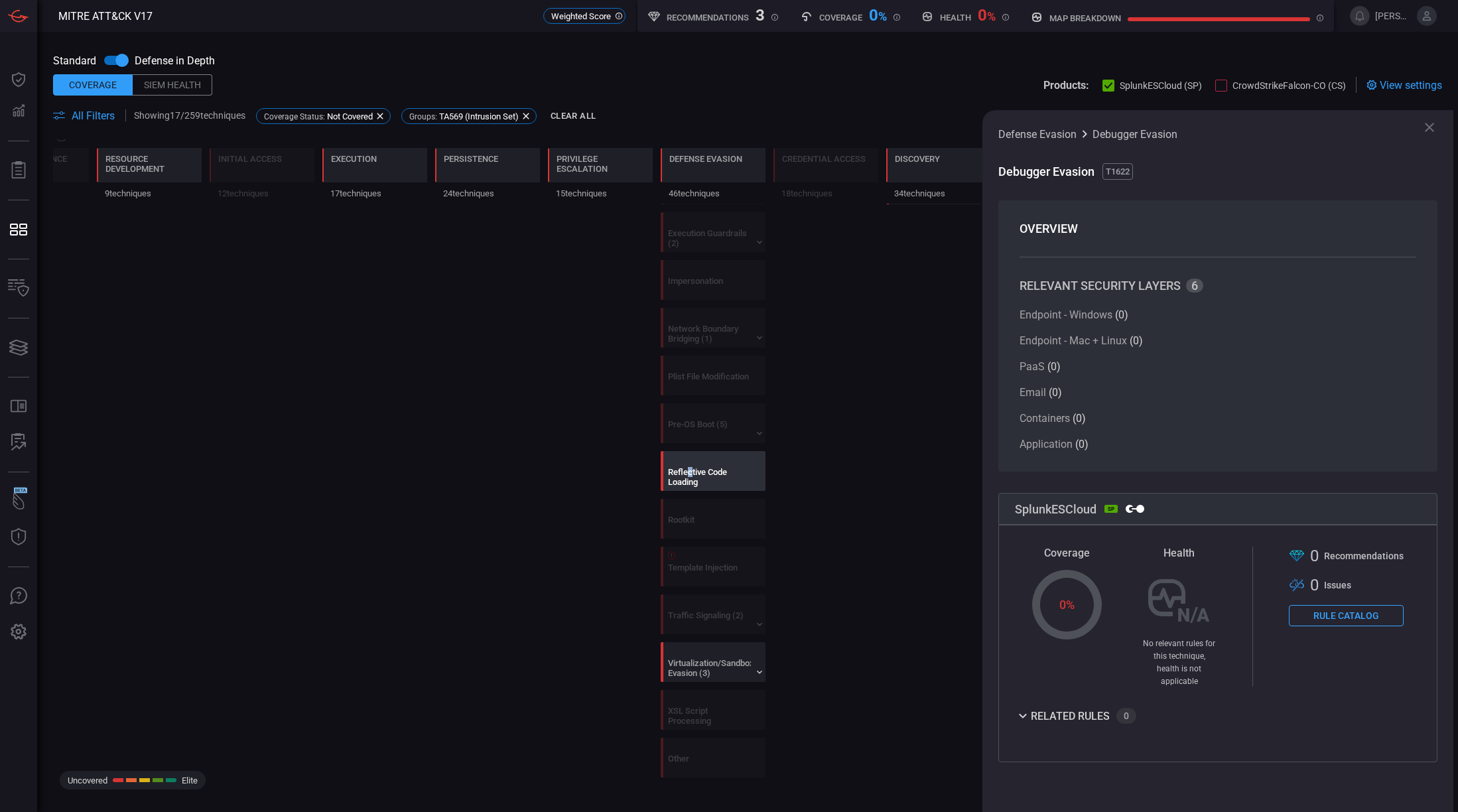
click at [691, 475] on div "Reflective Code Loading" at bounding box center [709, 476] width 83 height 20
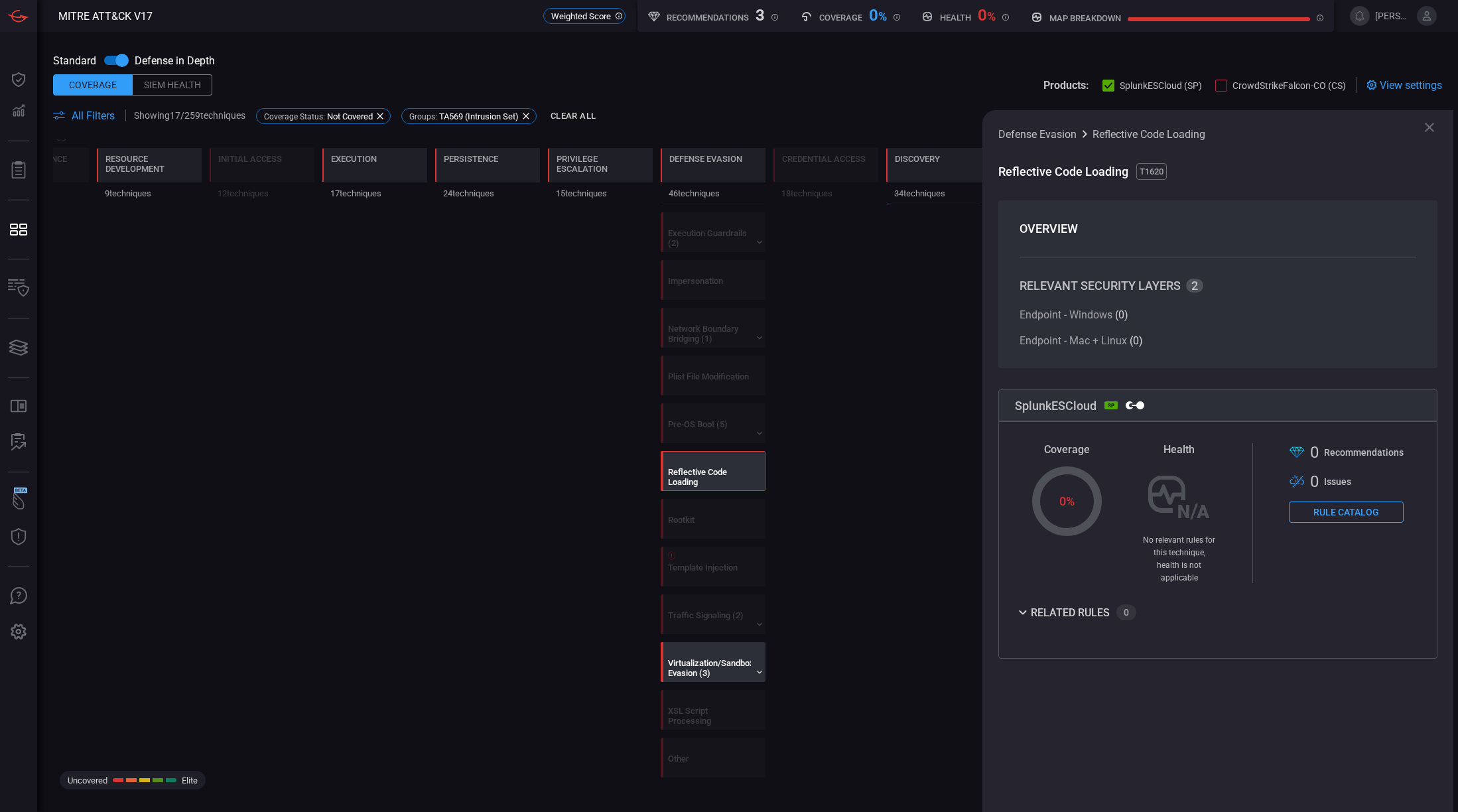
click at [712, 672] on div "Virtualization/Sandbox Evasion (3)" at bounding box center [709, 668] width 83 height 20
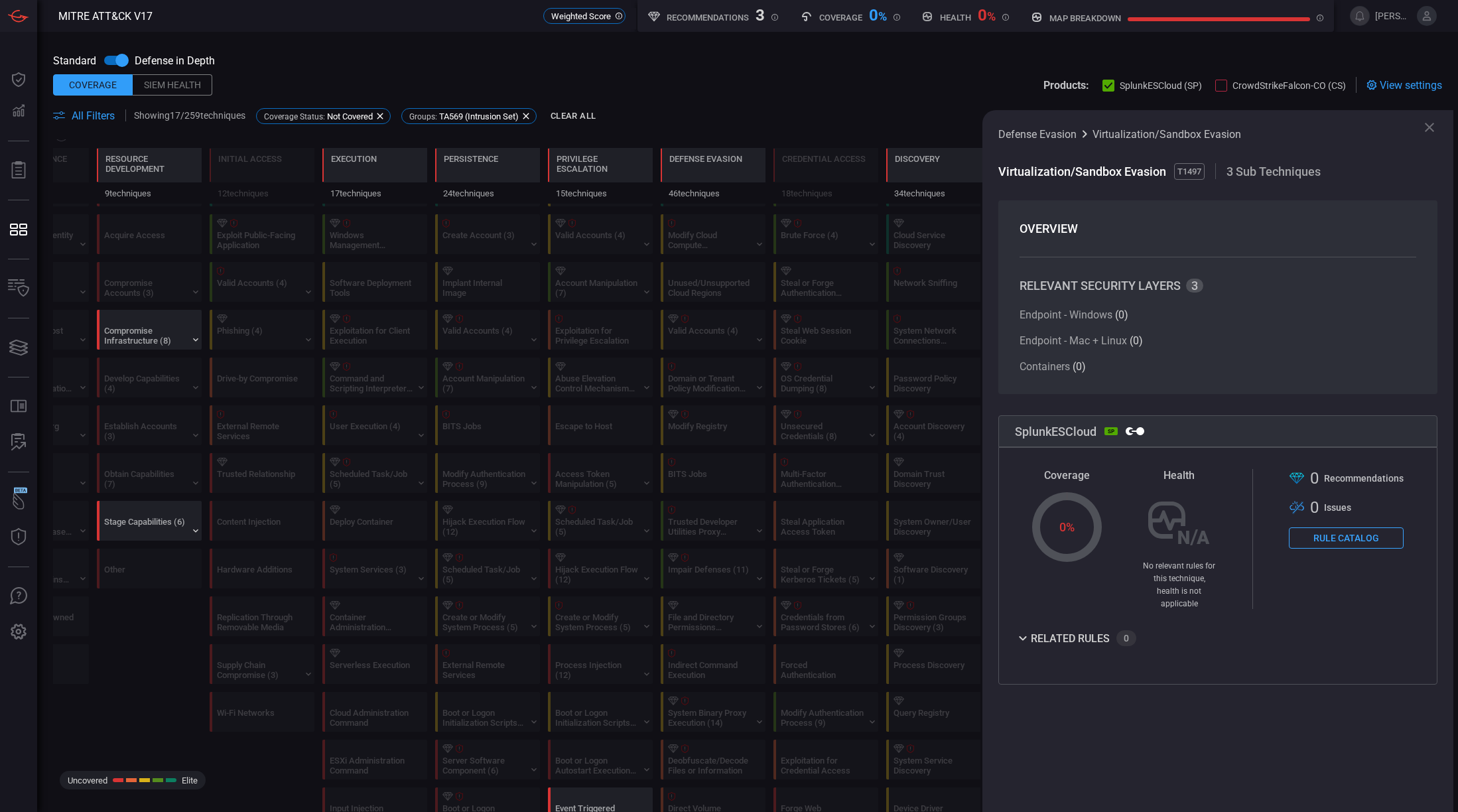
scroll to position [0, 0]
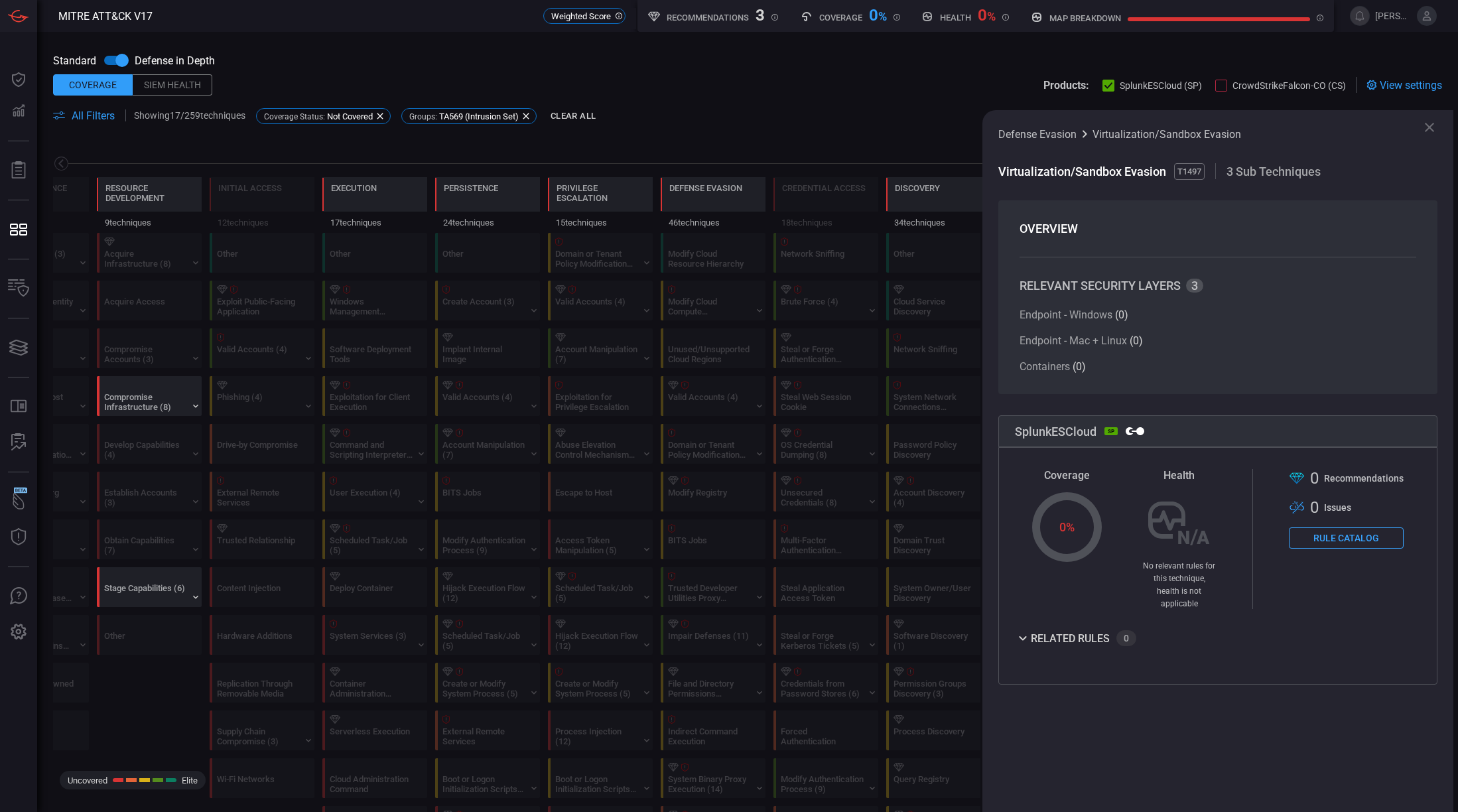
click at [1427, 120] on icon at bounding box center [1429, 128] width 16 height 16
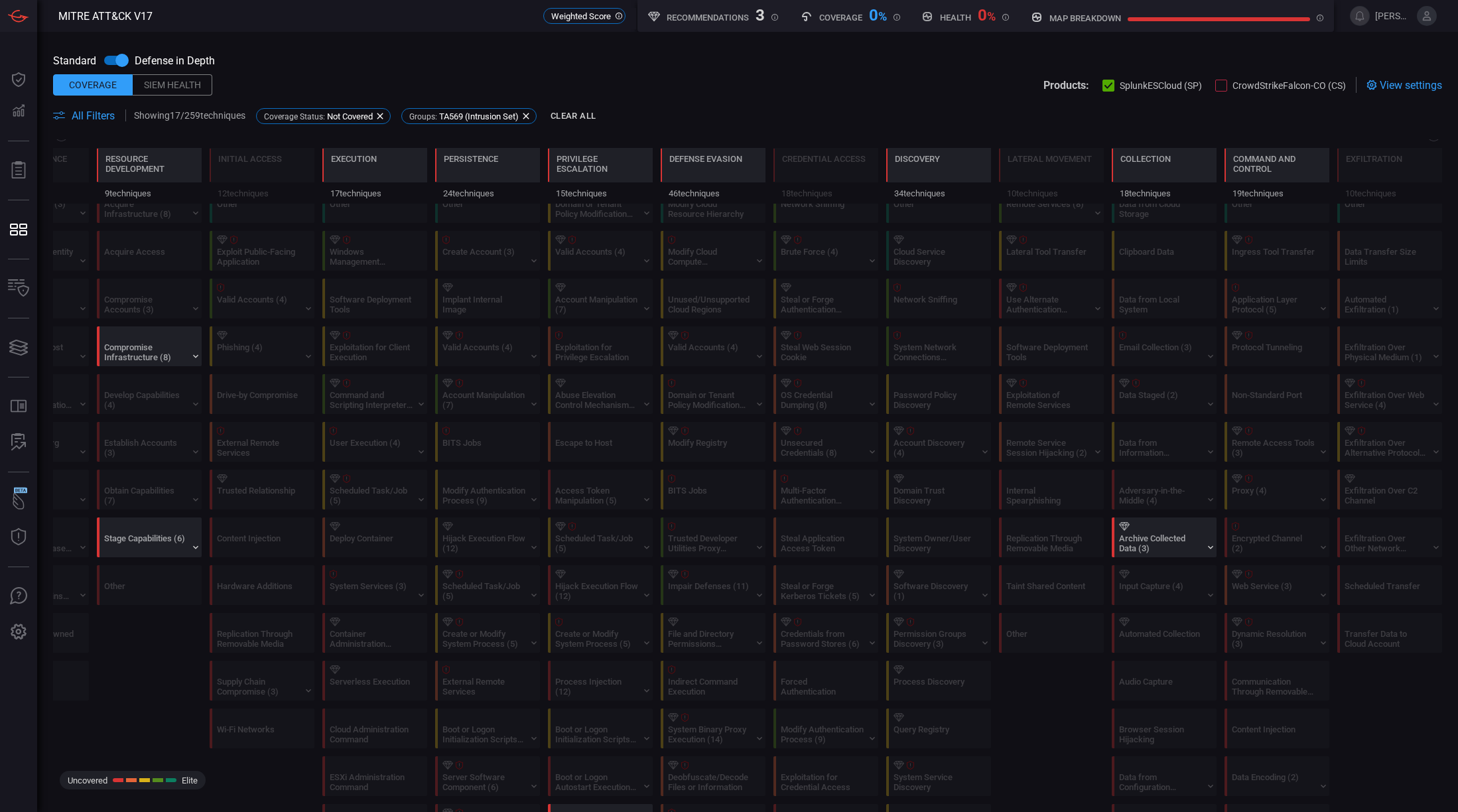
scroll to position [166, 0]
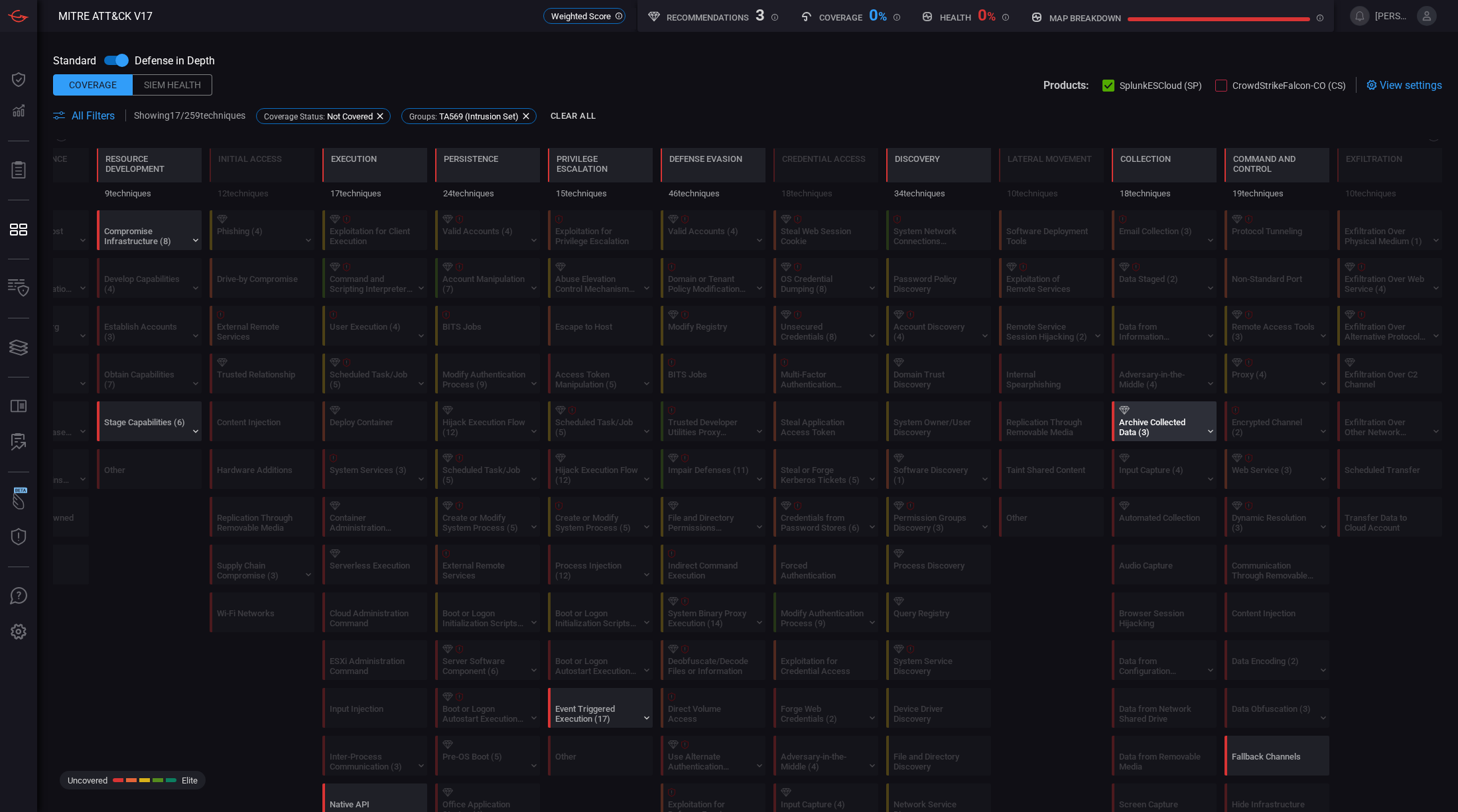
click at [1171, 420] on div "Archive Collected Data (3)" at bounding box center [1160, 427] width 83 height 20
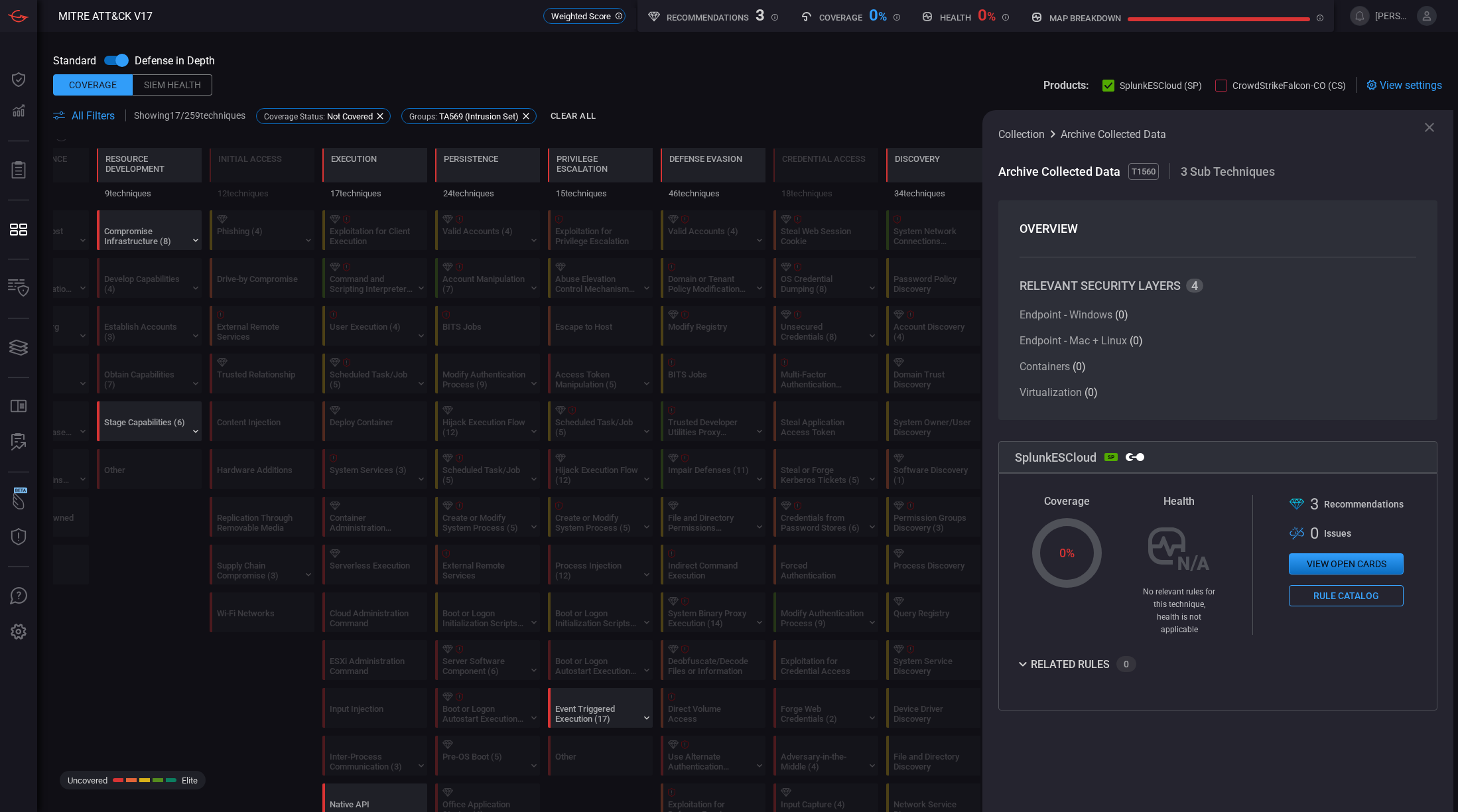
click at [1431, 125] on icon at bounding box center [1429, 127] width 10 height 10
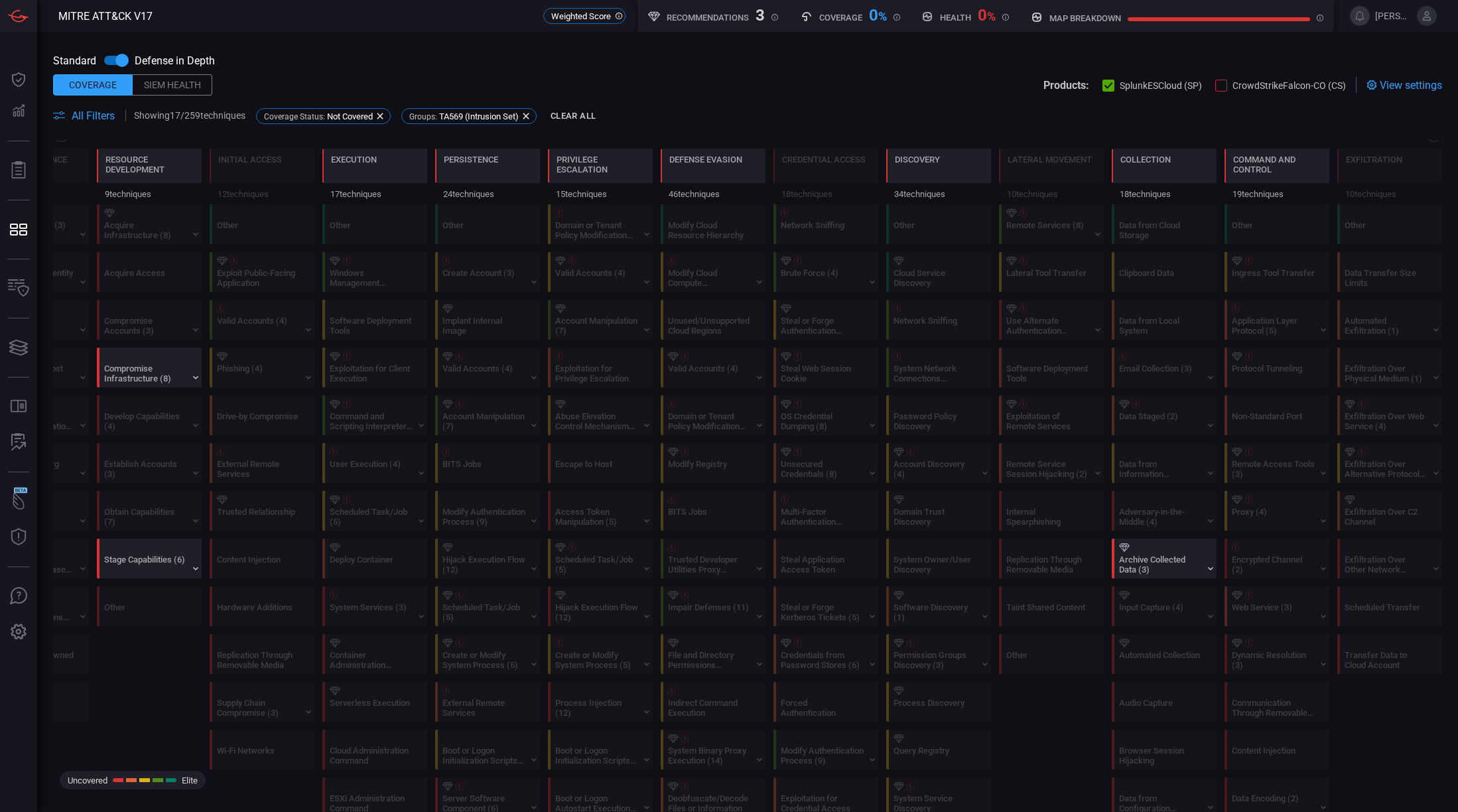
scroll to position [0, 0]
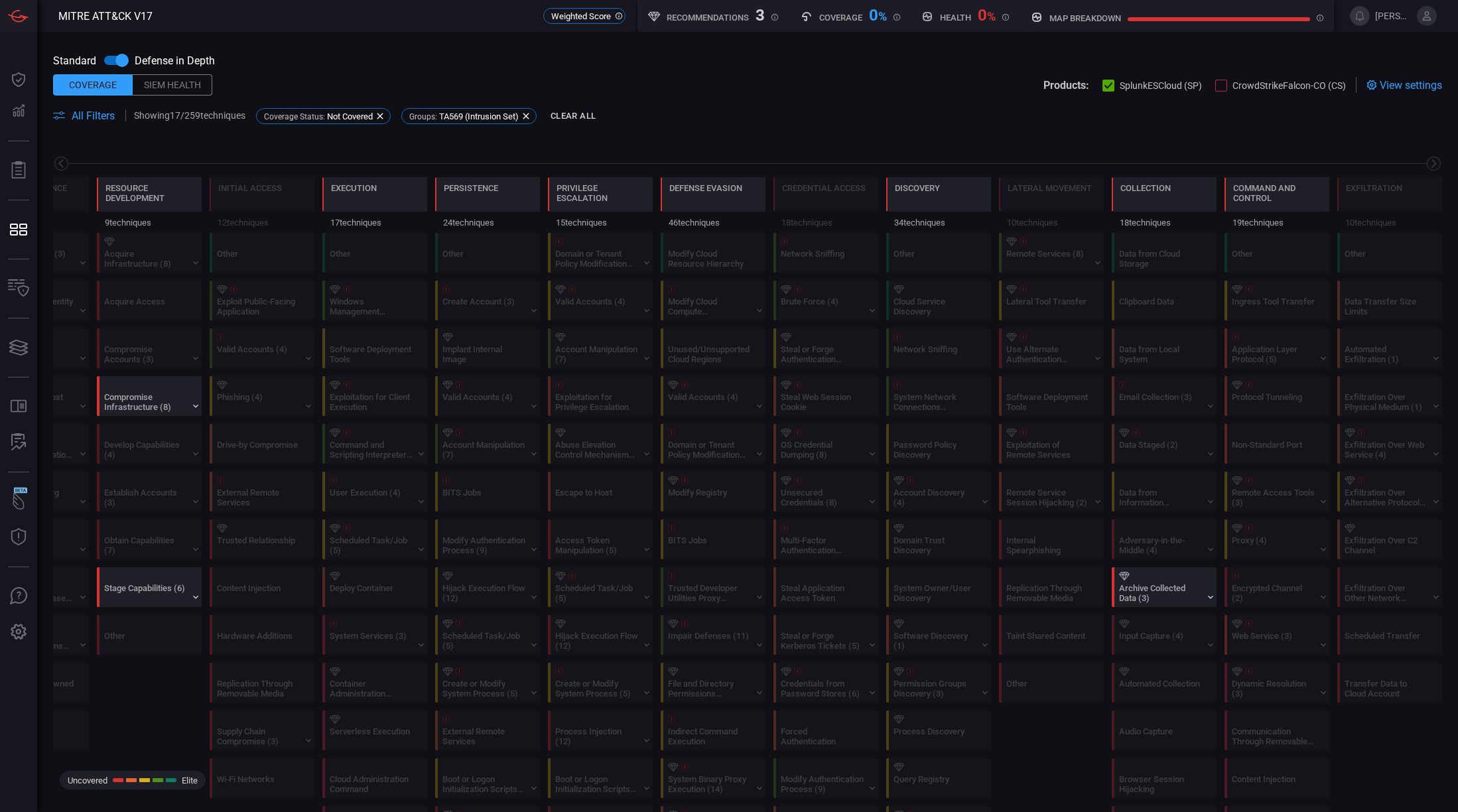
click at [663, 21] on div "Recommendations 3" at bounding box center [712, 14] width 130 height 17
click at [771, 18] on icon at bounding box center [774, 17] width 7 height 7
click at [819, 17] on h5 "Coverage" at bounding box center [840, 17] width 43 height 10
click at [1124, 19] on div "map breakdown" at bounding box center [1177, 13] width 293 height 18
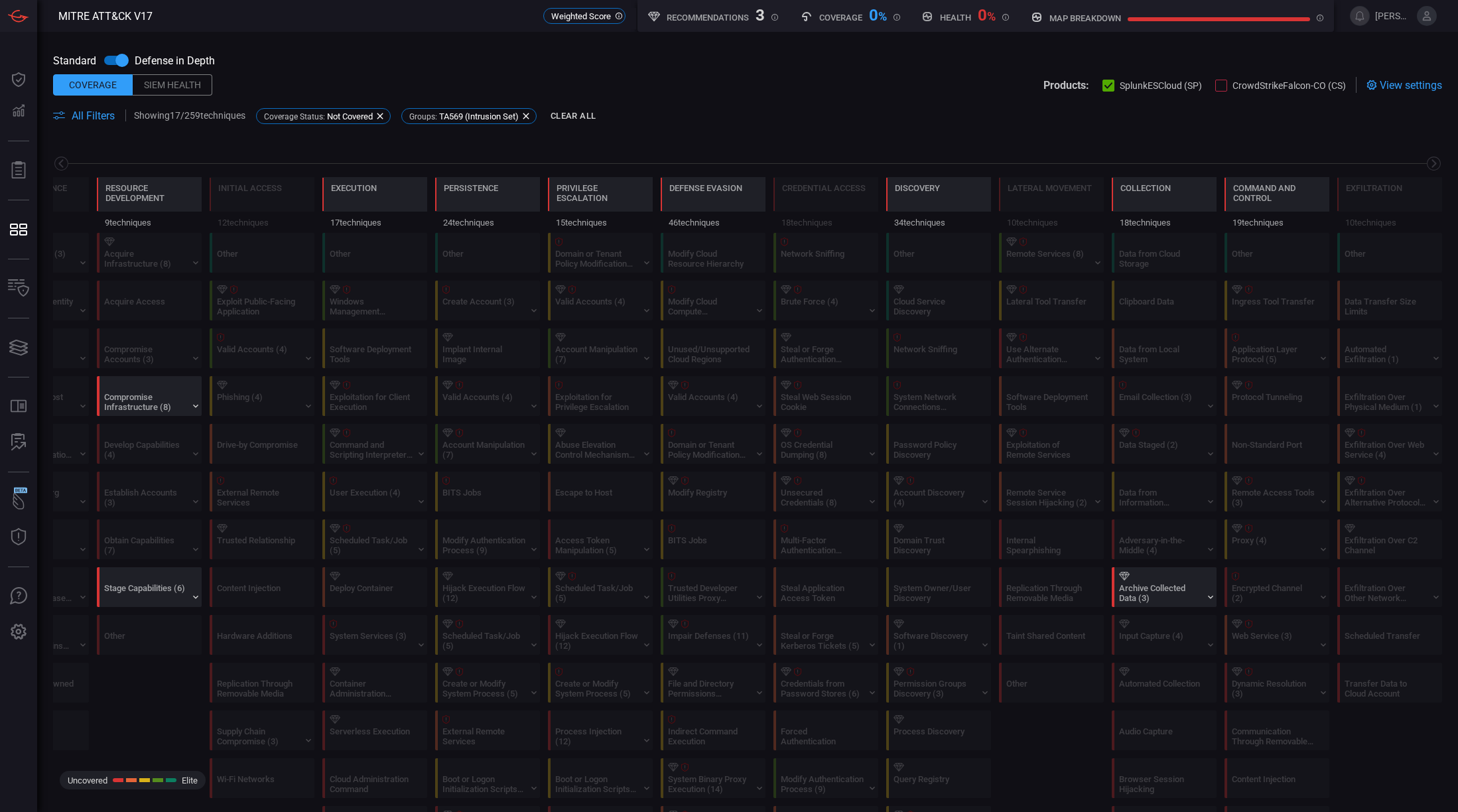
click at [1060, 20] on h5 "map breakdown" at bounding box center [1085, 17] width 72 height 10
click at [1021, 22] on div "map breakdown" at bounding box center [1177, 16] width 314 height 31
click at [1086, 18] on h5 "map breakdown" at bounding box center [1085, 17] width 72 height 10
click at [1288, 18] on div at bounding box center [1218, 19] width 183 height 4
click at [1316, 17] on icon at bounding box center [1320, 18] width 7 height 7
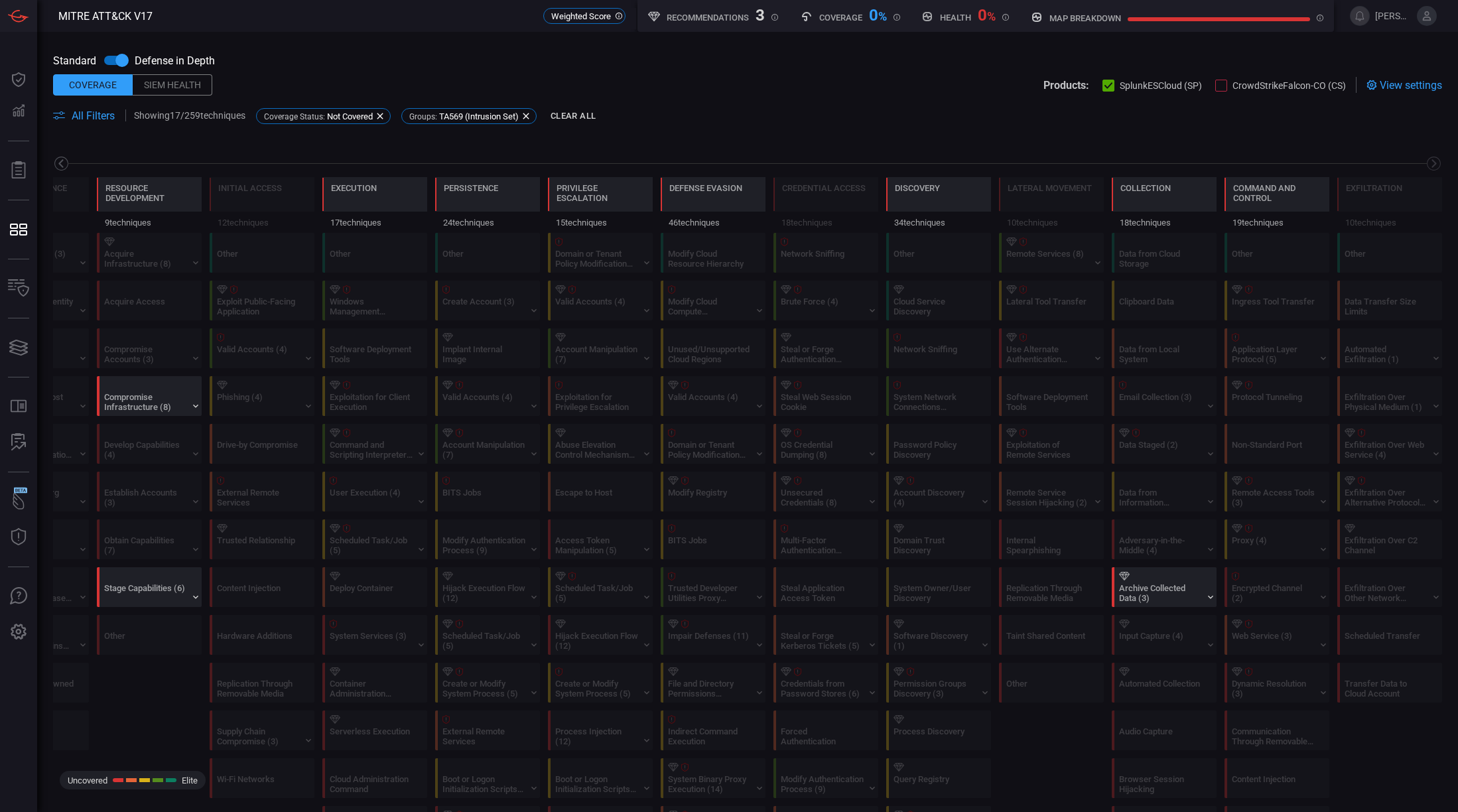
click at [65, 163] on icon at bounding box center [61, 163] width 17 height 17
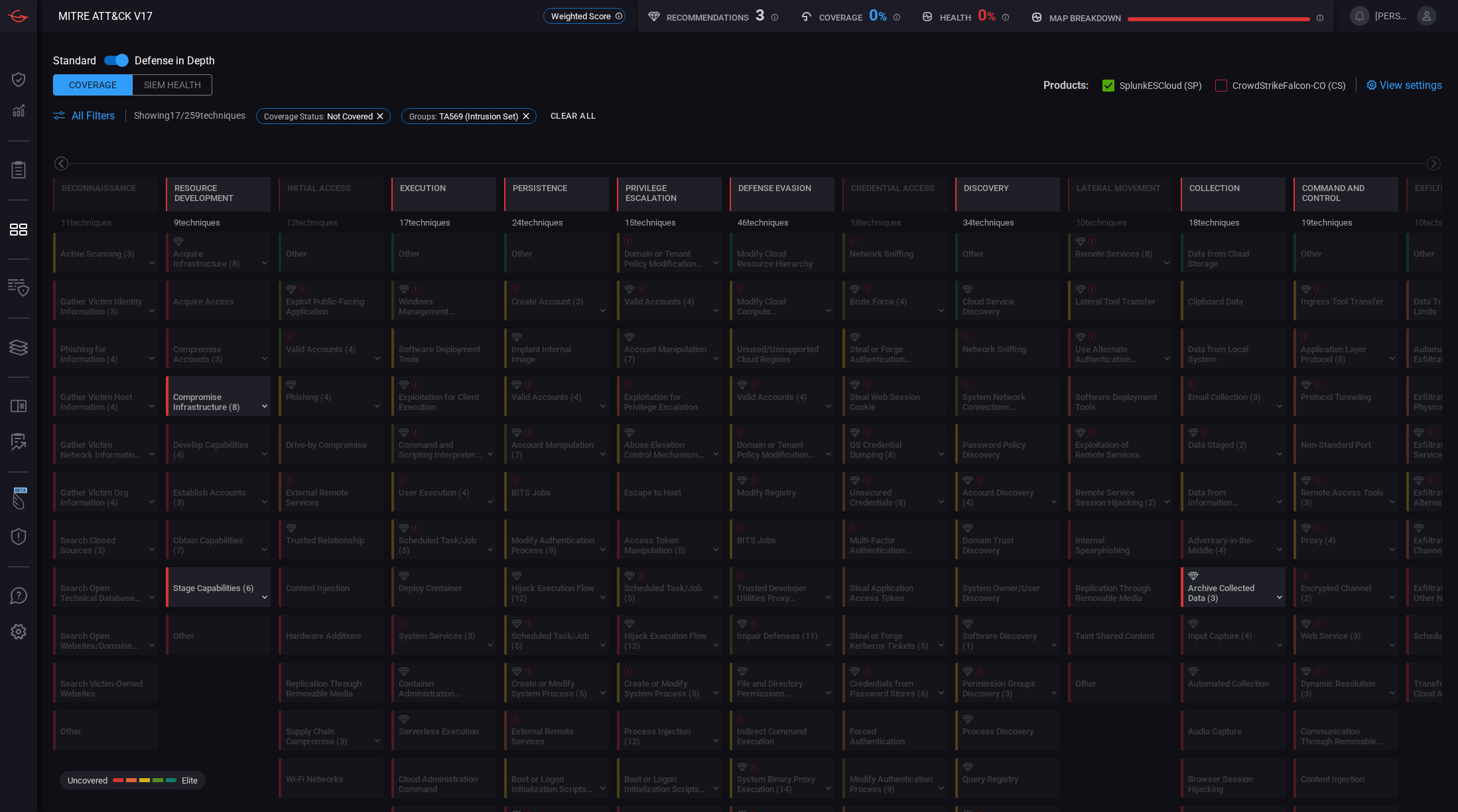
click at [65, 163] on icon at bounding box center [61, 163] width 17 height 17
click at [163, 81] on div "Siem Health" at bounding box center [172, 85] width 80 height 21
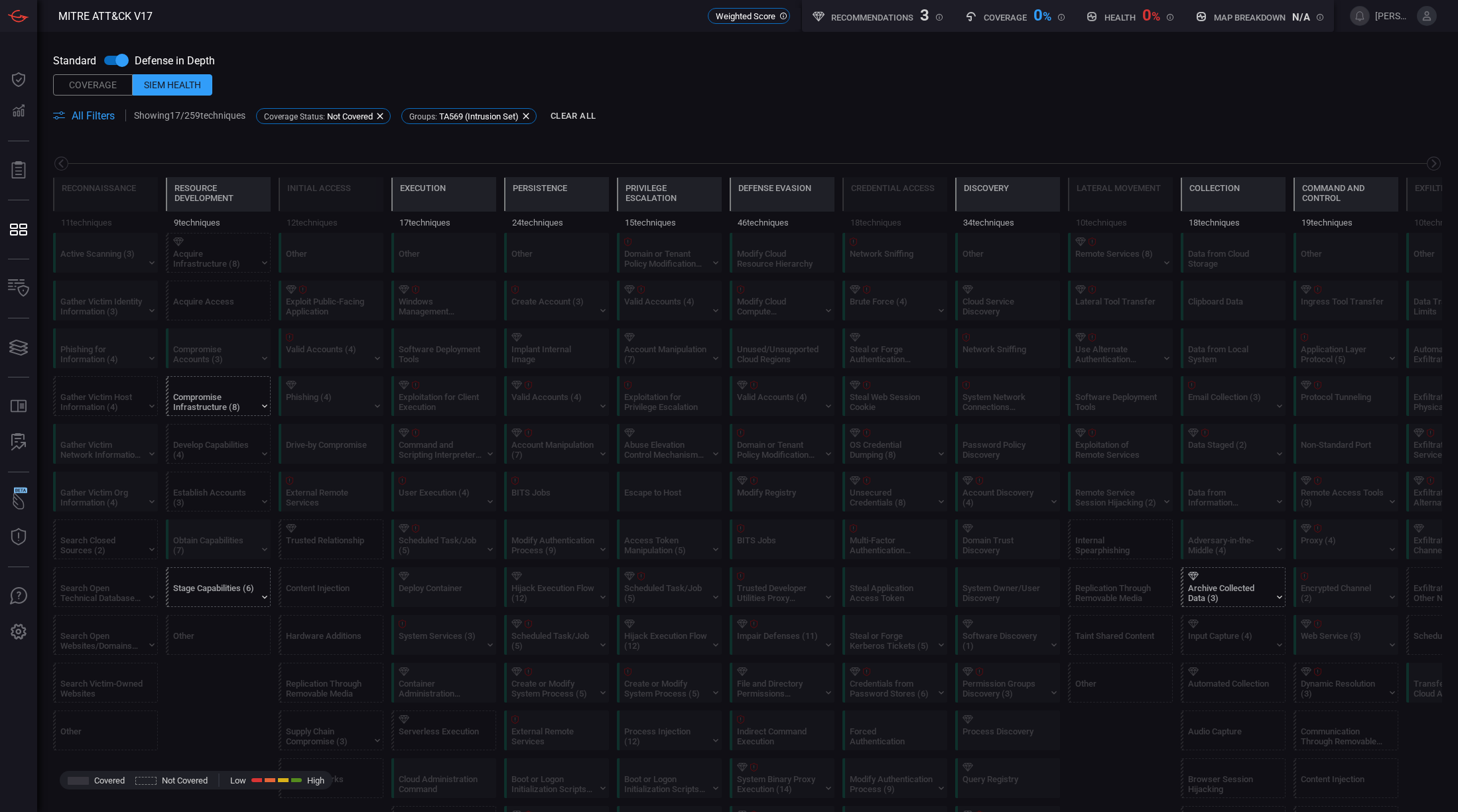
scroll to position [0, 174]
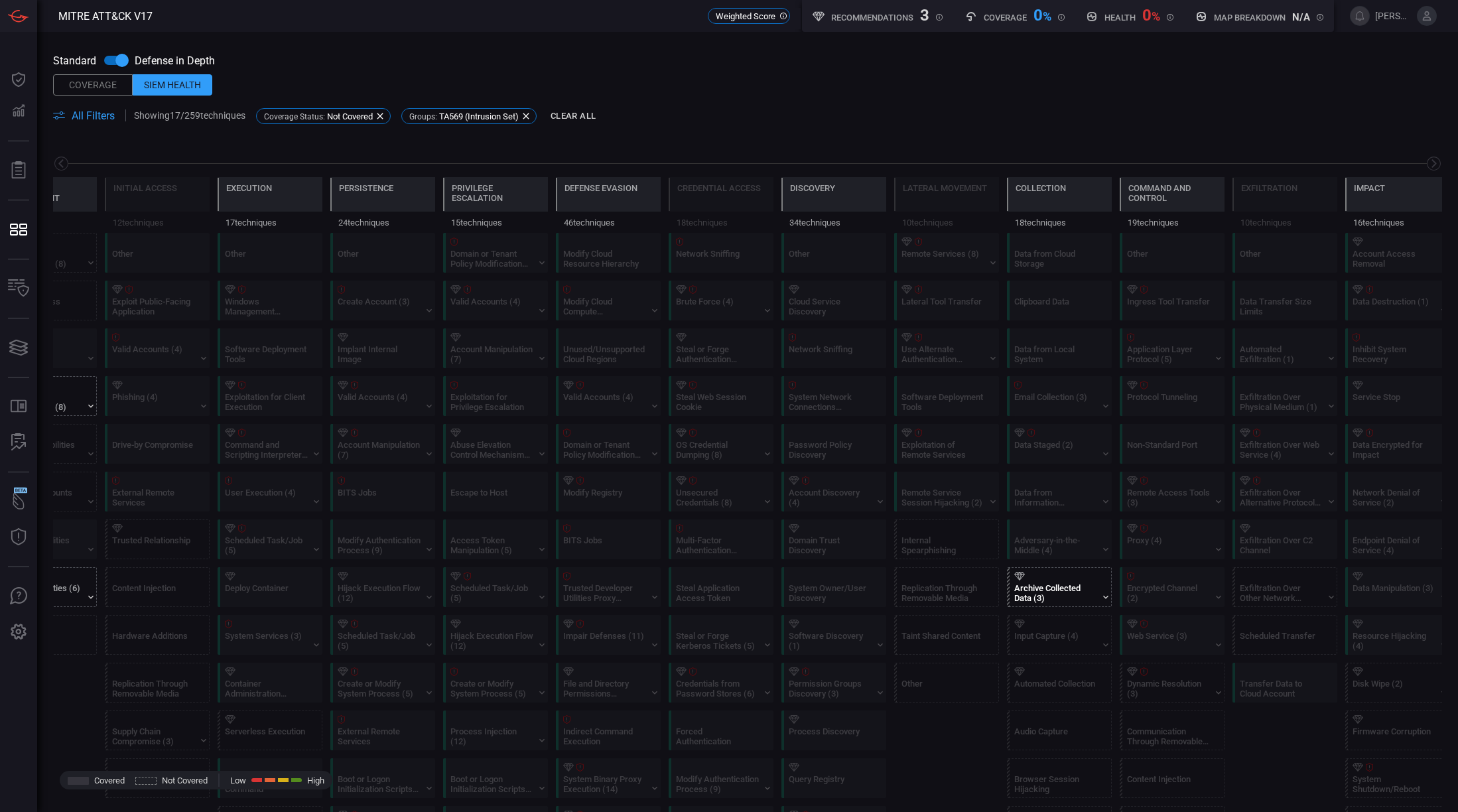
click at [1059, 595] on div "Archive Collected Data (3)" at bounding box center [1055, 593] width 83 height 20
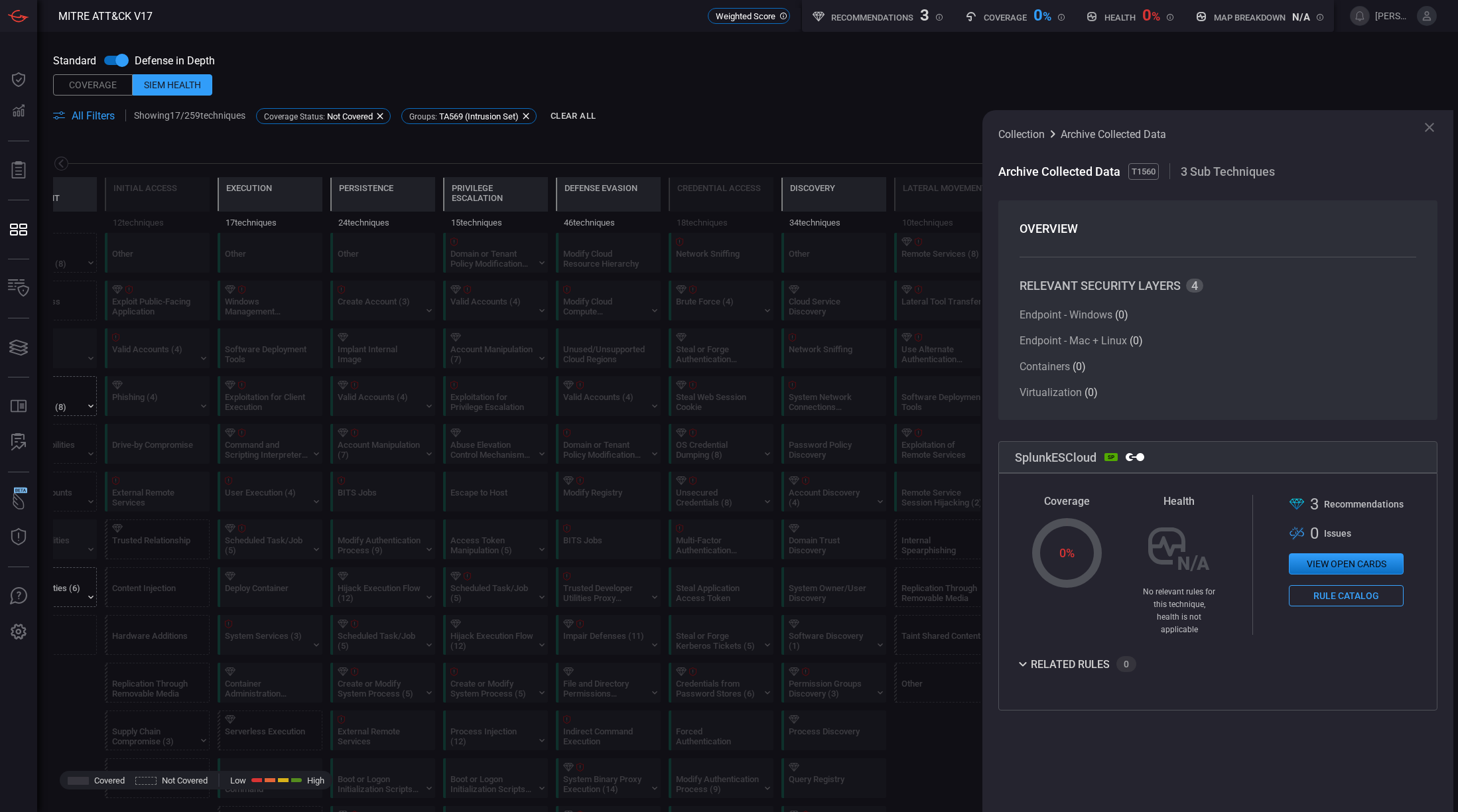
click at [1068, 659] on div "related rules" at bounding box center [1070, 663] width 79 height 10
click at [1049, 659] on div "related rules" at bounding box center [1070, 663] width 79 height 10
click at [1344, 567] on button "View open cards" at bounding box center [1345, 564] width 115 height 21
